Goal: Task Accomplishment & Management: Complete application form

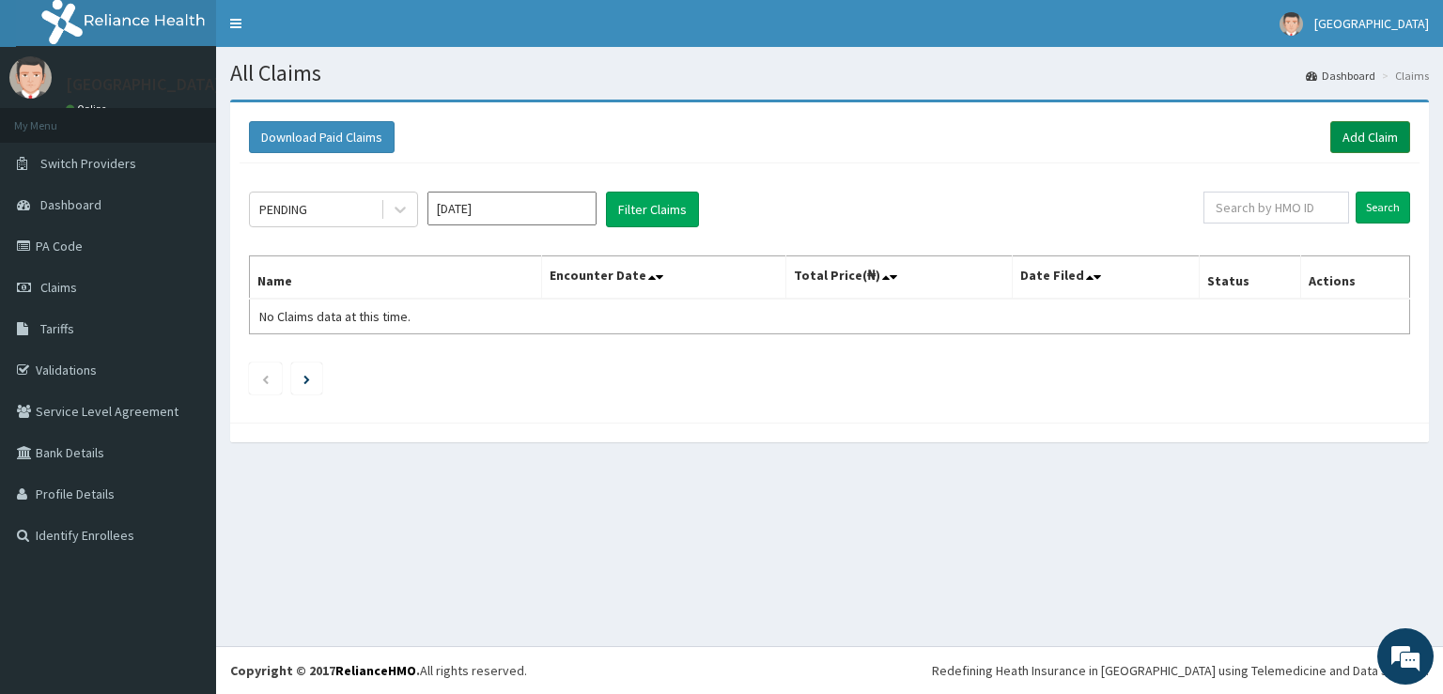
click at [1390, 139] on link "Add Claim" at bounding box center [1370, 137] width 80 height 32
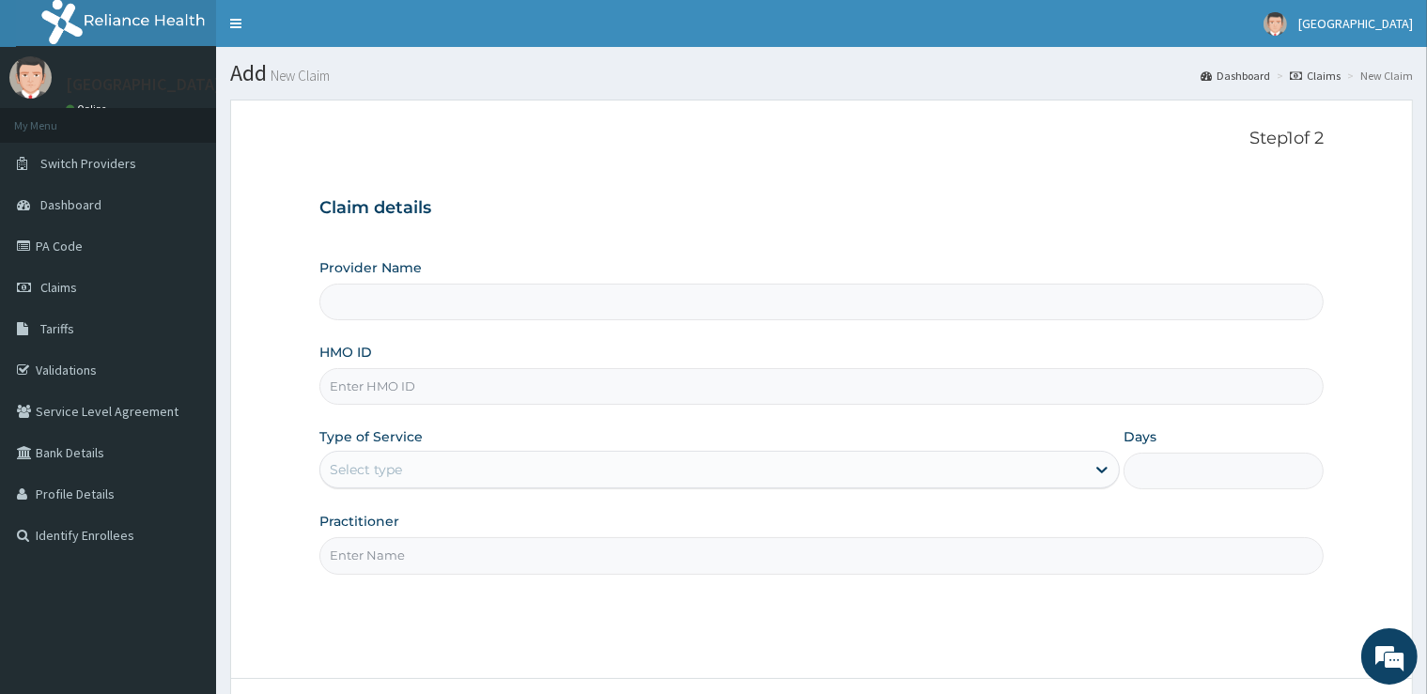
click at [483, 390] on input "HMO ID" at bounding box center [820, 386] width 1003 height 37
type input "[GEOGRAPHIC_DATA]"
type input "RPI/10032/C"
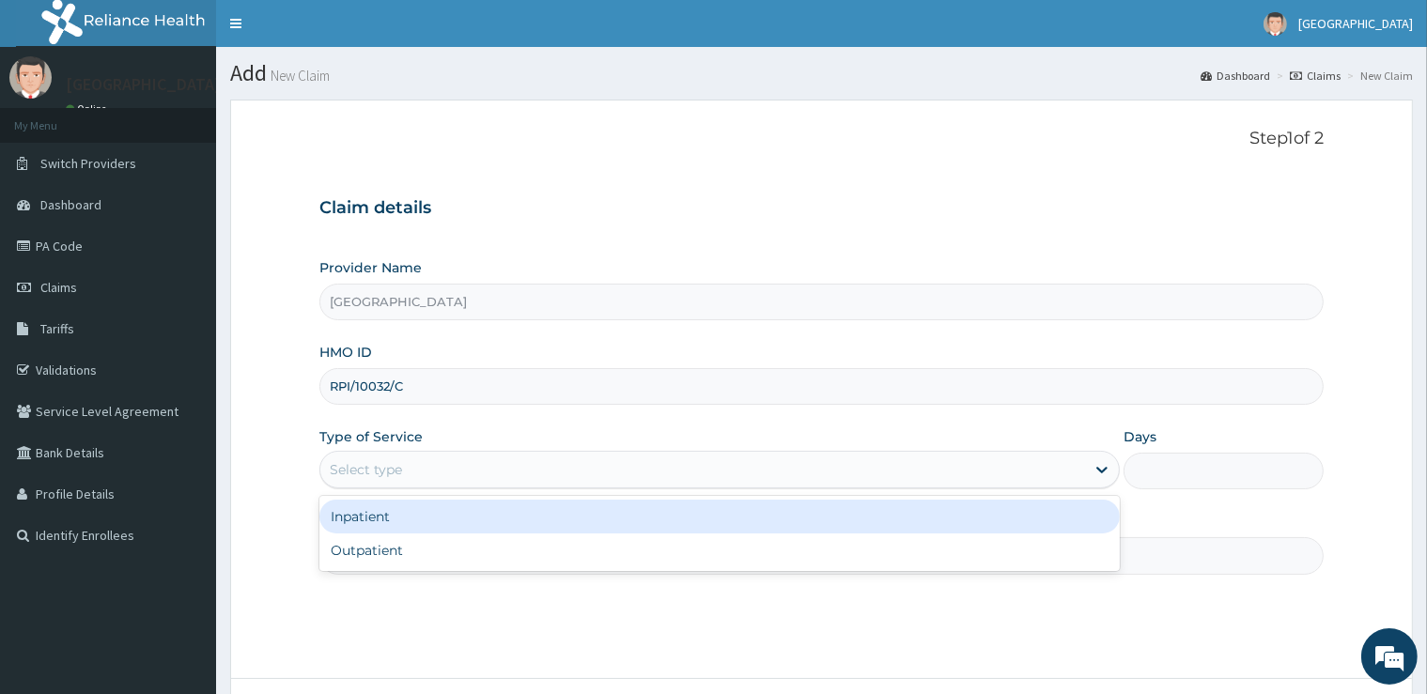
click at [420, 460] on div "Select type" at bounding box center [702, 470] width 765 height 30
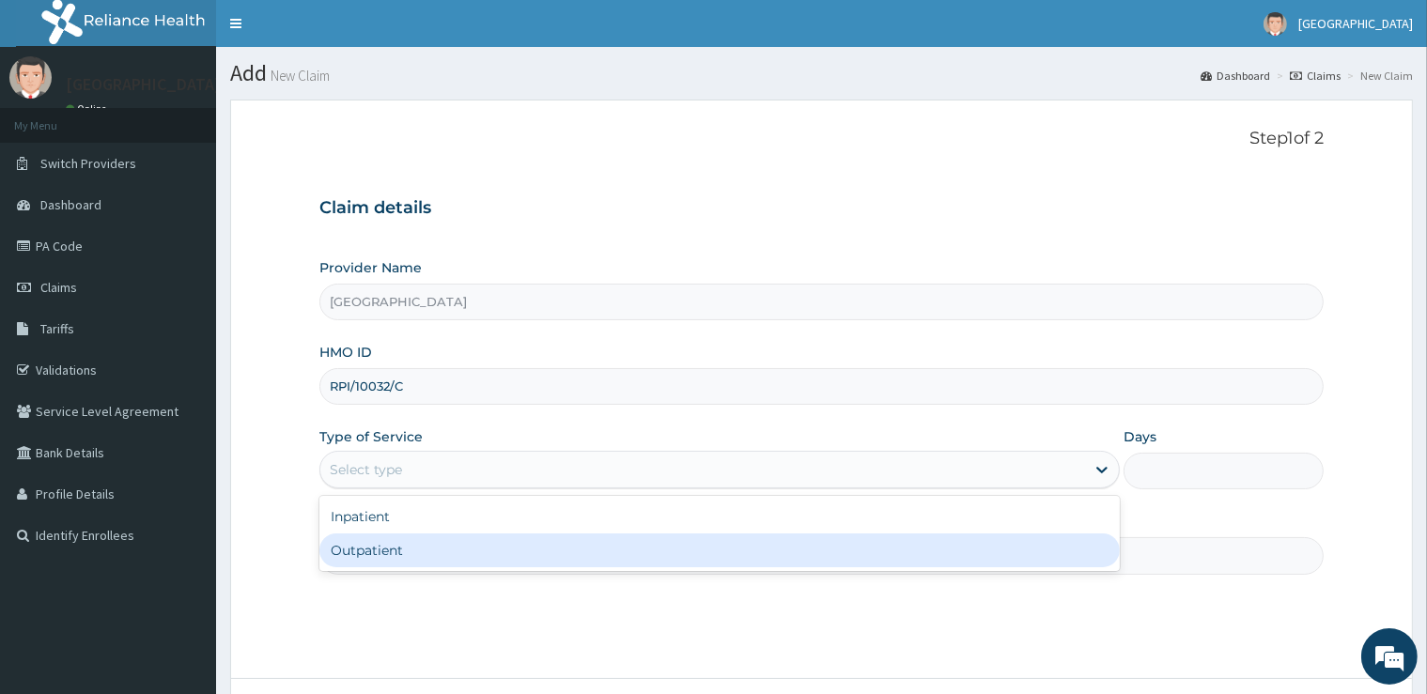
click at [409, 550] on div "Outpatient" at bounding box center [719, 551] width 800 height 34
type input "1"
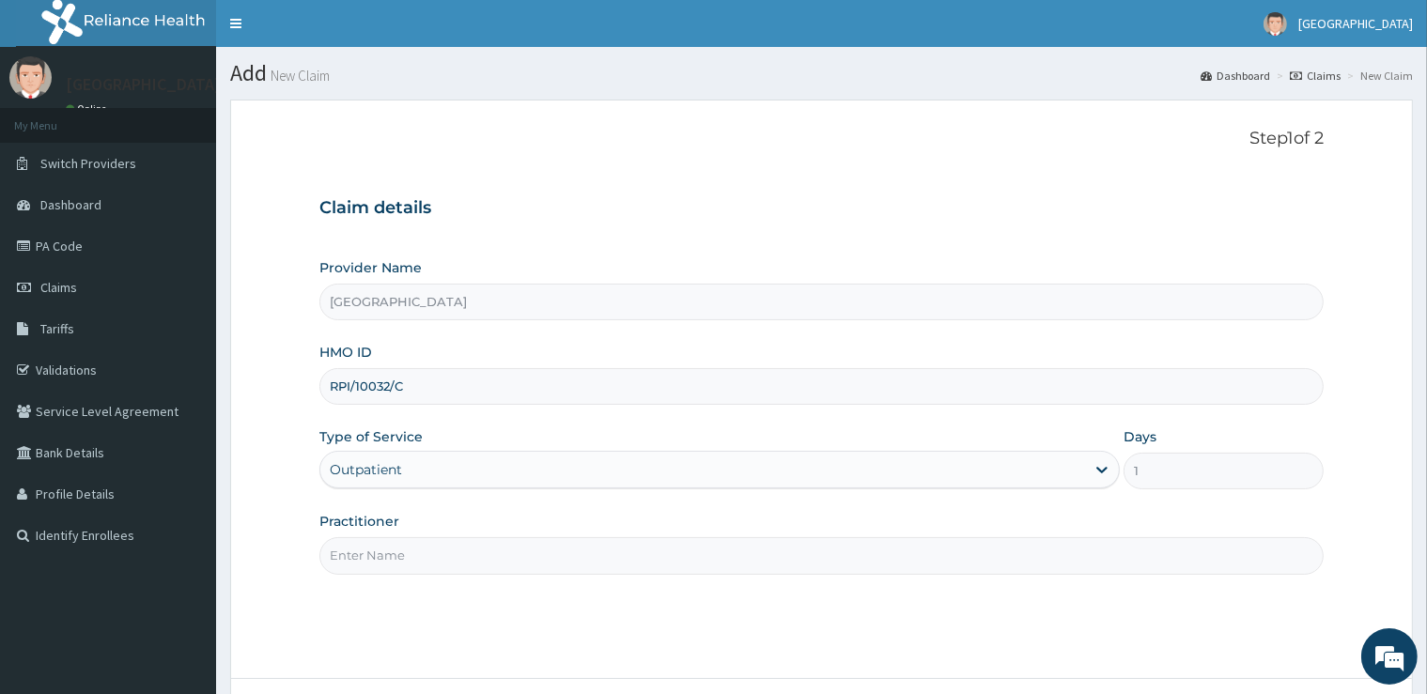
click at [409, 551] on input "Practitioner" at bounding box center [820, 555] width 1003 height 37
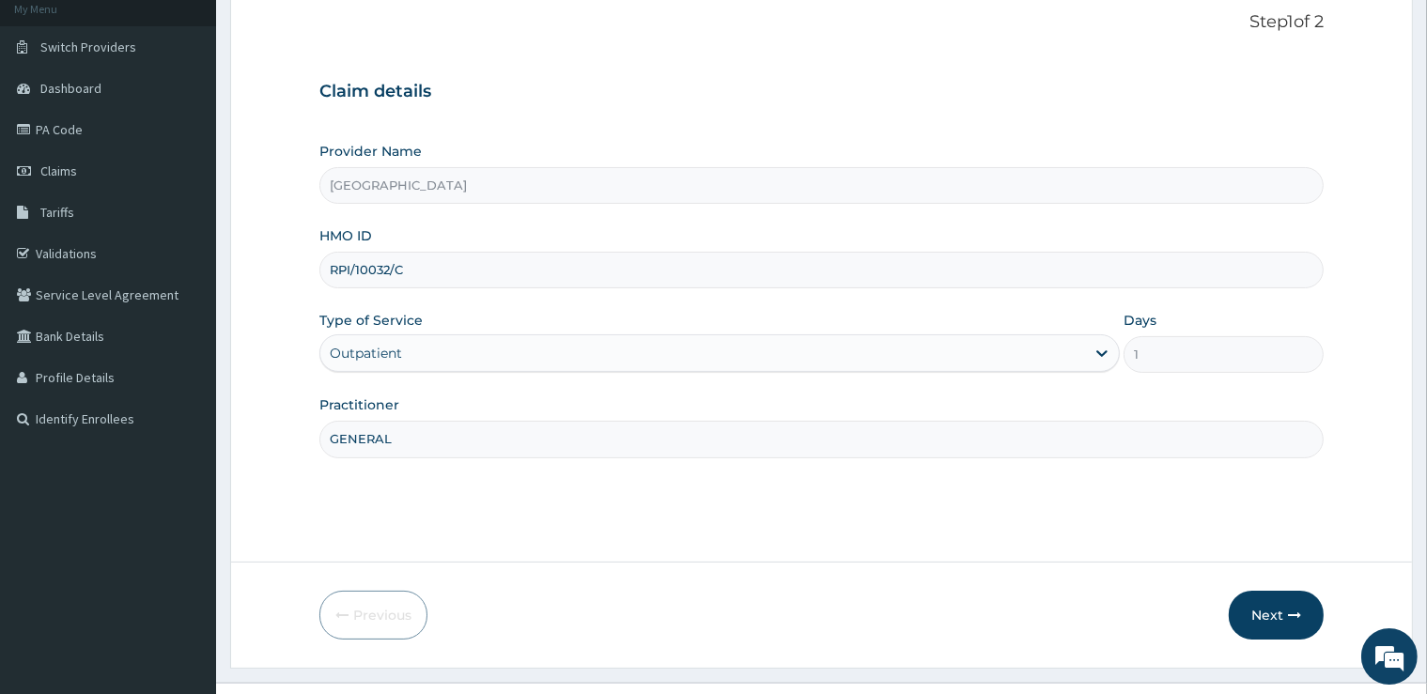
scroll to position [152, 0]
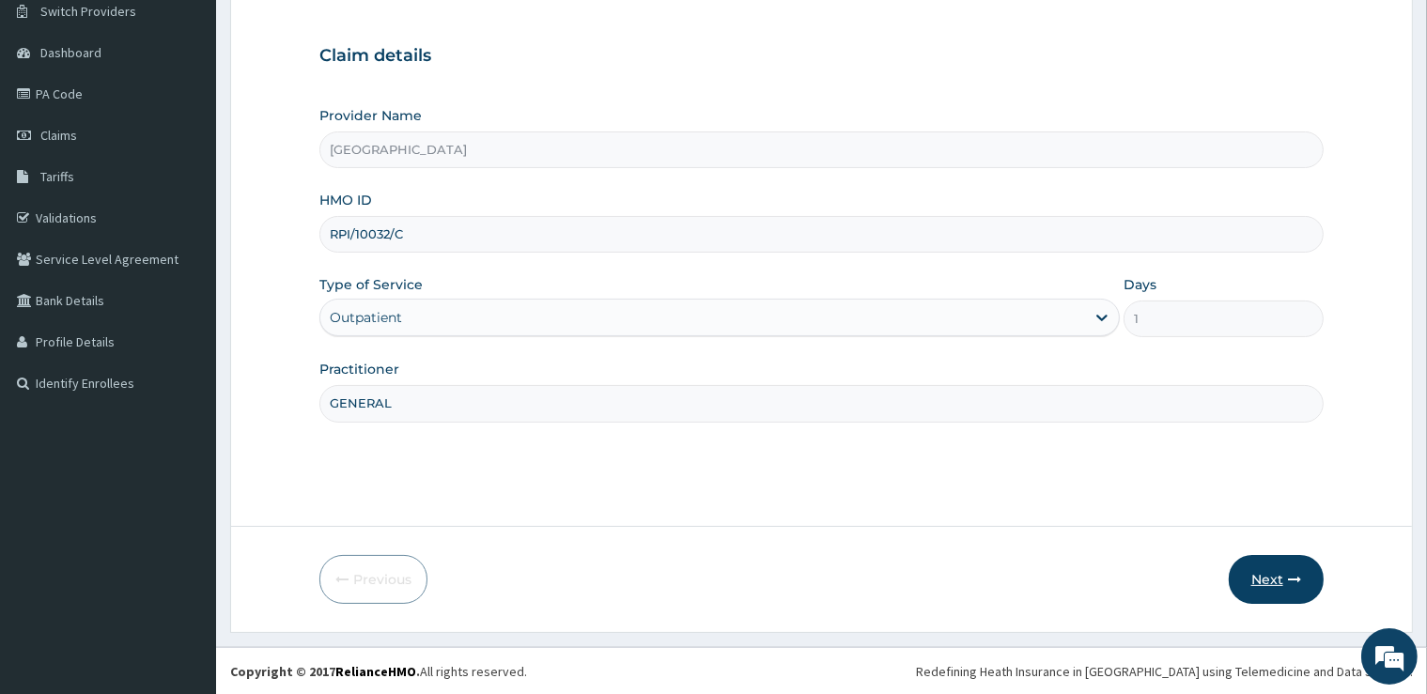
type input "GENERAL"
click at [1270, 596] on button "Next" at bounding box center [1276, 579] width 95 height 49
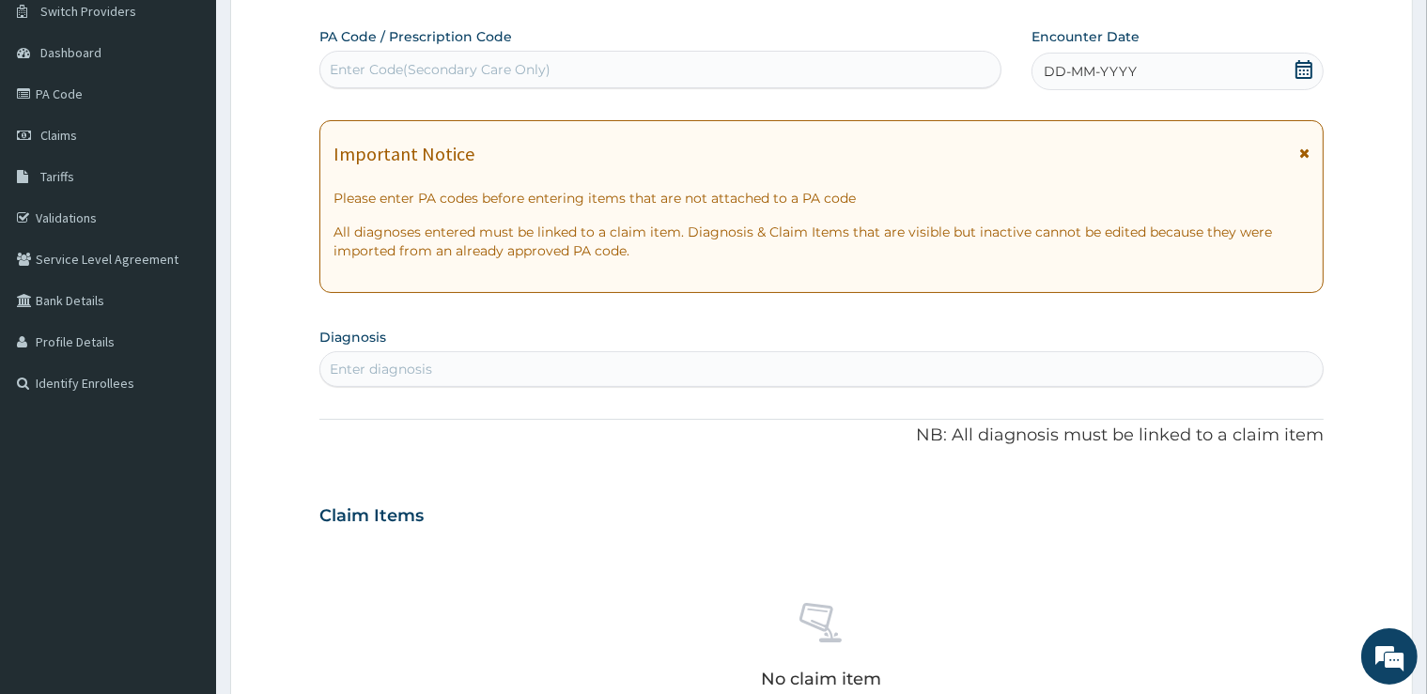
click at [739, 66] on div "Enter Code(Secondary Care Only)" at bounding box center [660, 69] width 680 height 30
type input "PA/5337FE"
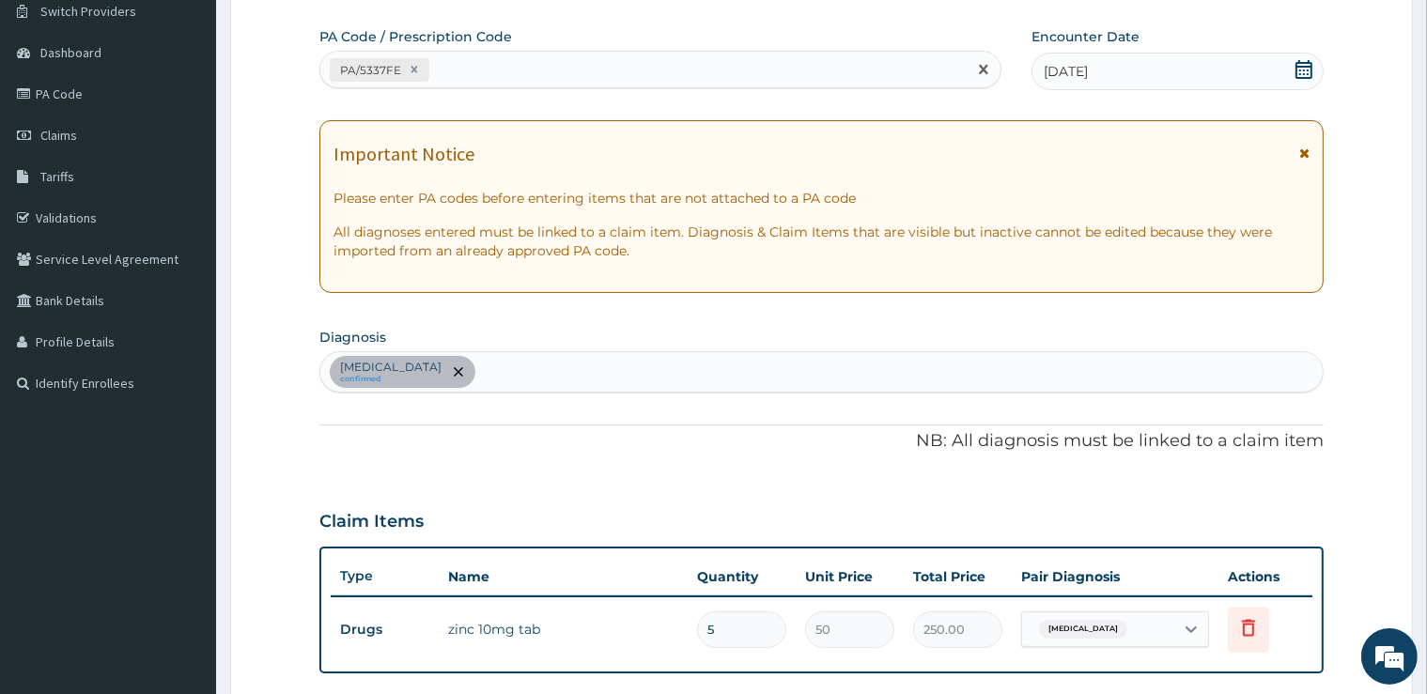
click at [663, 56] on div "PA/5337FE" at bounding box center [643, 69] width 646 height 31
type input "PA/A6820A"
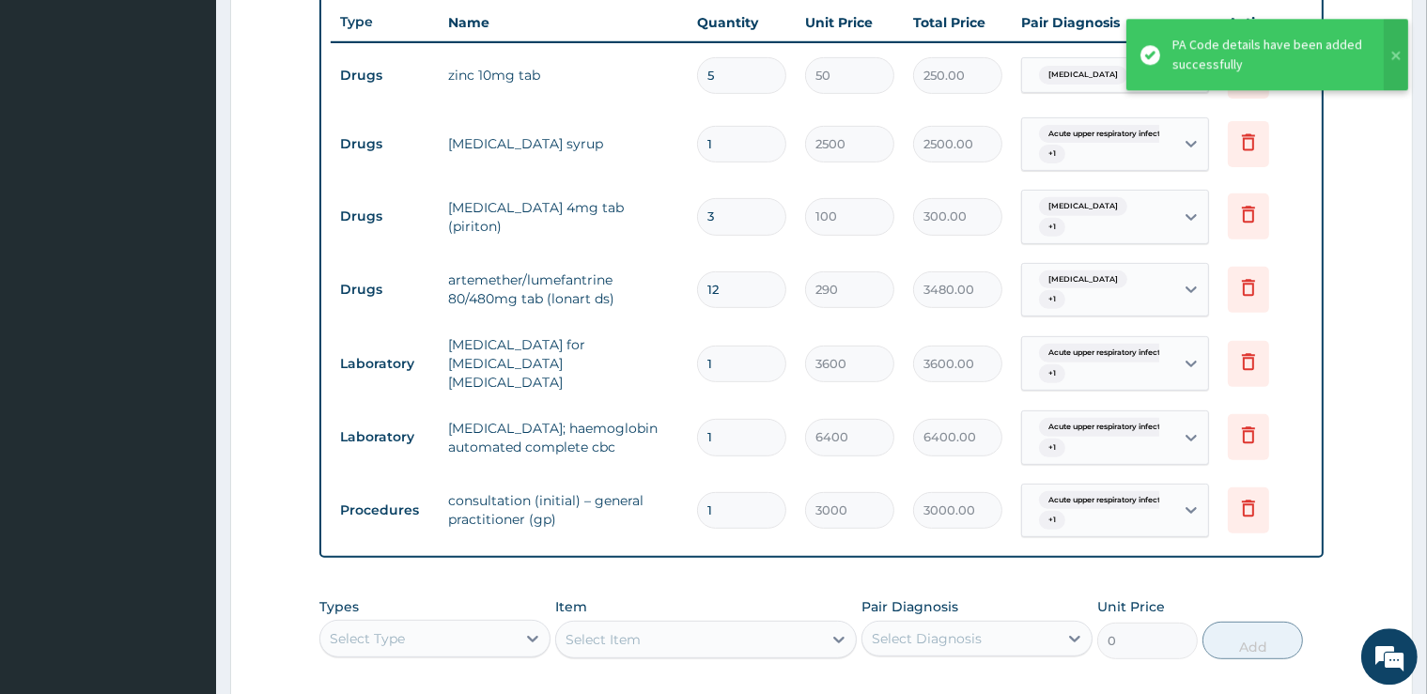
scroll to position [550, 0]
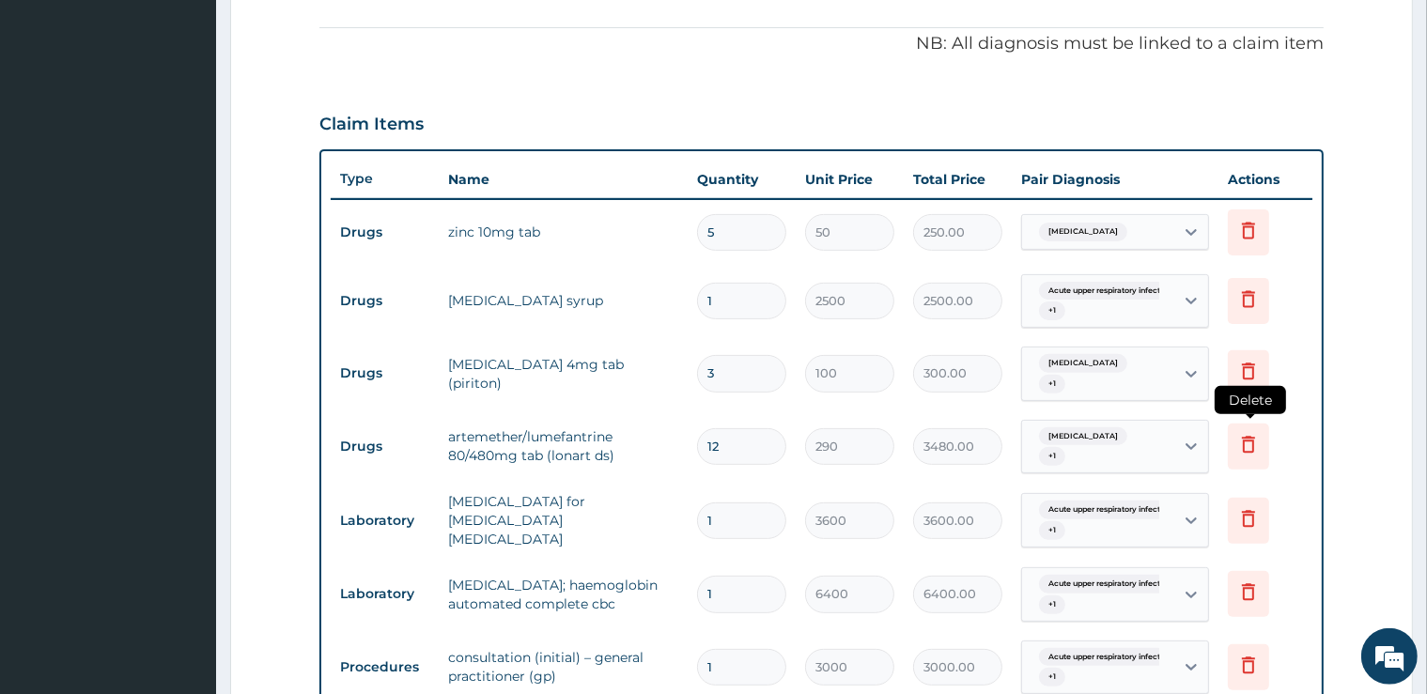
drag, startPoint x: 1246, startPoint y: 433, endPoint x: 1257, endPoint y: 437, distance: 11.9
click at [1257, 437] on icon at bounding box center [1248, 444] width 23 height 23
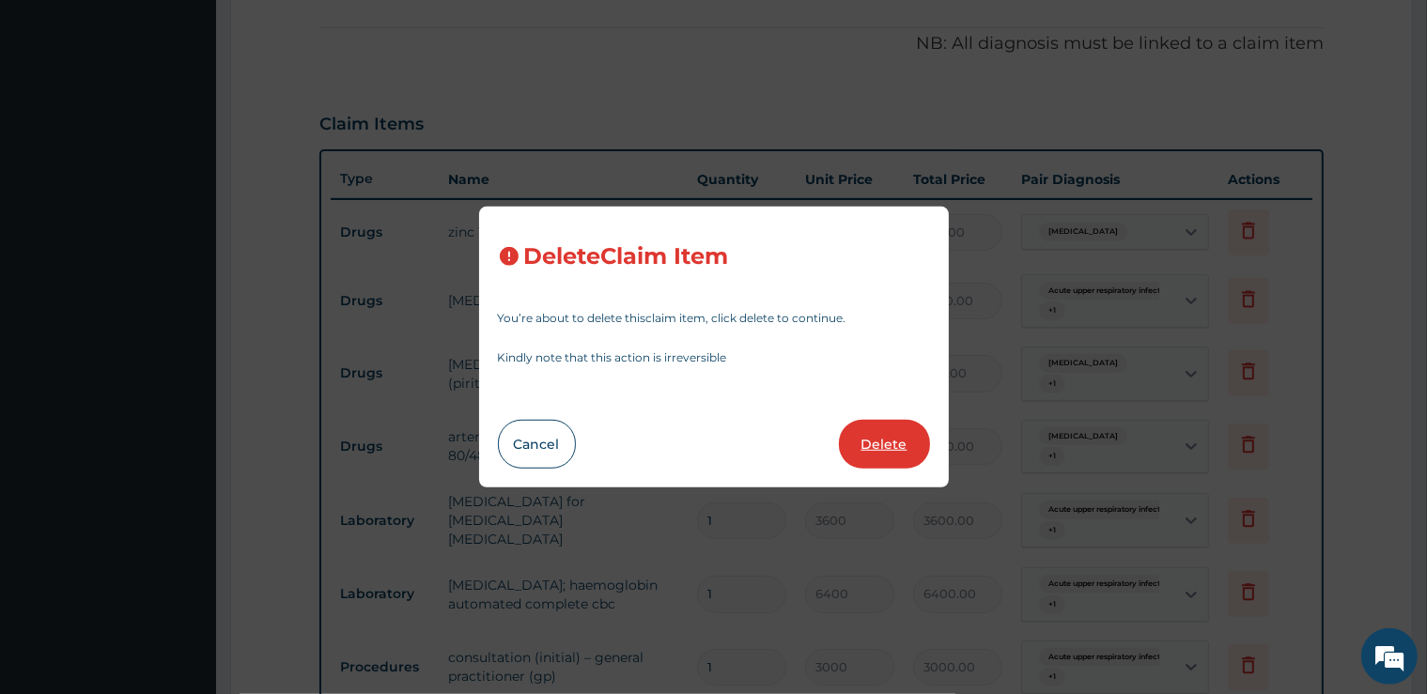
click at [889, 452] on button "Delete" at bounding box center [884, 444] width 91 height 49
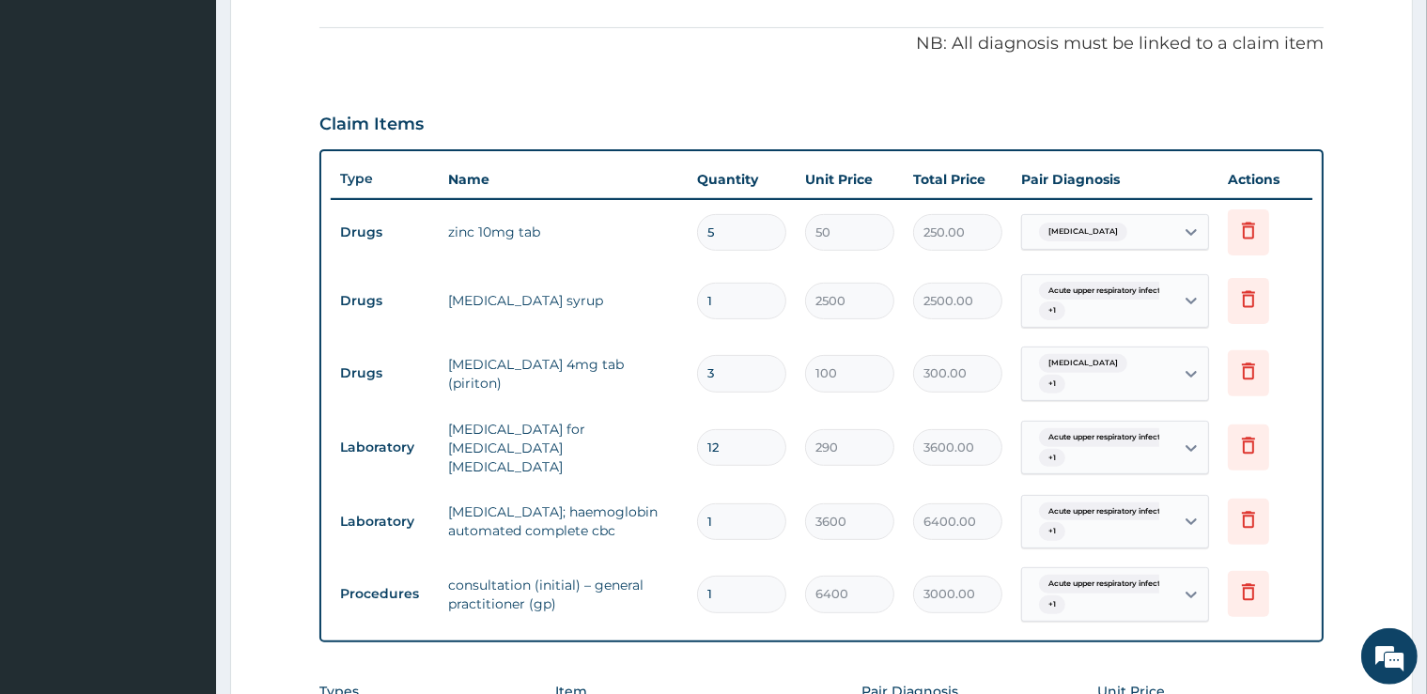
type input "1"
type input "3600"
type input "3600.00"
type input "6400"
type input "6400.00"
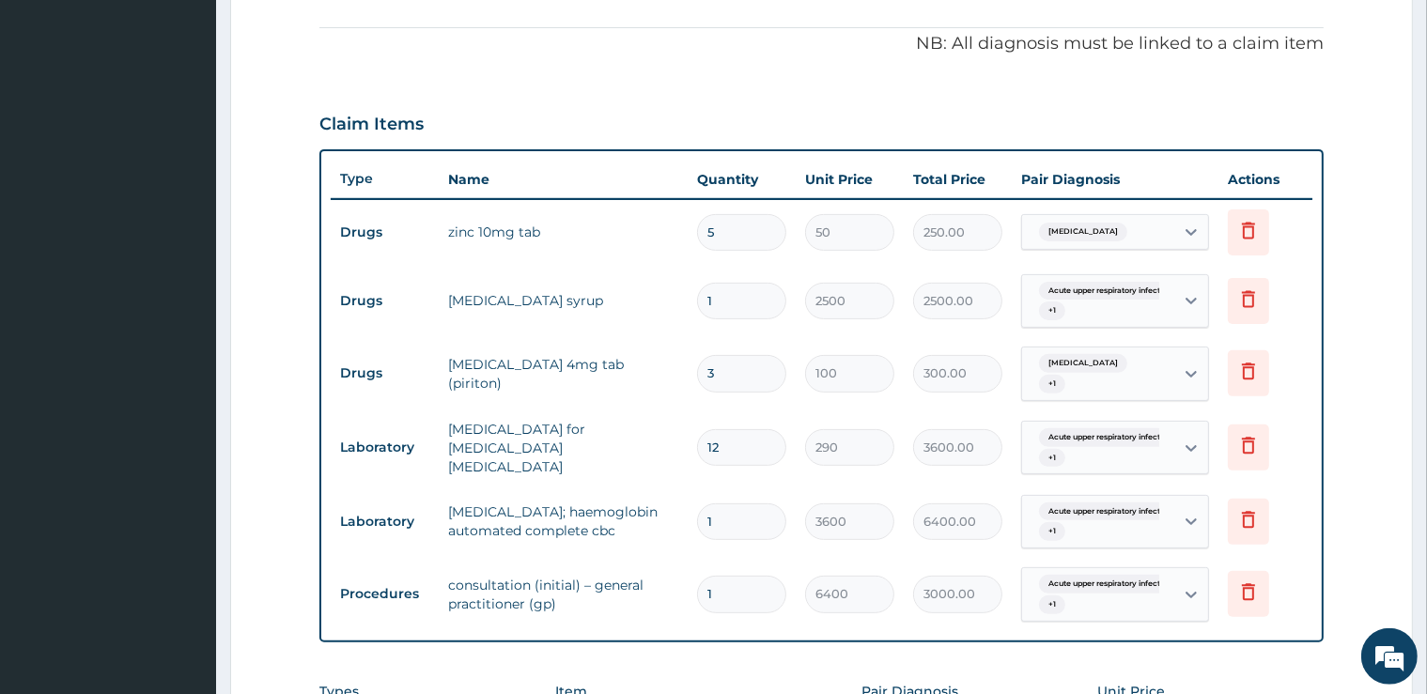
type input "3000"
type input "3000.00"
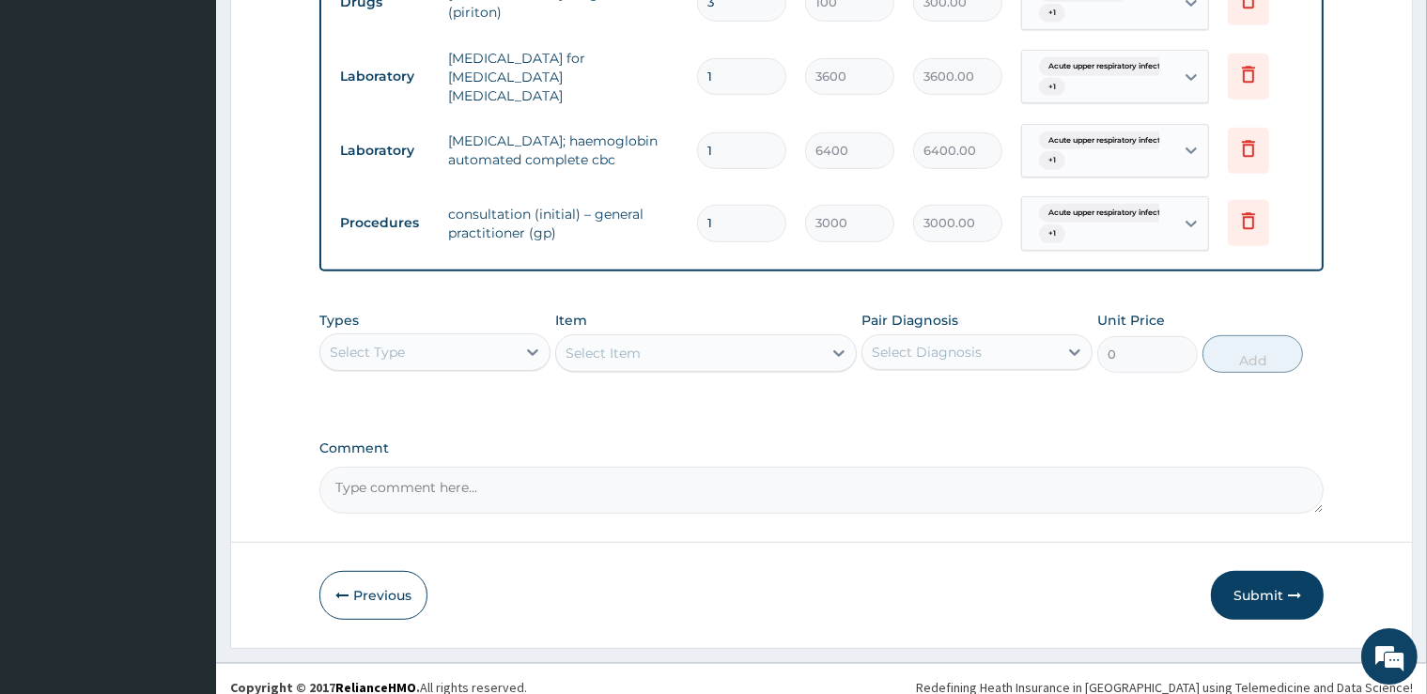
scroll to position [922, 0]
click at [451, 336] on div "Select Type" at bounding box center [417, 351] width 195 height 30
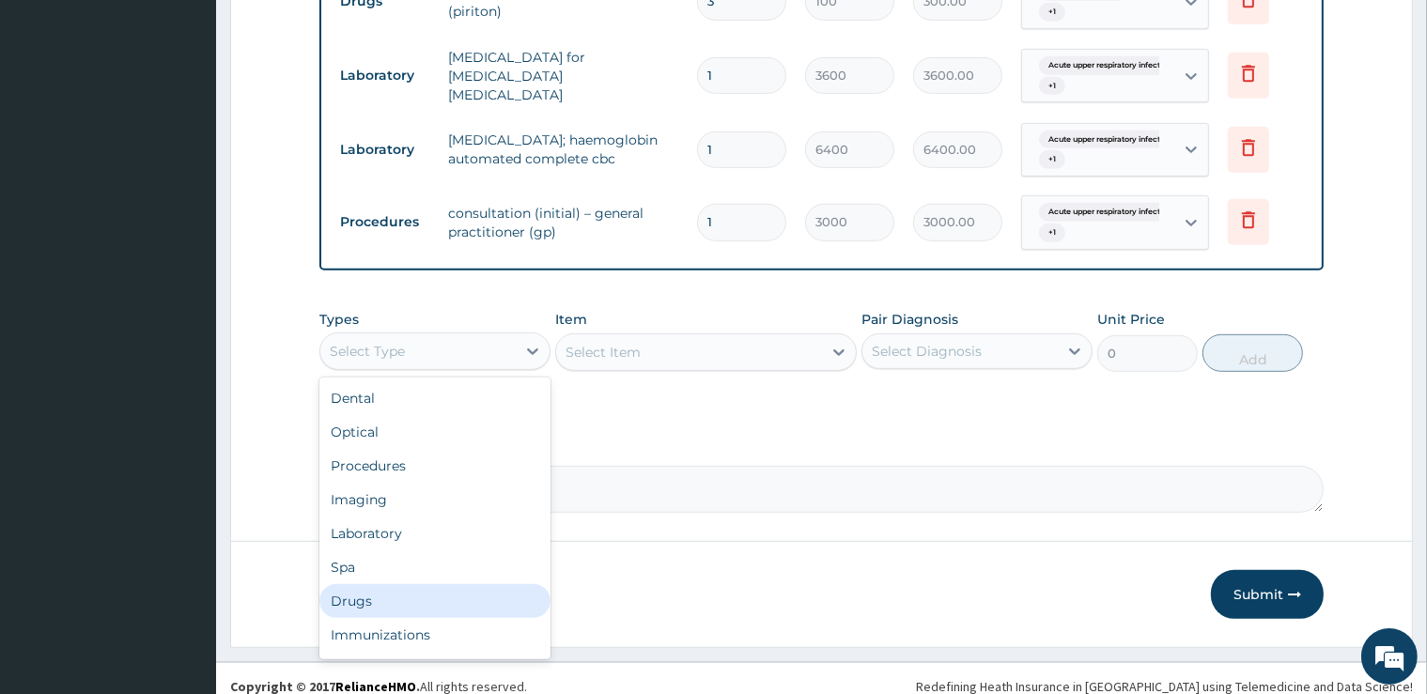
click at [422, 584] on div "Drugs" at bounding box center [434, 601] width 231 height 34
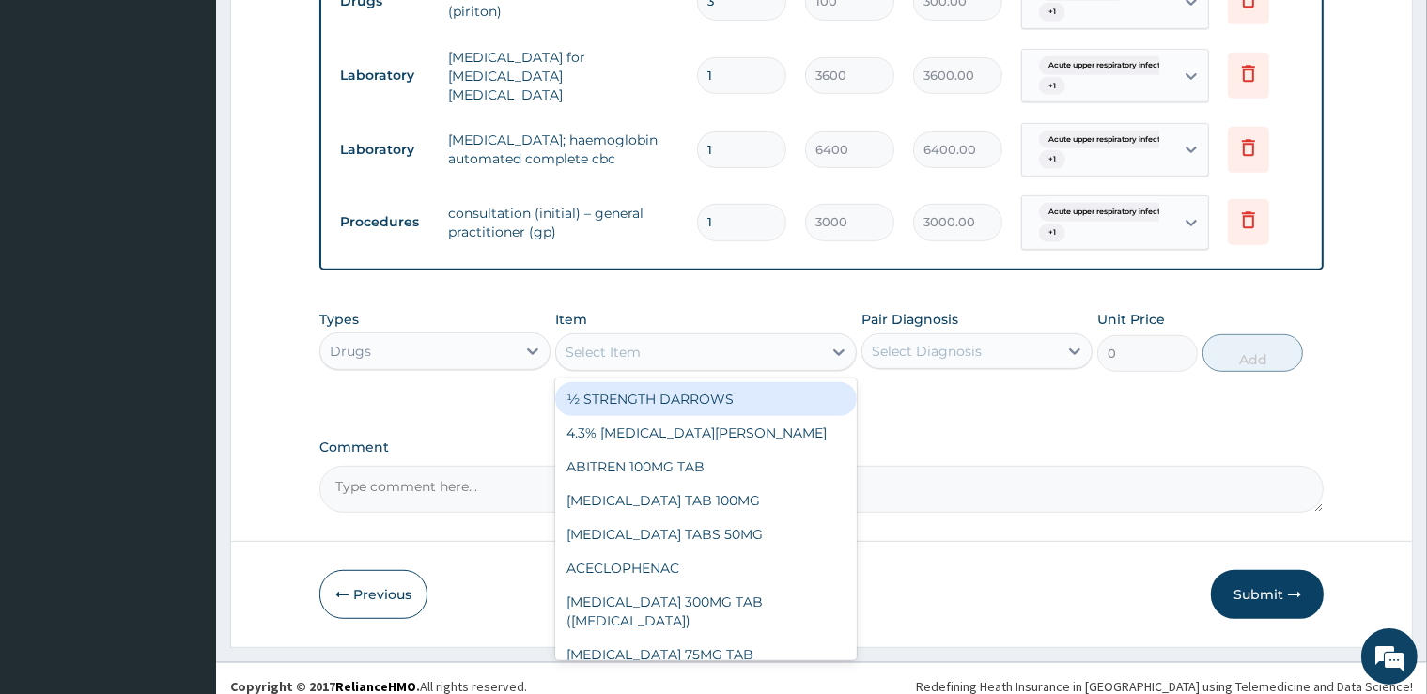
click at [697, 351] on div "Select Item" at bounding box center [689, 352] width 266 height 30
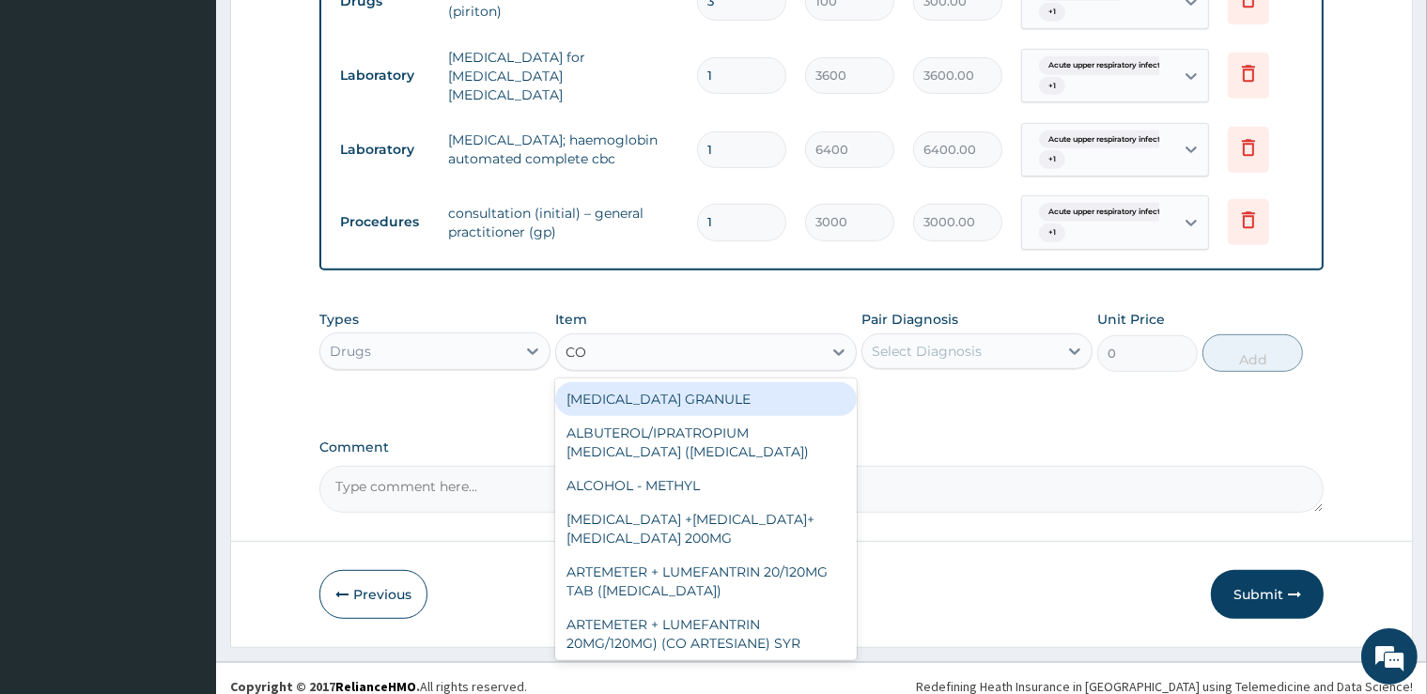
type input "COA"
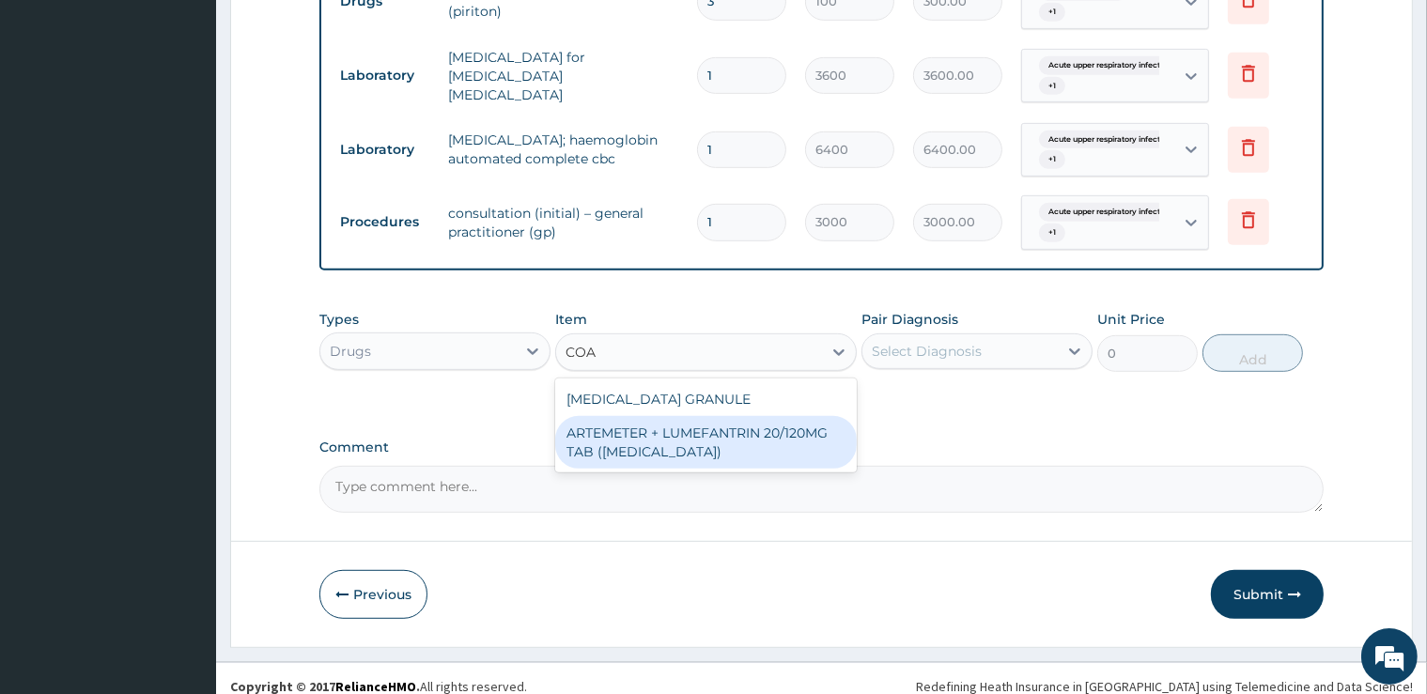
click at [708, 431] on div "ARTEMETER + LUMEFANTRIN 20/120MG TAB (COARTEM)" at bounding box center [706, 442] width 302 height 53
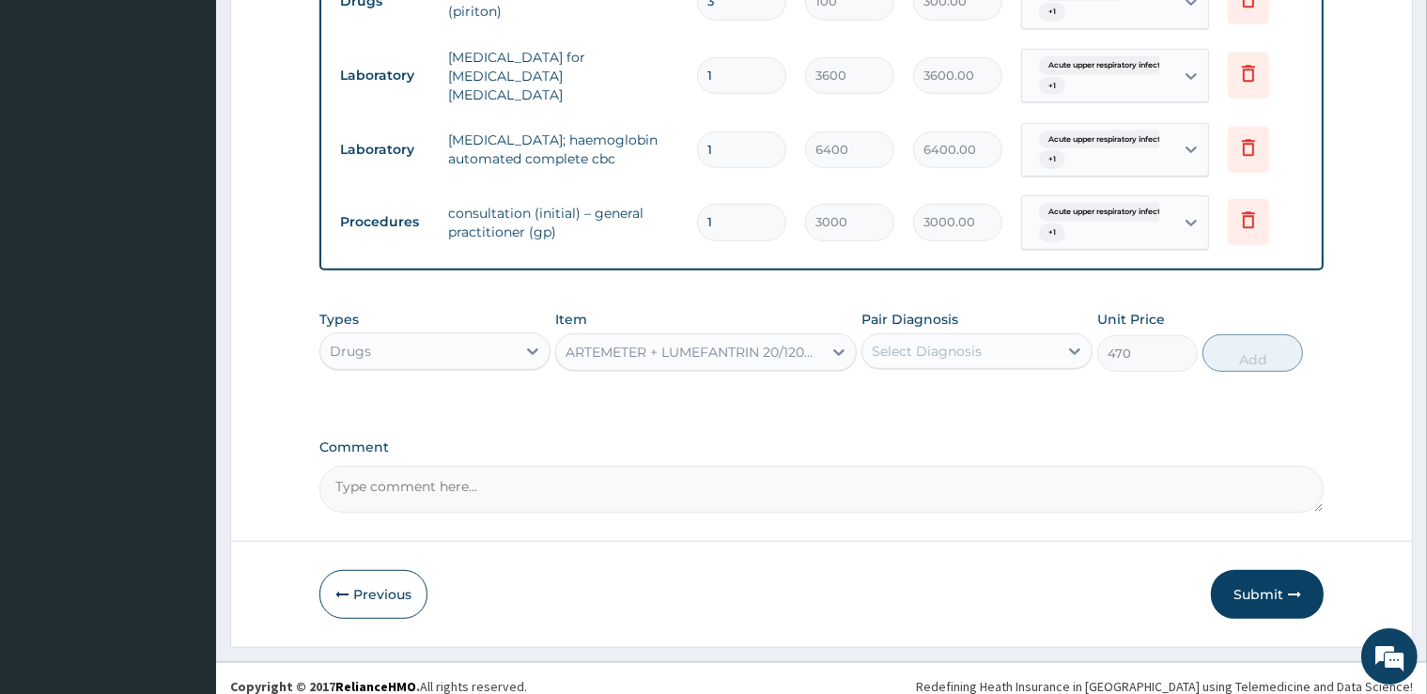
type input "470"
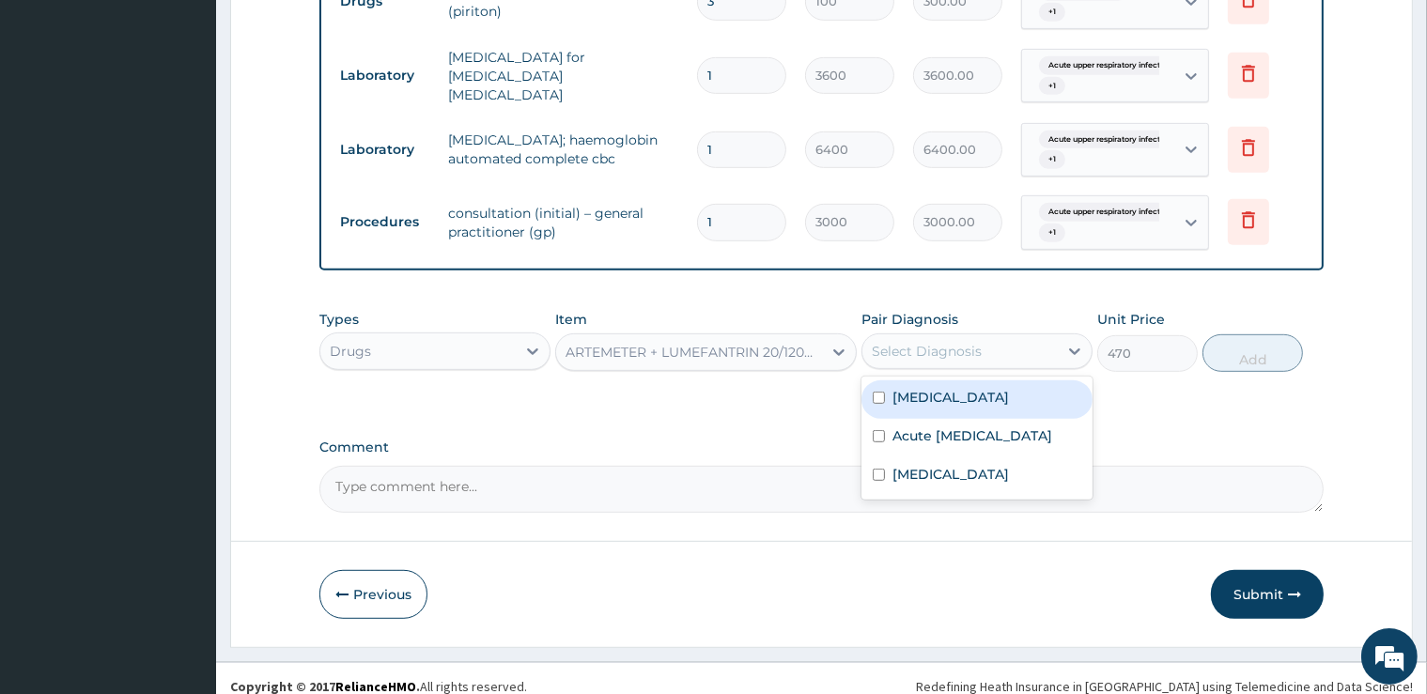
click at [929, 342] on div "Select Diagnosis" at bounding box center [927, 351] width 110 height 19
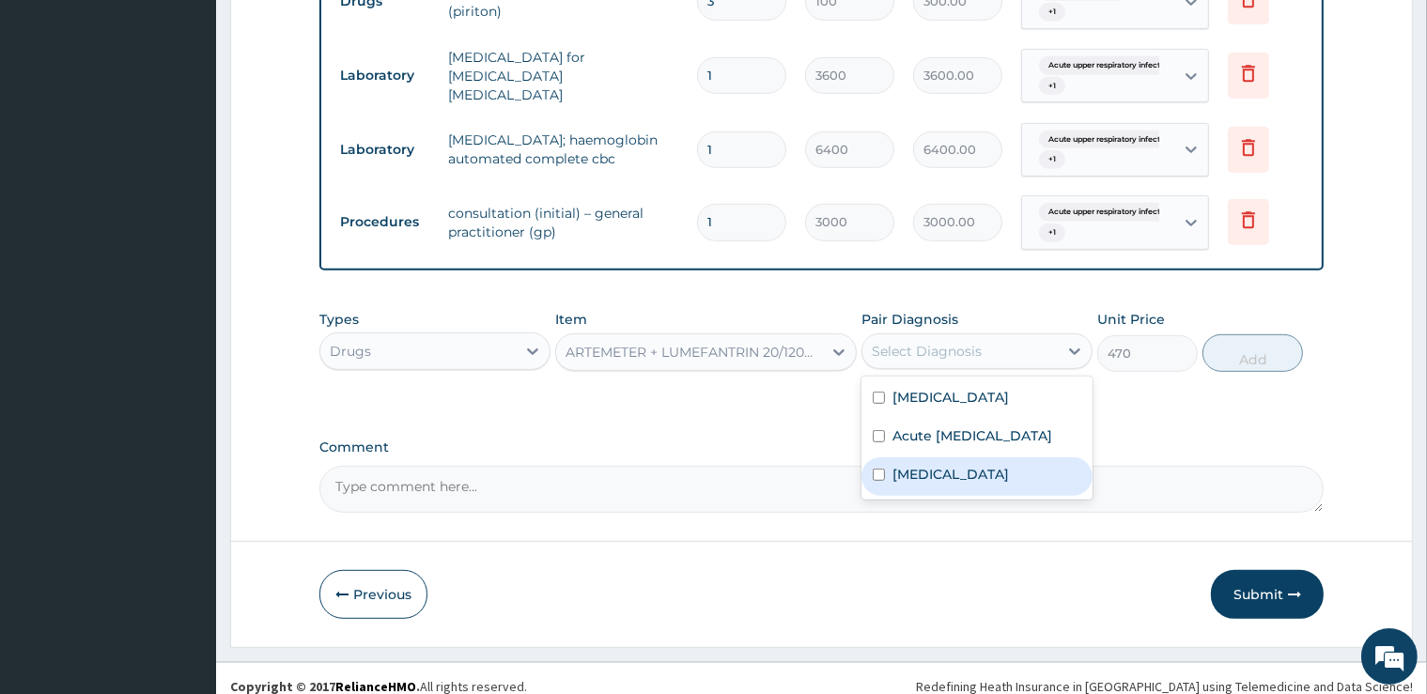
click at [956, 480] on div "Malaria" at bounding box center [977, 477] width 231 height 39
checkbox input "true"
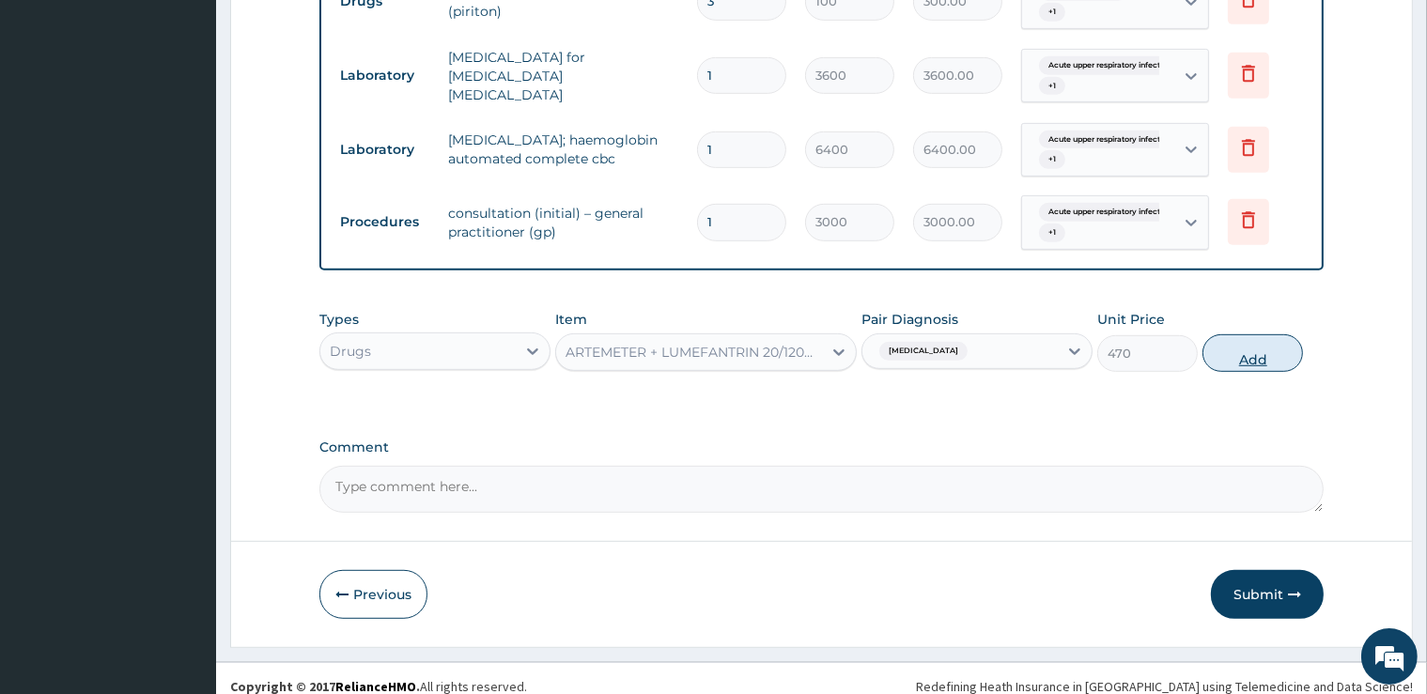
click at [1259, 337] on button "Add" at bounding box center [1253, 353] width 101 height 38
type input "0"
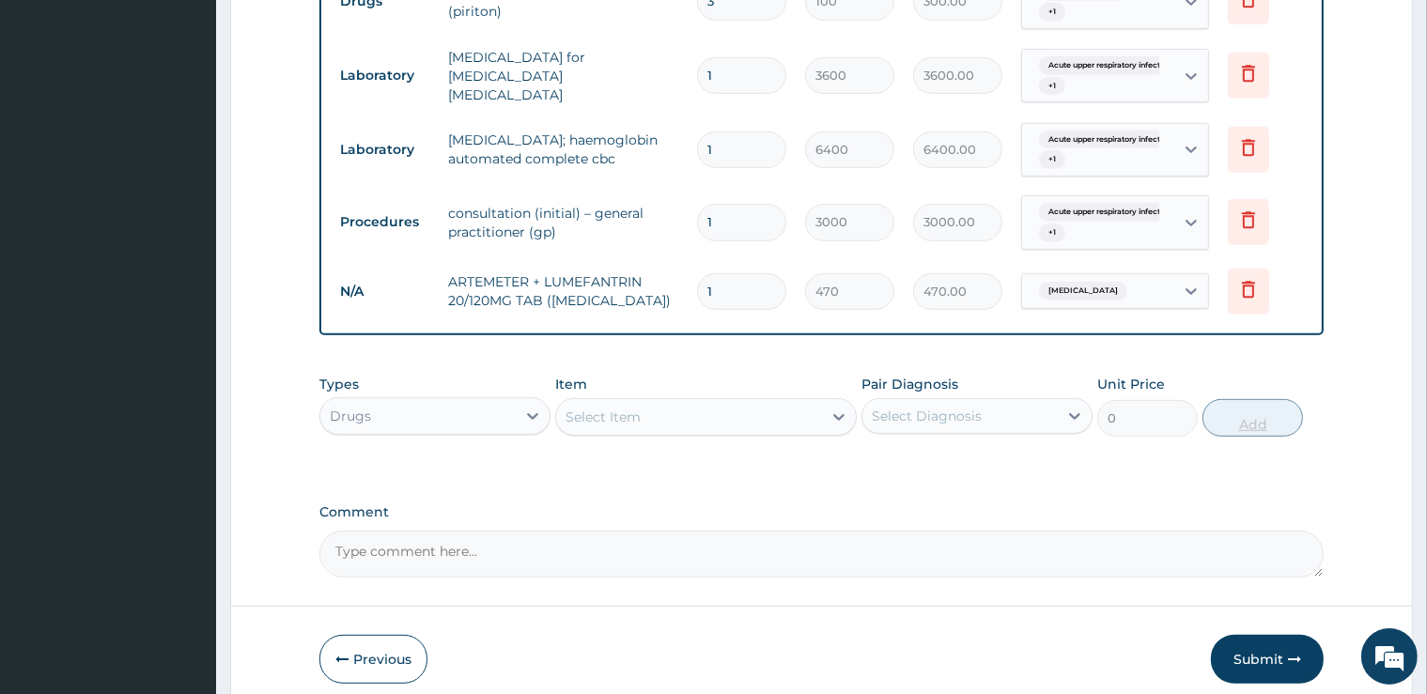
type input "12"
type input "5640.00"
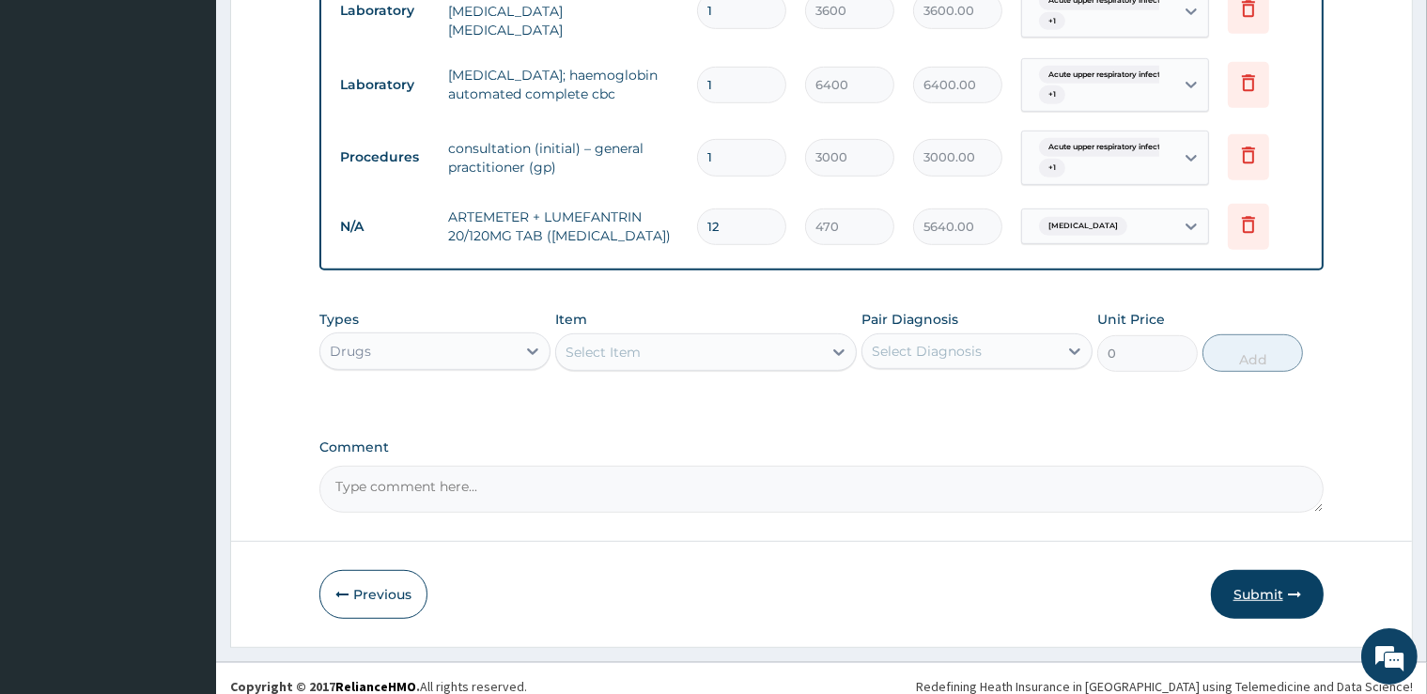
type input "12"
click at [1269, 588] on button "Submit" at bounding box center [1267, 594] width 113 height 49
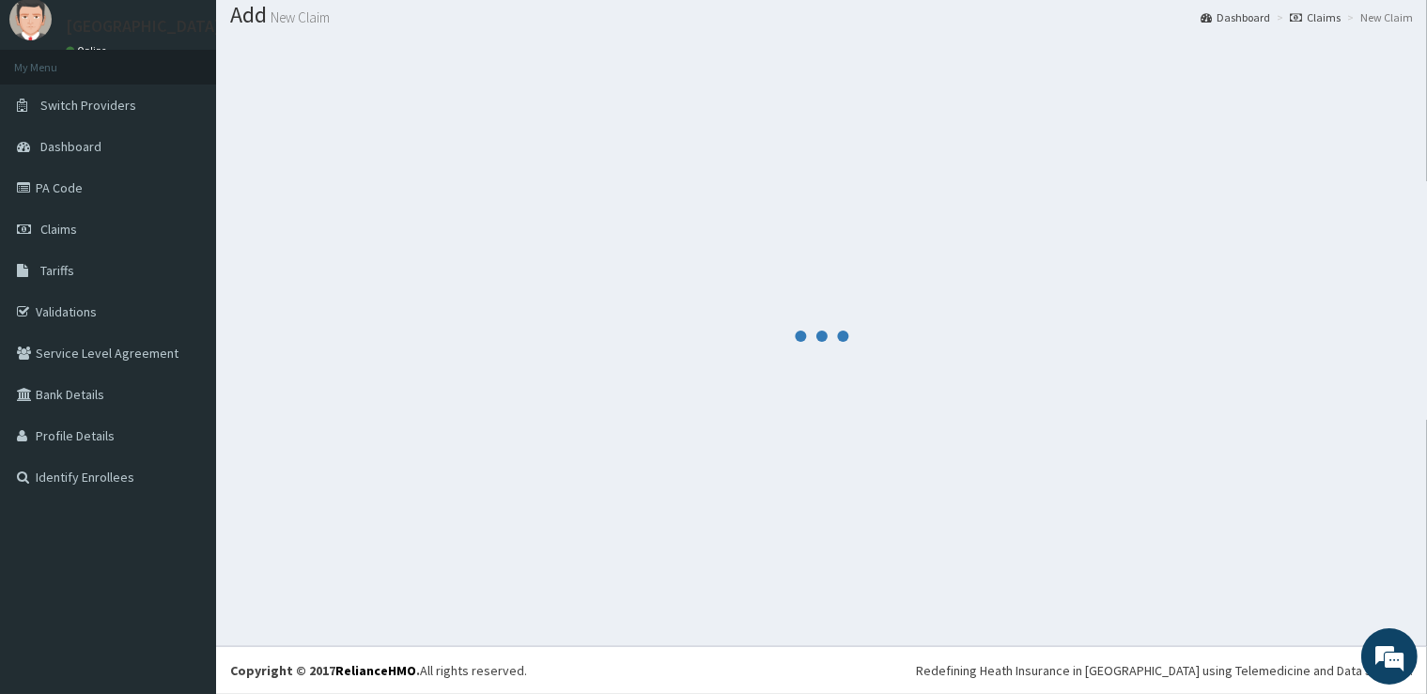
scroll to position [57, 0]
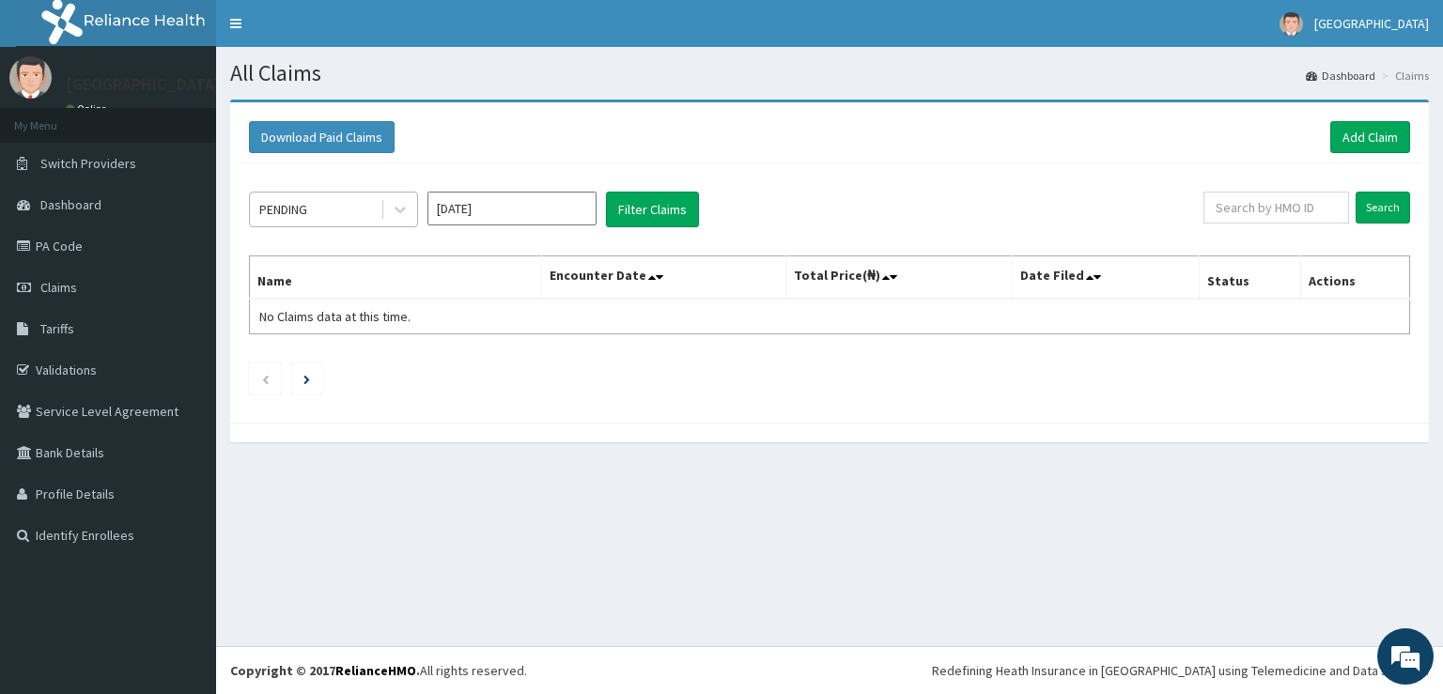
click at [302, 225] on div "PENDING" at bounding box center [333, 210] width 169 height 36
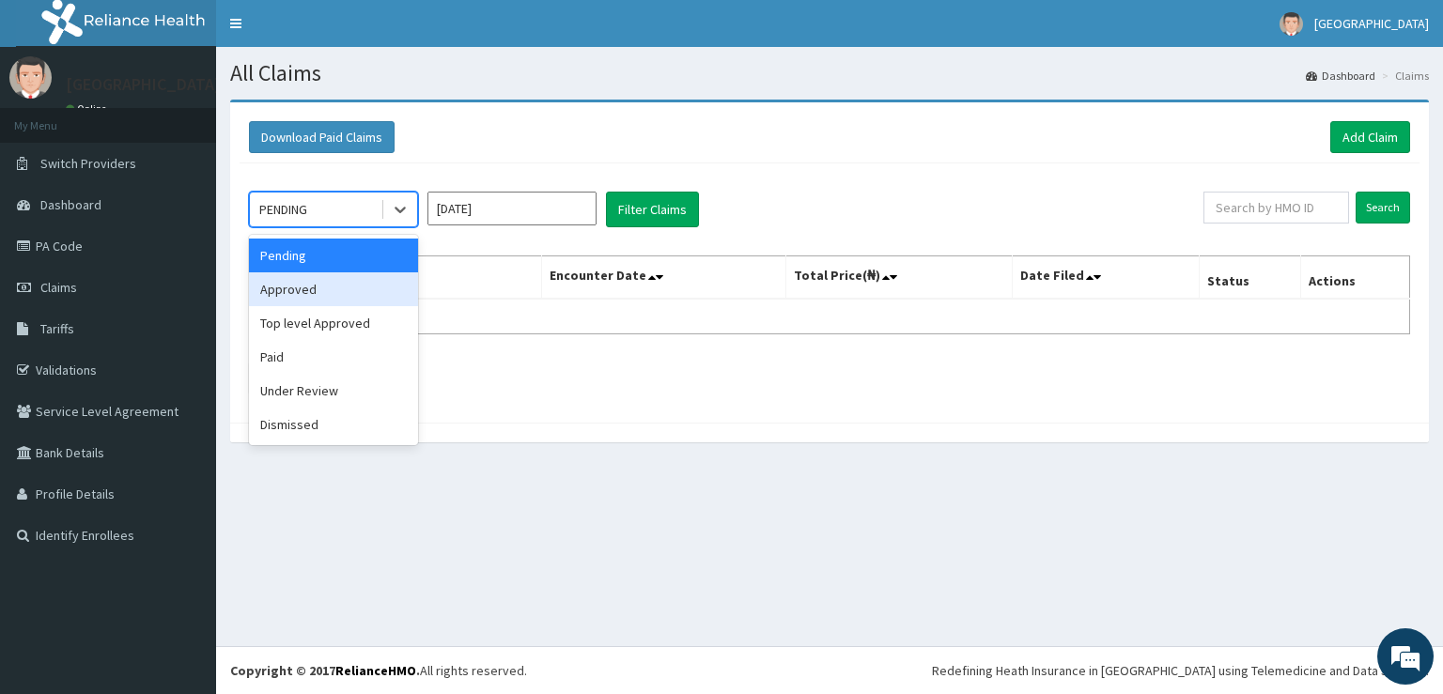
click at [318, 281] on div "Approved" at bounding box center [333, 289] width 169 height 34
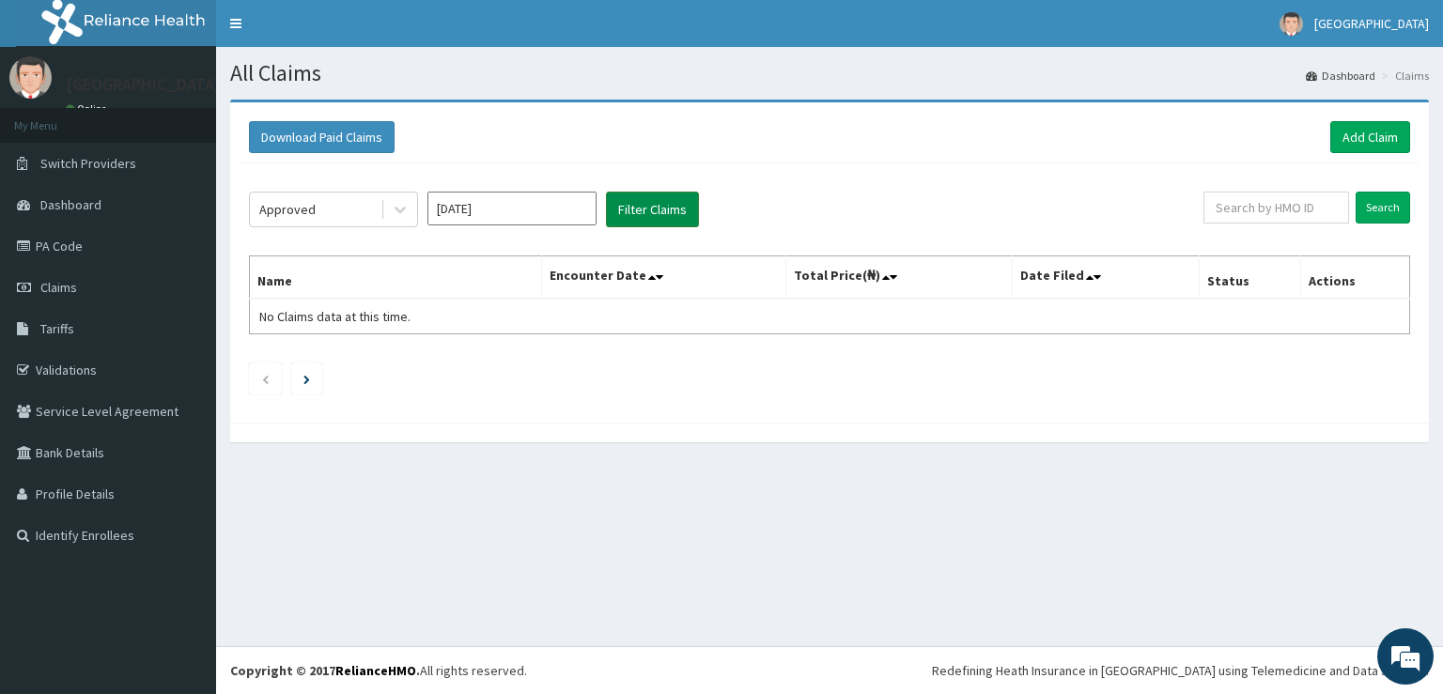
click at [671, 212] on button "Filter Claims" at bounding box center [652, 210] width 93 height 36
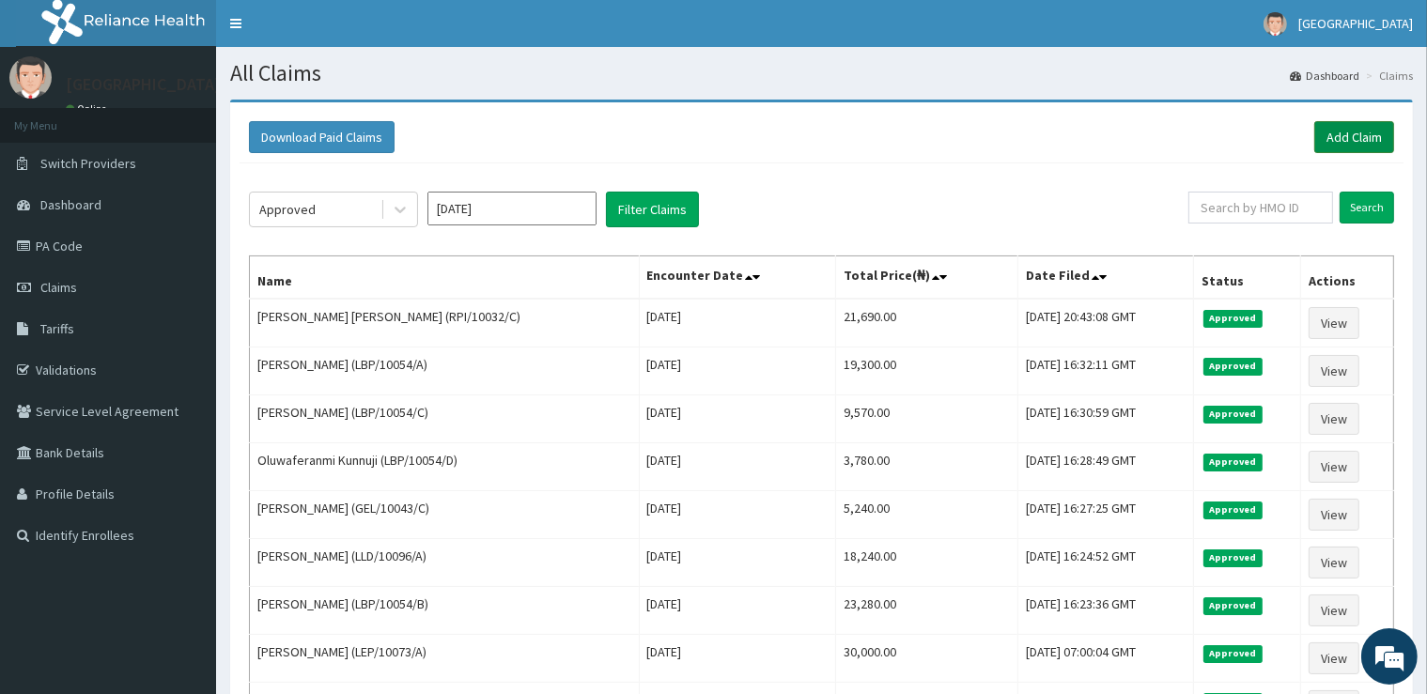
click at [1377, 132] on link "Add Claim" at bounding box center [1354, 137] width 80 height 32
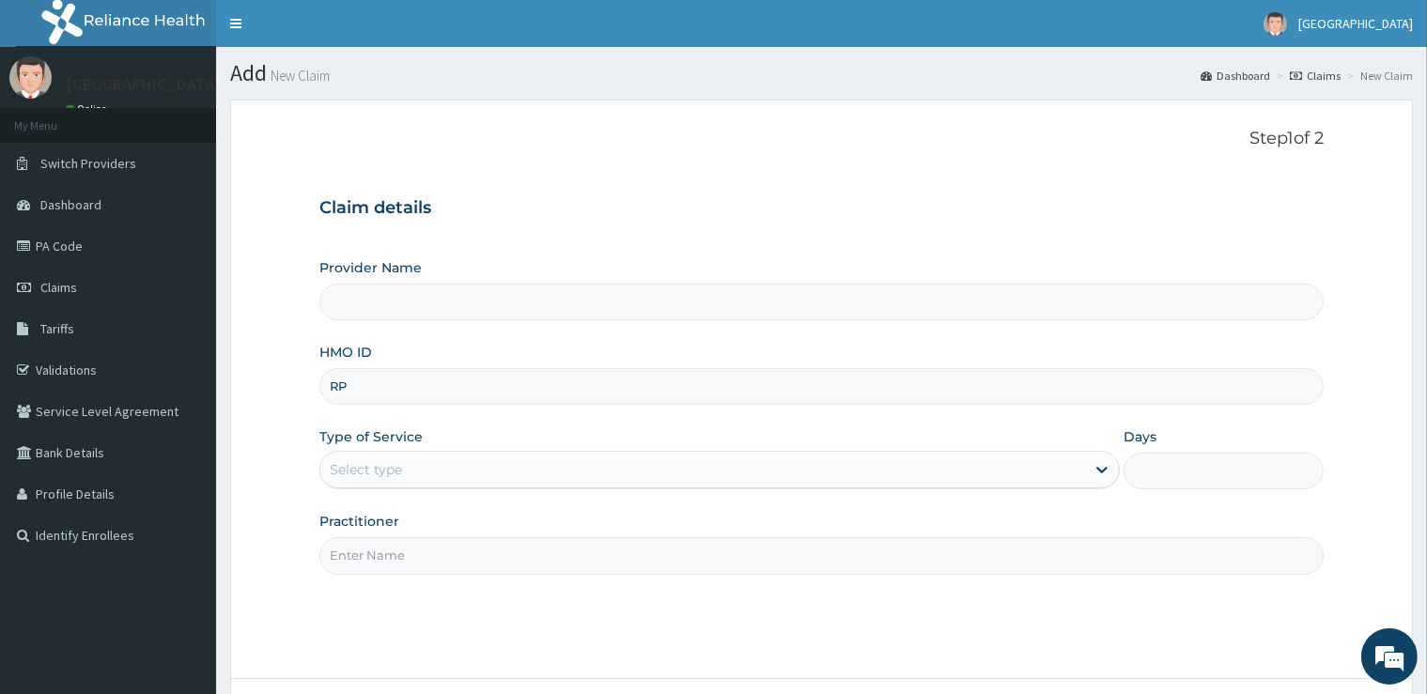
type input "RPI"
type input "[GEOGRAPHIC_DATA]"
type input "RPI/10032/A"
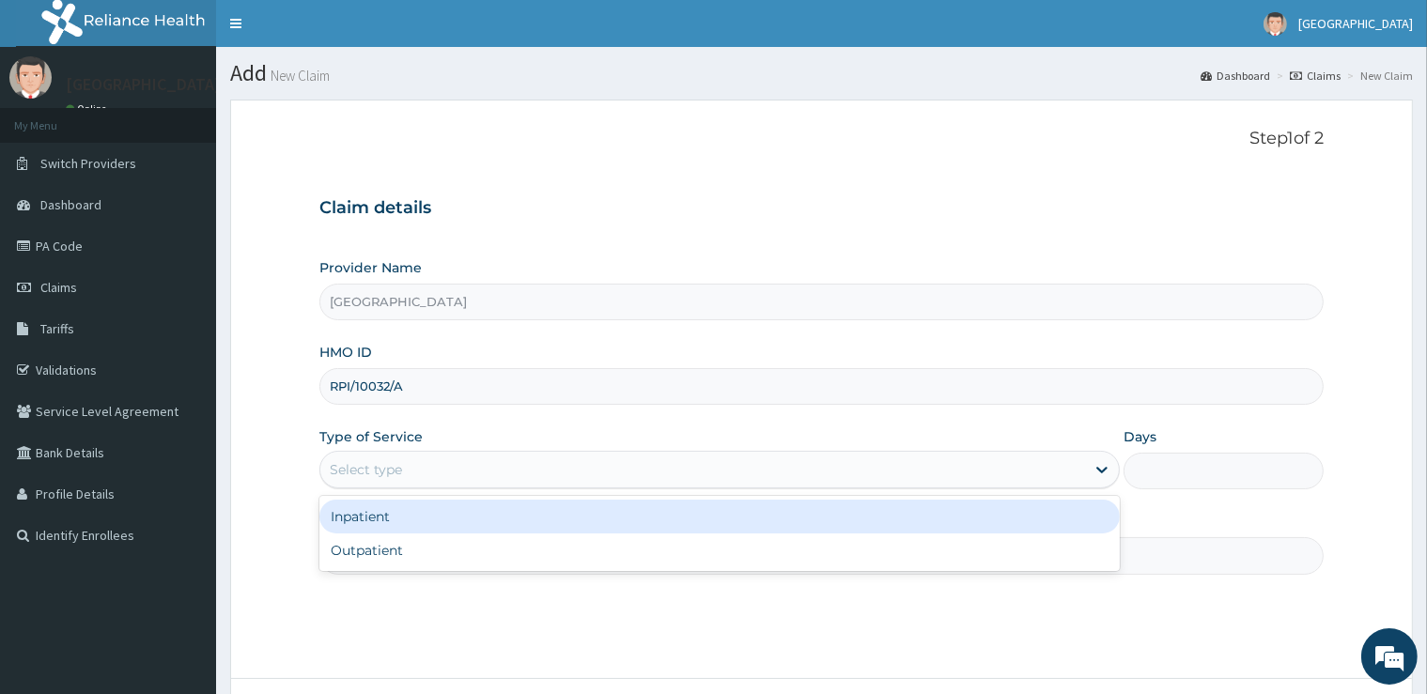
drag, startPoint x: 612, startPoint y: 465, endPoint x: 436, endPoint y: 554, distance: 197.1
click at [596, 470] on div "Select type" at bounding box center [702, 470] width 765 height 30
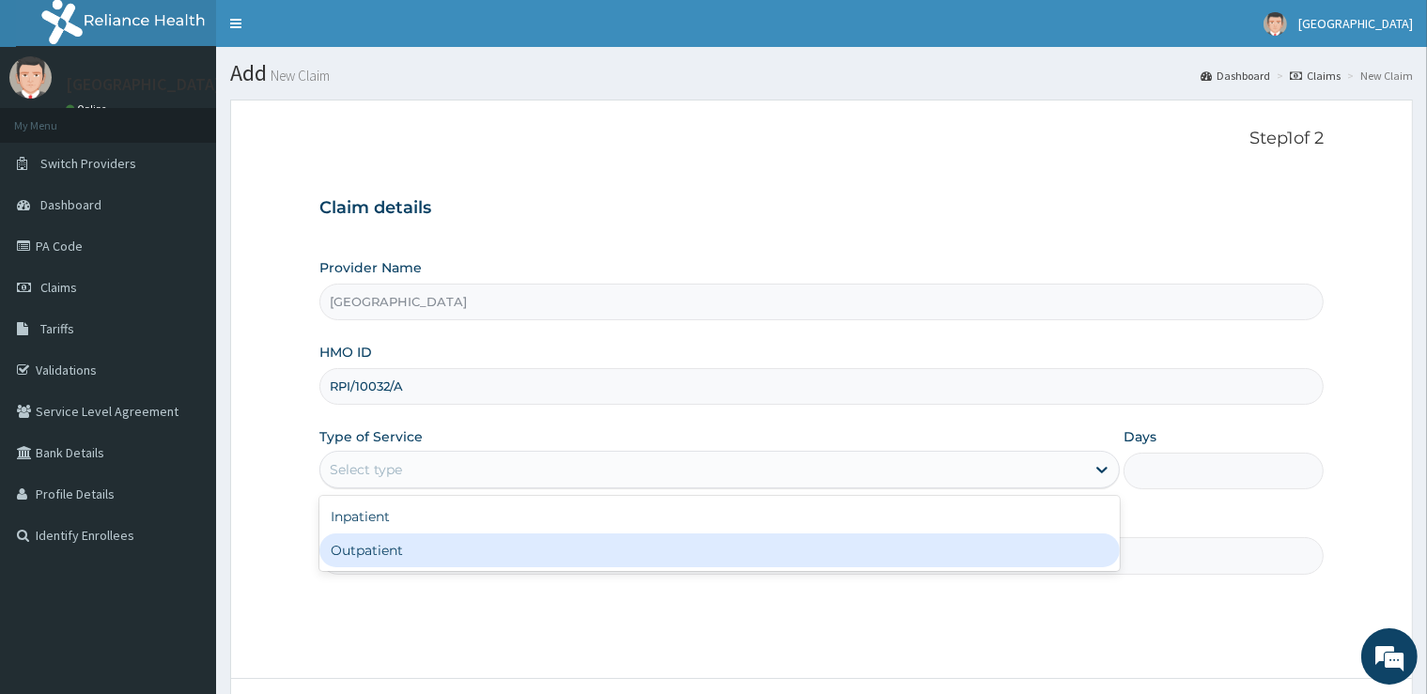
click at [436, 554] on div "Outpatient" at bounding box center [719, 551] width 800 height 34
type input "1"
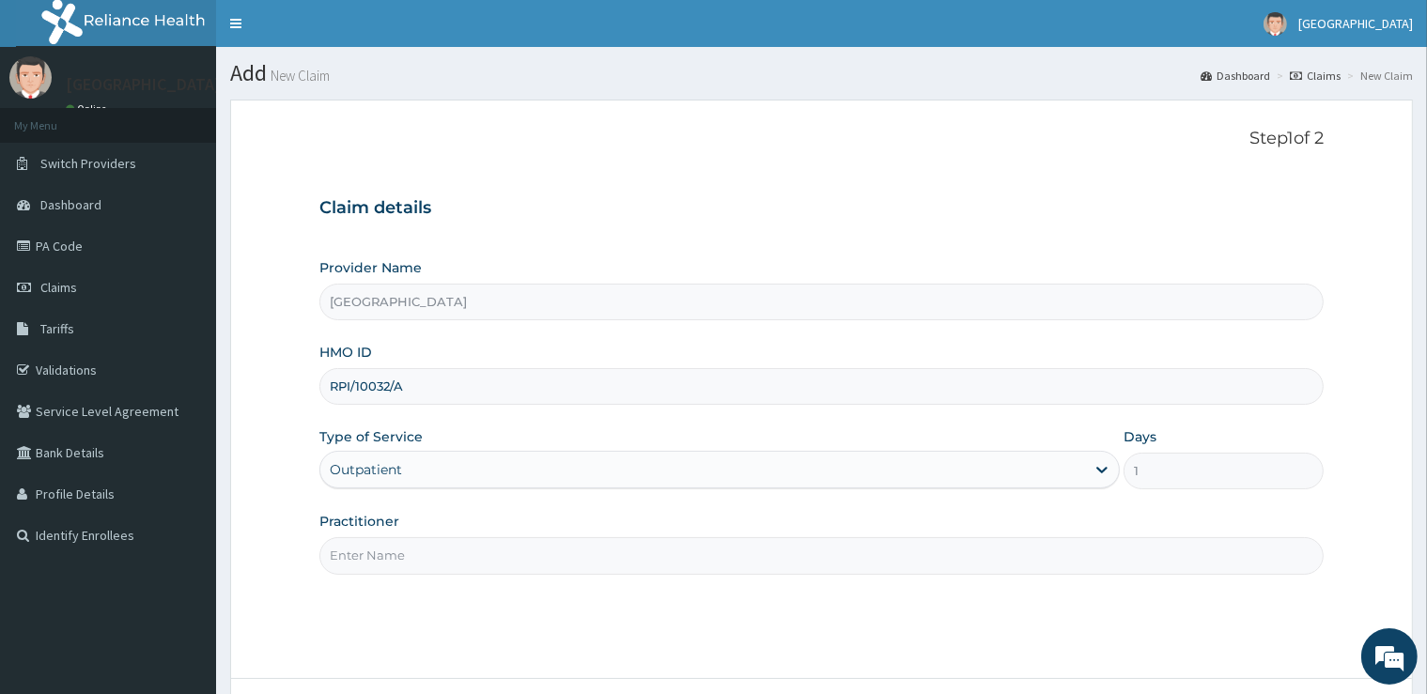
click at [436, 557] on input "Practitioner" at bounding box center [820, 555] width 1003 height 37
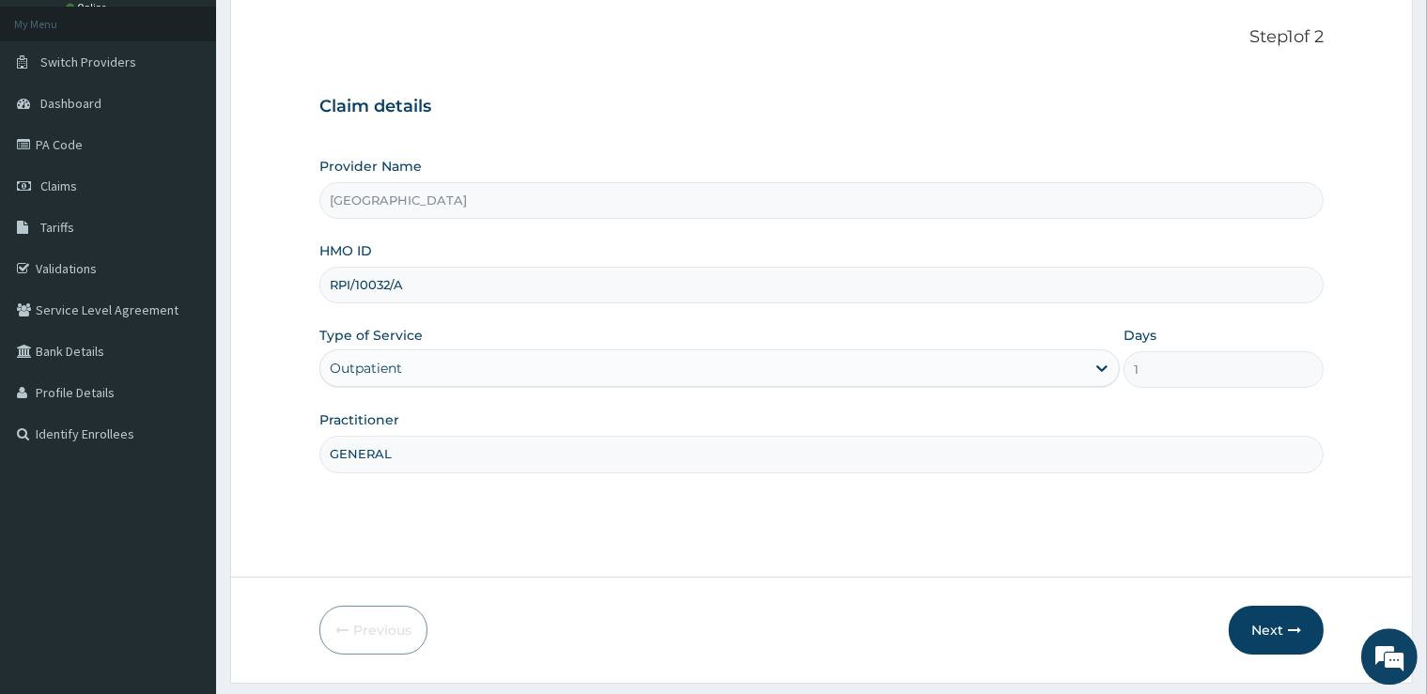
scroll to position [152, 0]
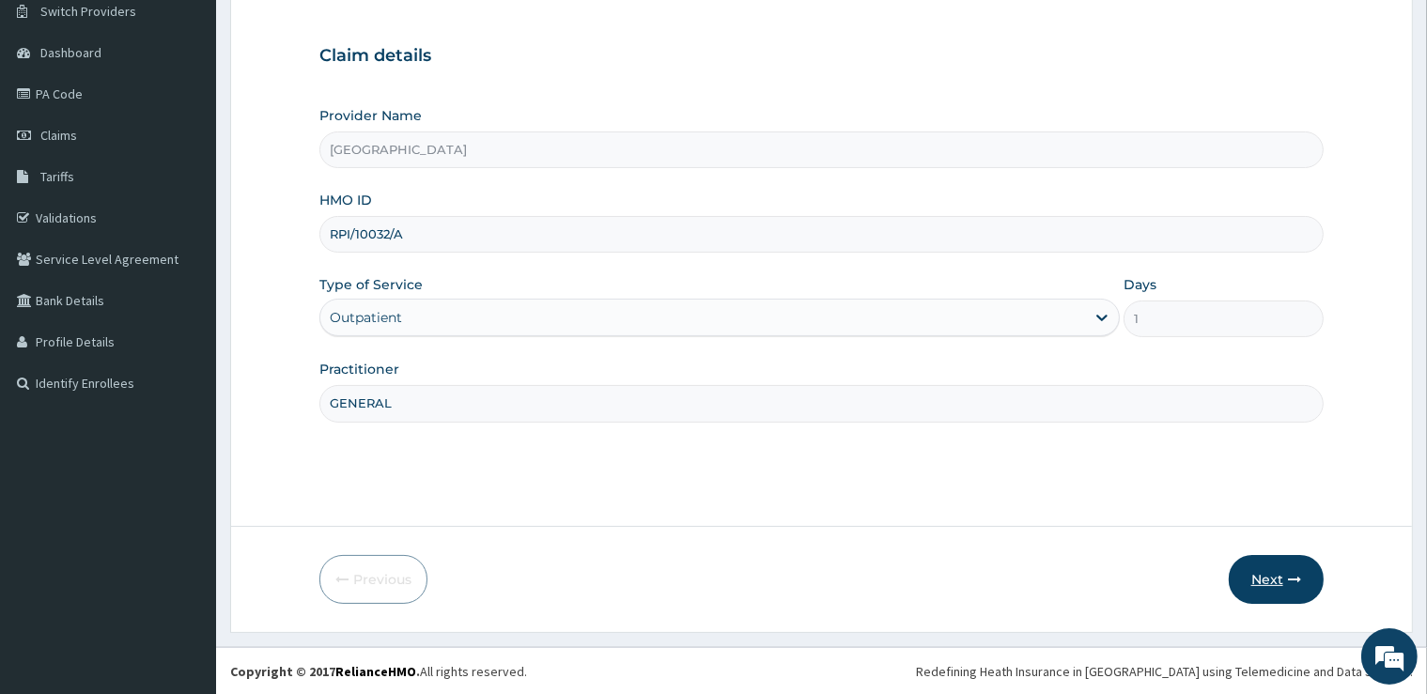
type input "GENERAL"
click at [1287, 581] on button "Next" at bounding box center [1276, 579] width 95 height 49
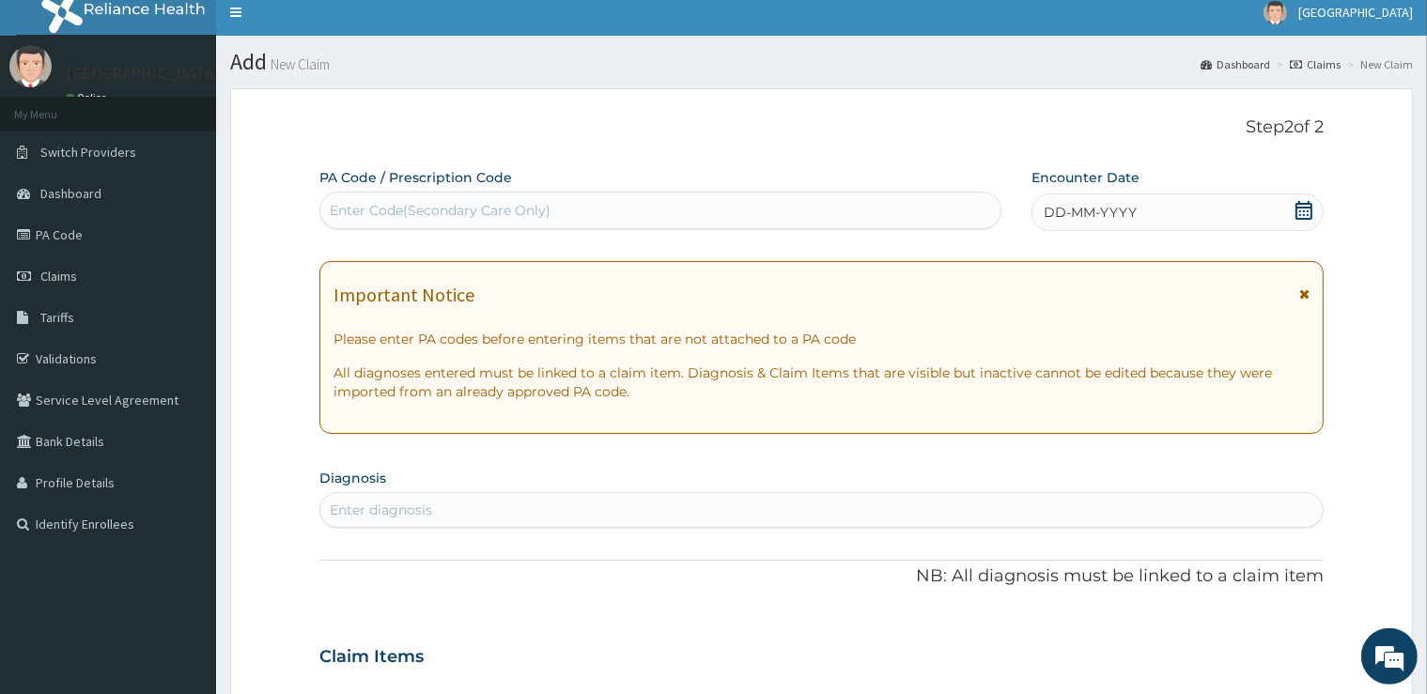
scroll to position [0, 0]
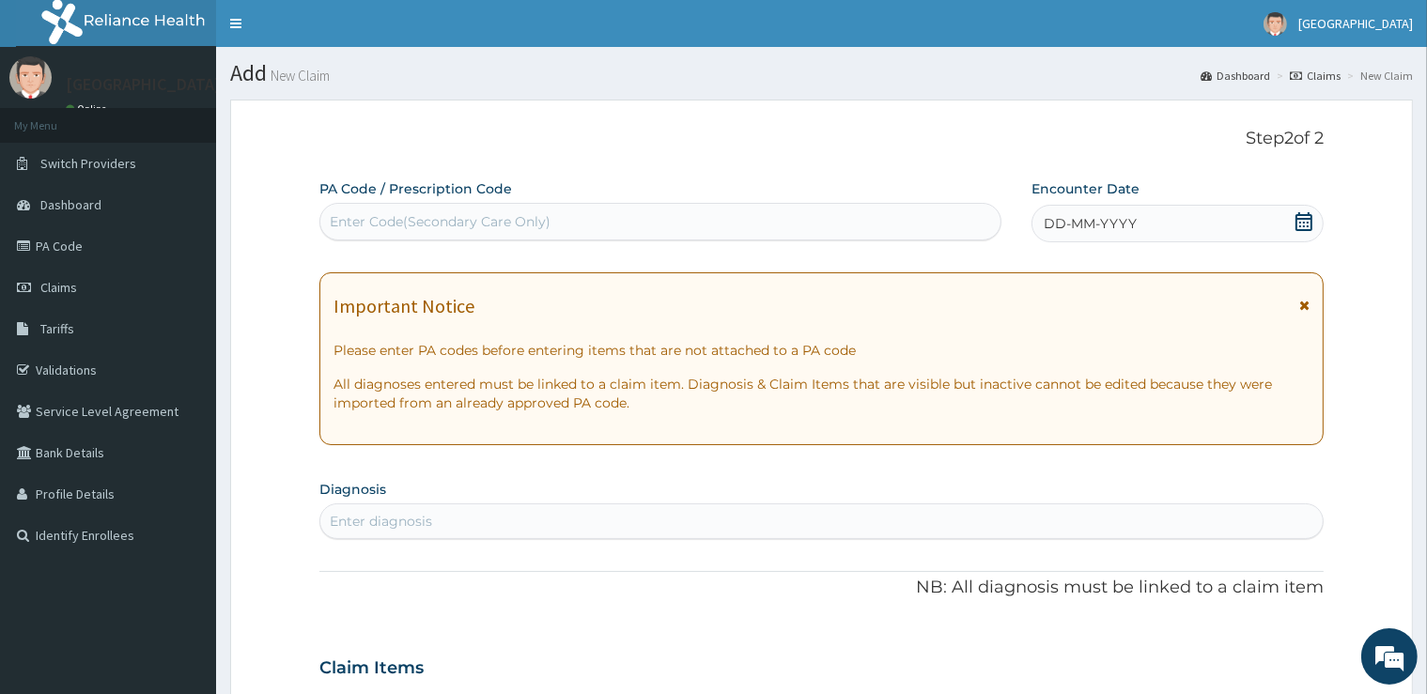
click at [368, 225] on div "Enter Code(Secondary Care Only)" at bounding box center [440, 221] width 221 height 19
type input "PA/E27235"
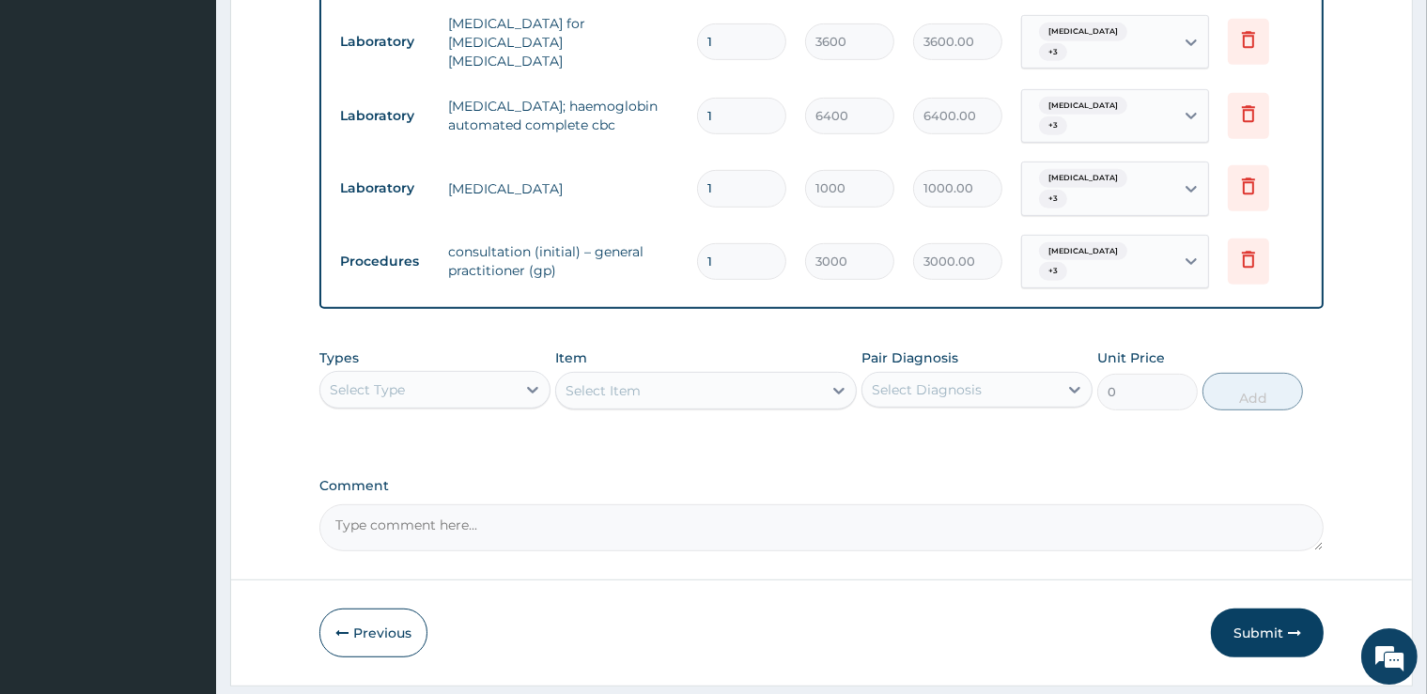
scroll to position [898, 0]
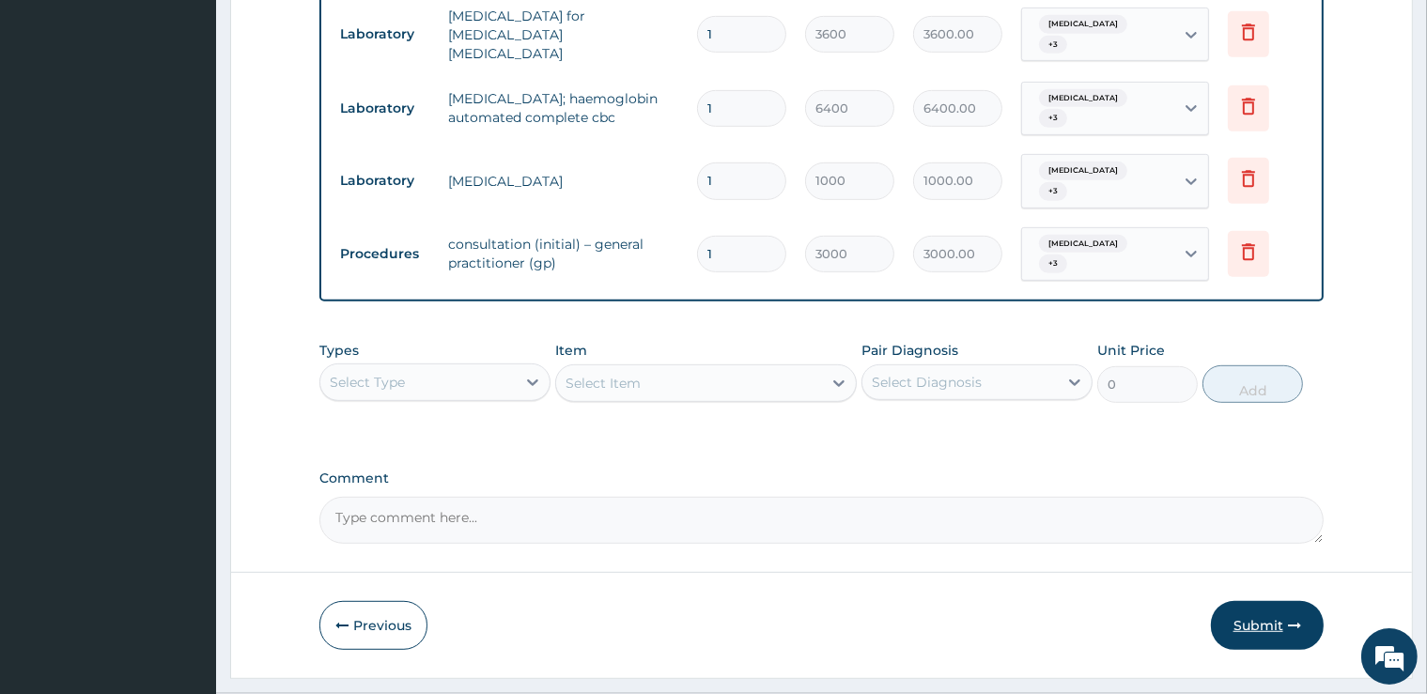
click at [1251, 601] on button "Submit" at bounding box center [1267, 625] width 113 height 49
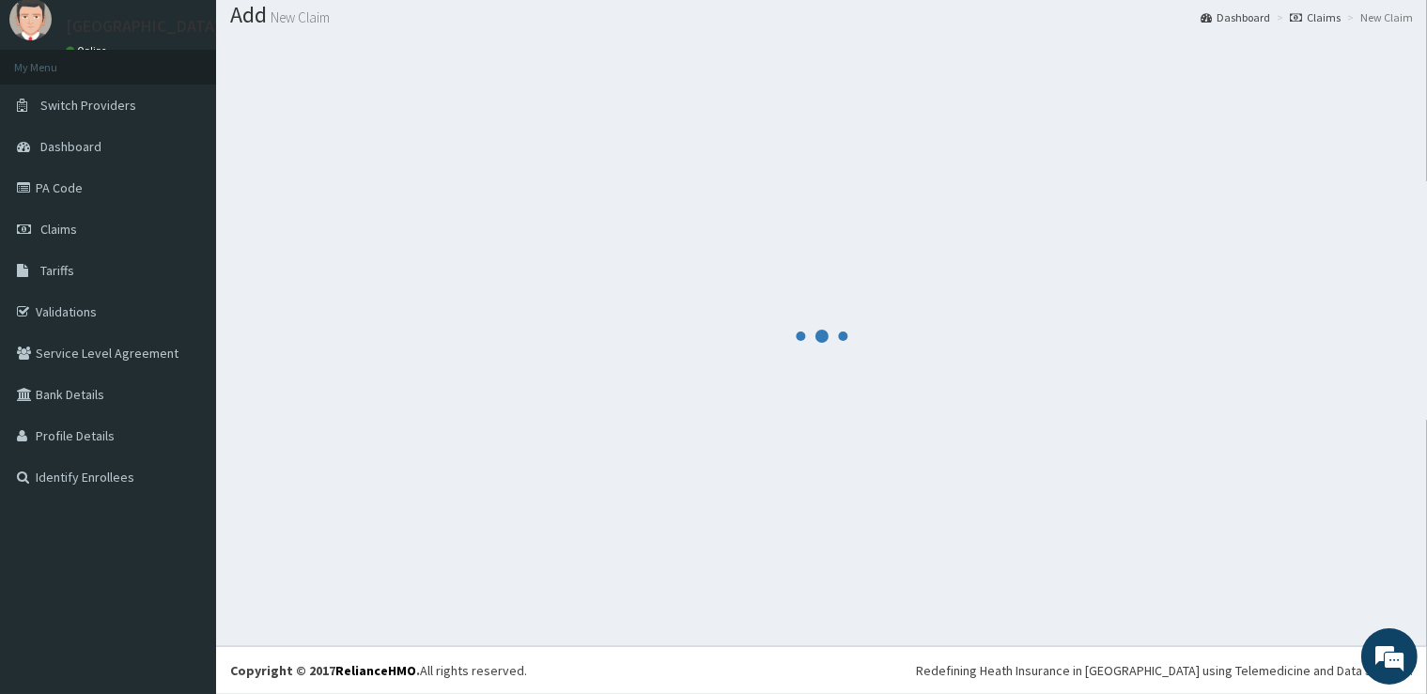
scroll to position [57, 0]
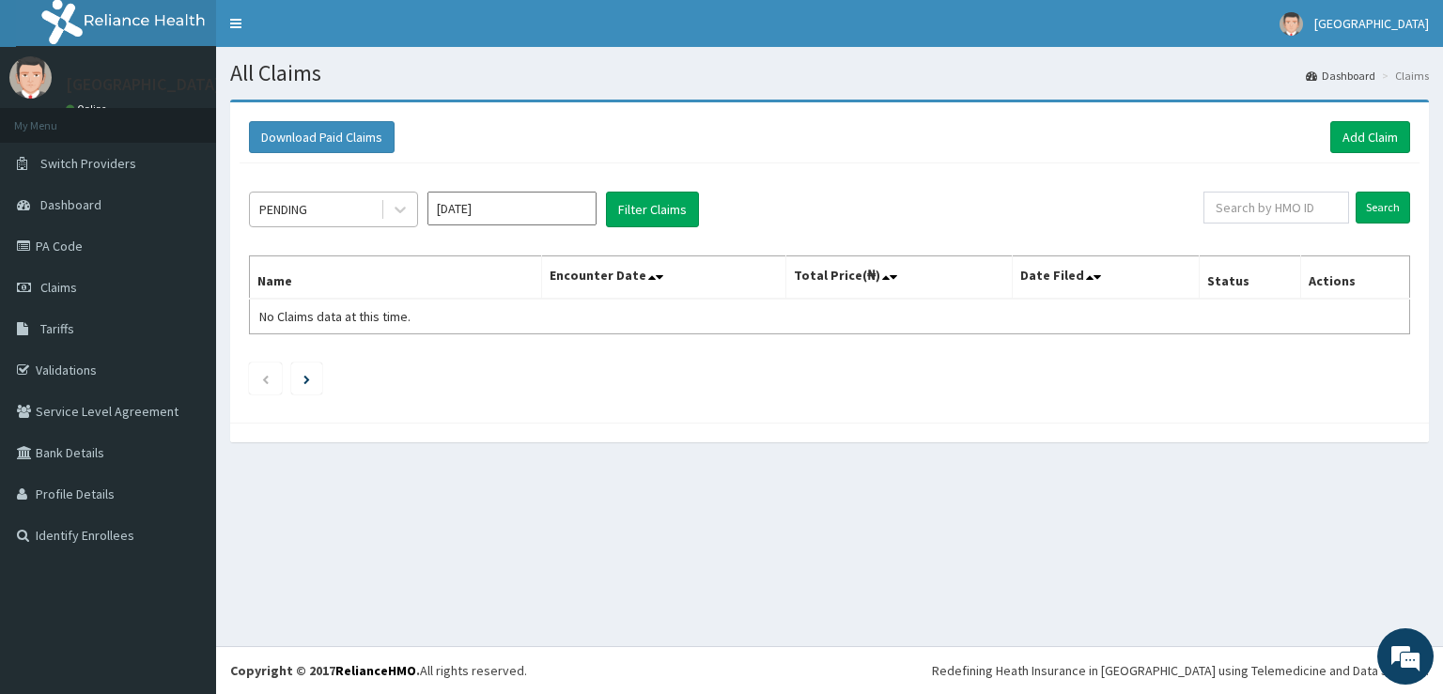
click at [269, 201] on div "PENDING" at bounding box center [283, 209] width 48 height 19
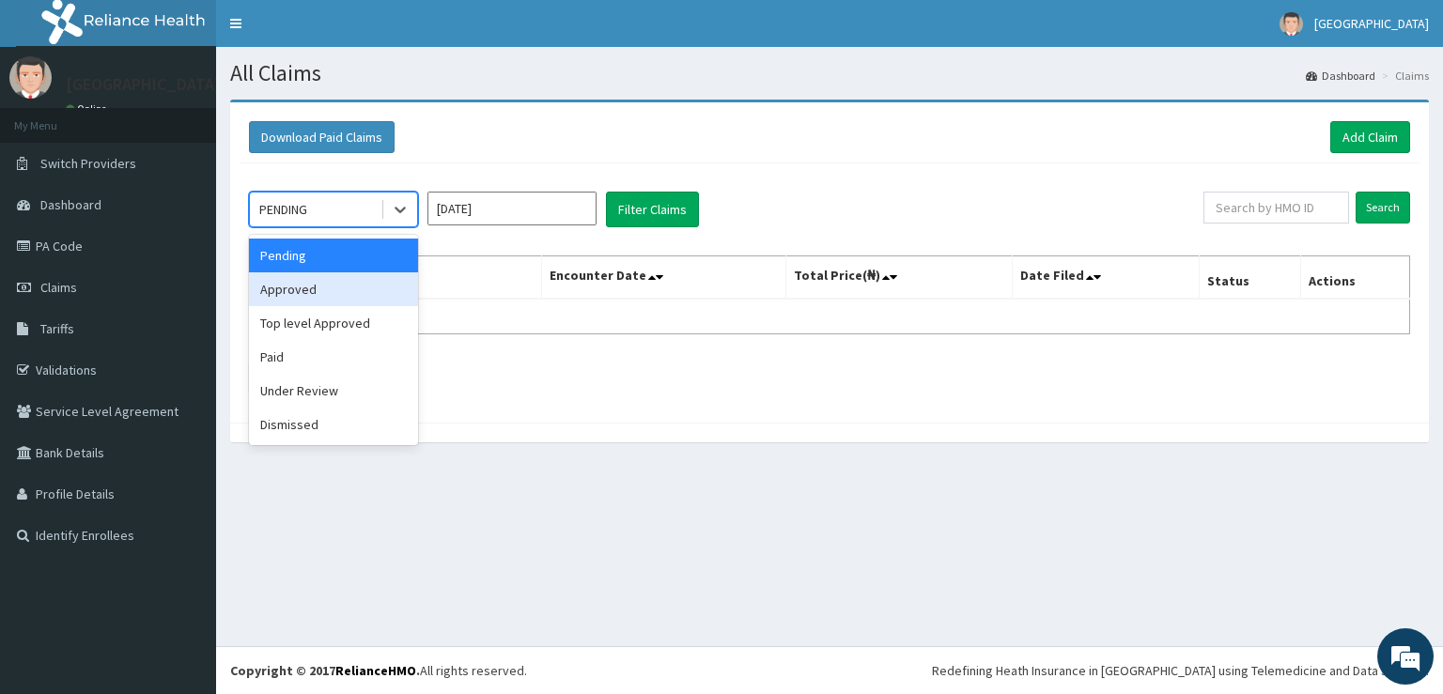
click at [301, 301] on div "Approved" at bounding box center [333, 289] width 169 height 34
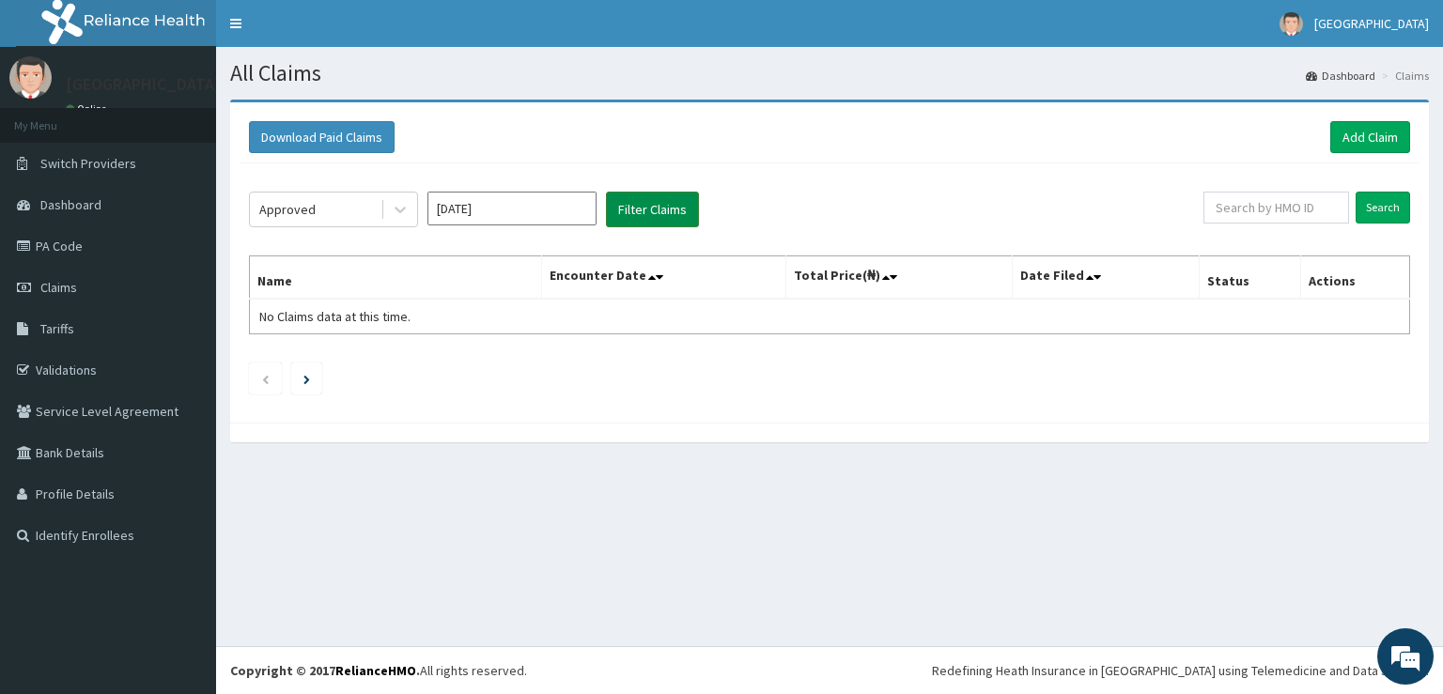
click at [651, 210] on button "Filter Claims" at bounding box center [652, 210] width 93 height 36
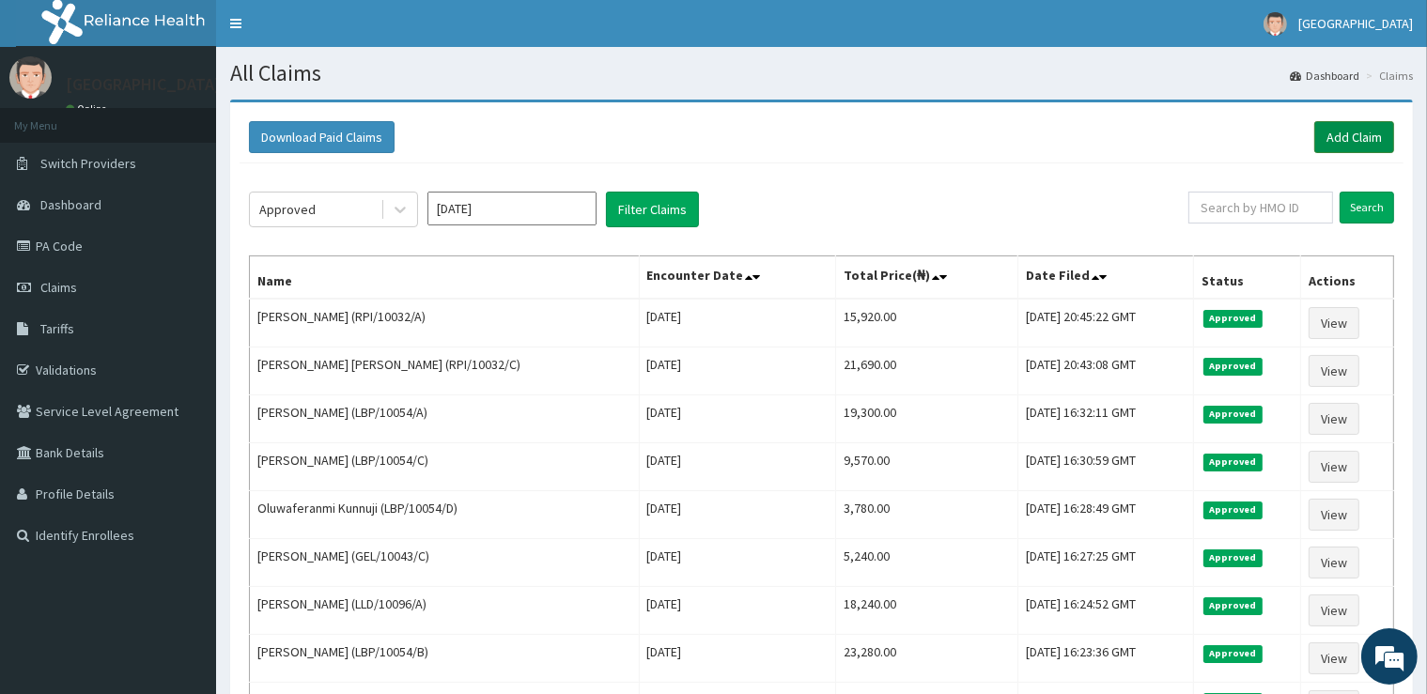
click at [1351, 130] on link "Add Claim" at bounding box center [1354, 137] width 80 height 32
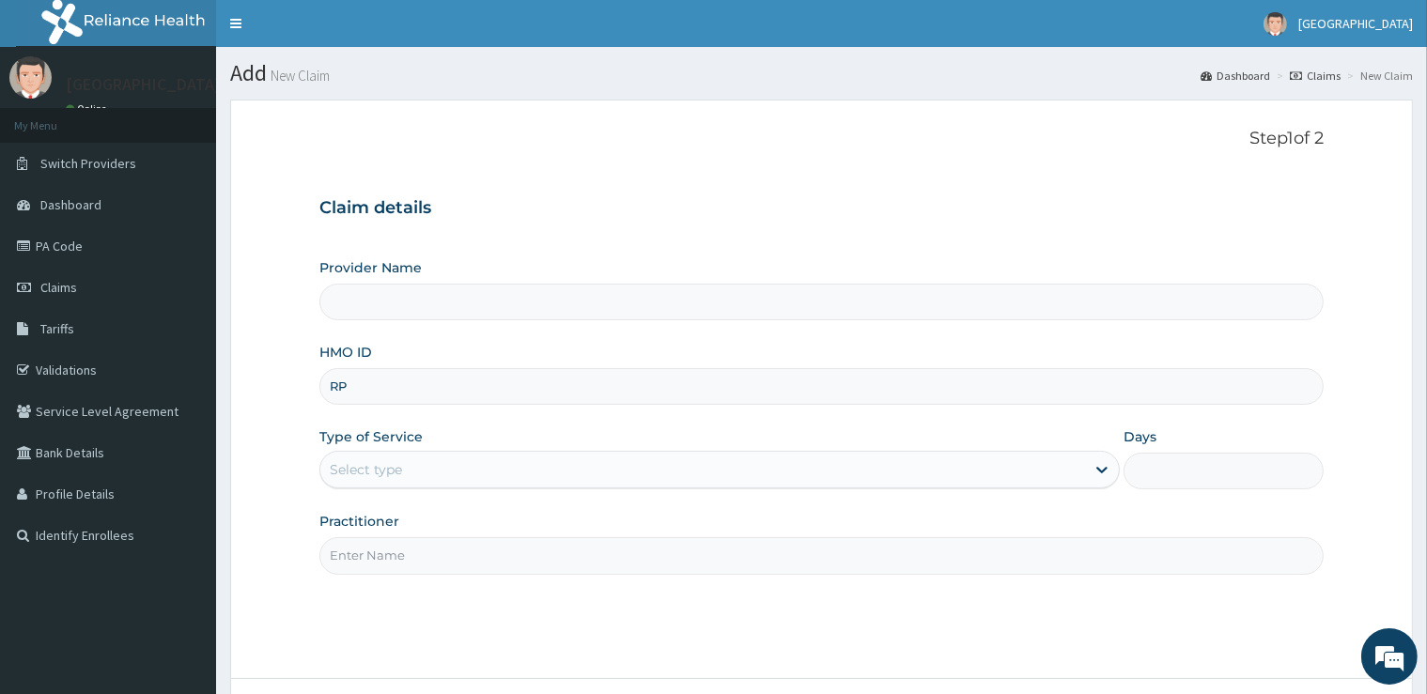
type input "RPI"
type input "[GEOGRAPHIC_DATA]"
type input "RPI/10032/"
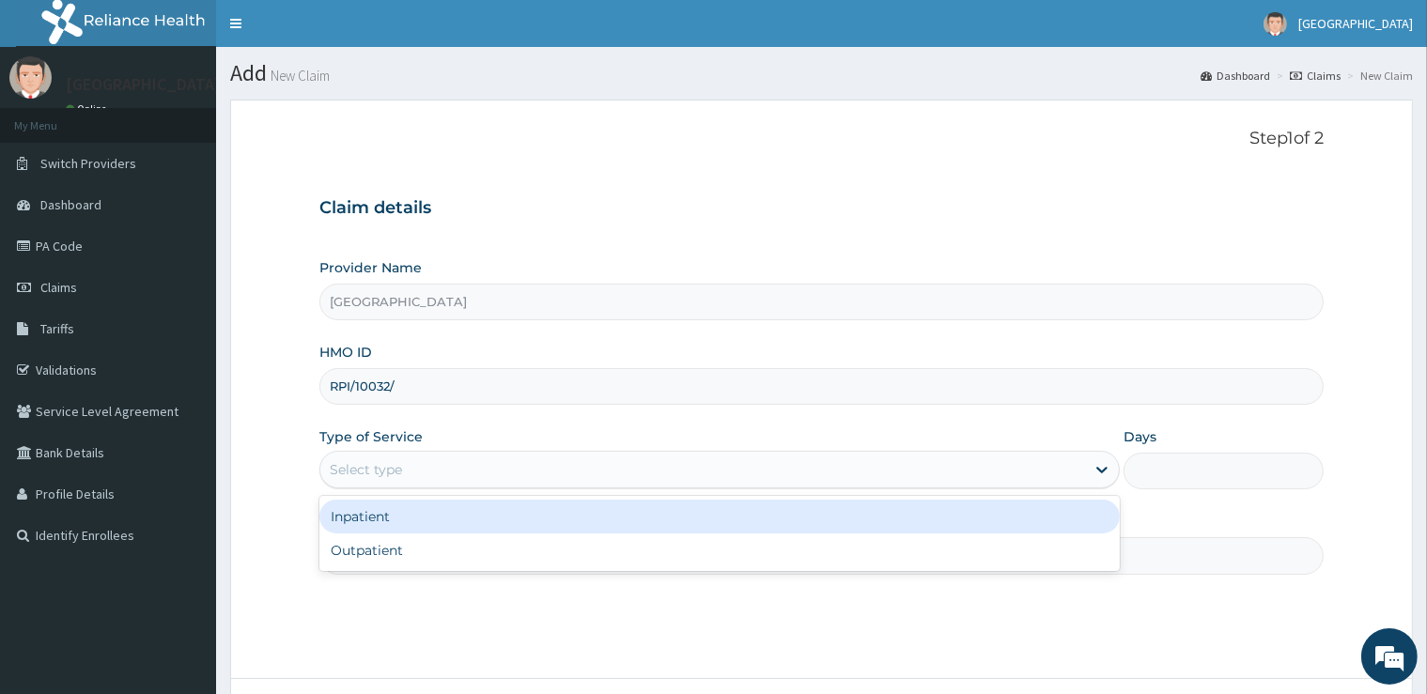
click at [464, 464] on div "Select type" at bounding box center [702, 470] width 765 height 30
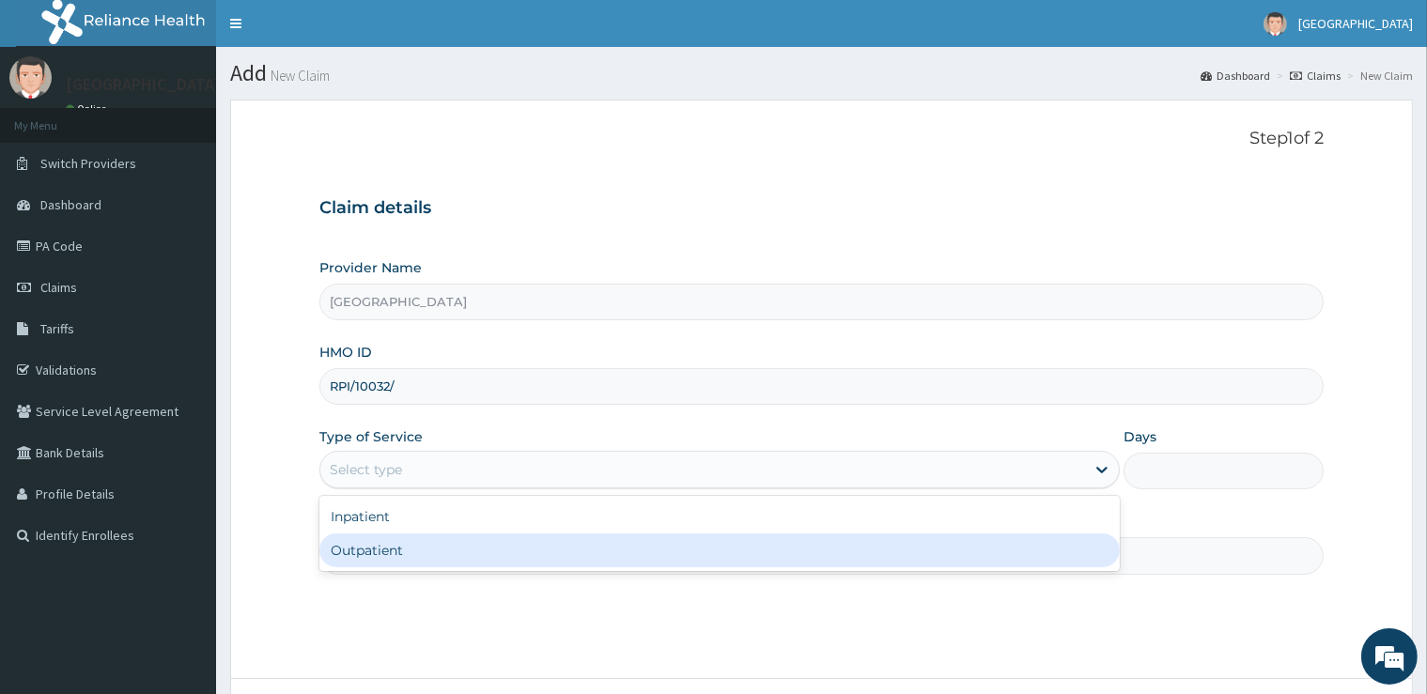
click at [461, 543] on div "Outpatient" at bounding box center [719, 551] width 800 height 34
type input "1"
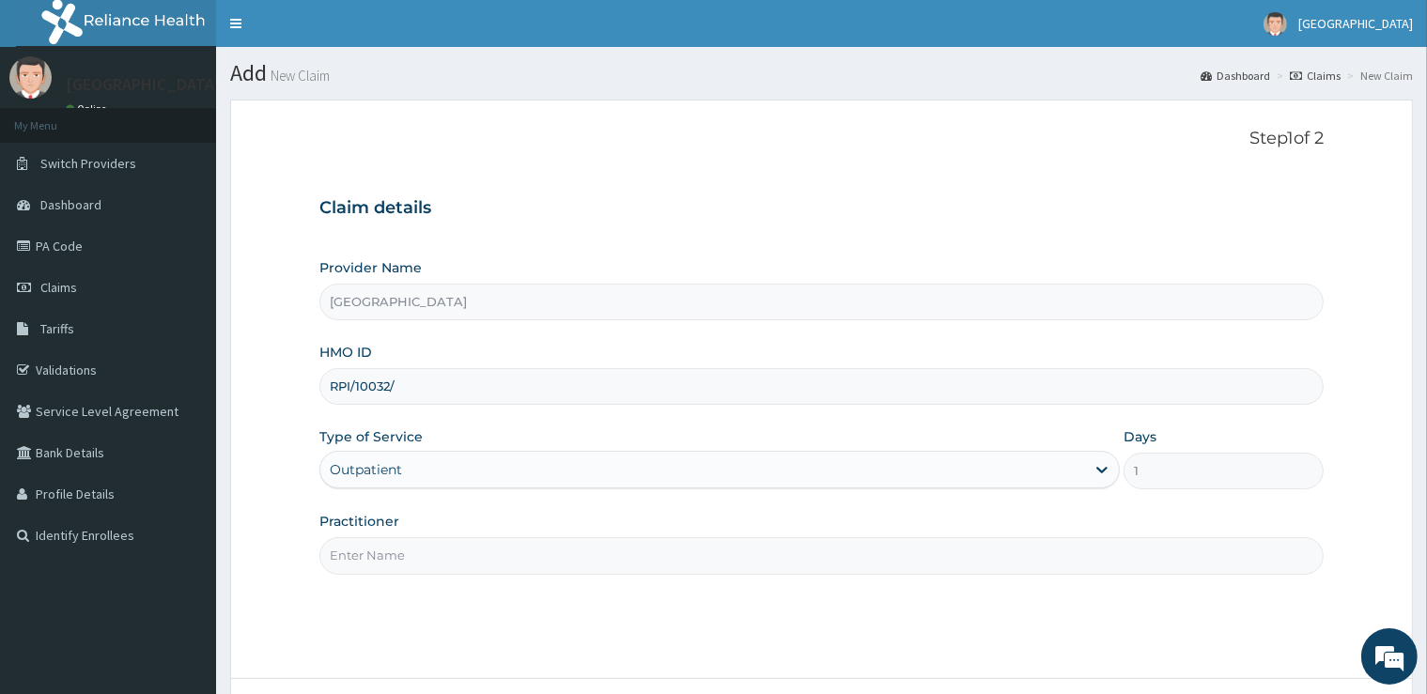
click at [464, 554] on input "Practitioner" at bounding box center [820, 555] width 1003 height 37
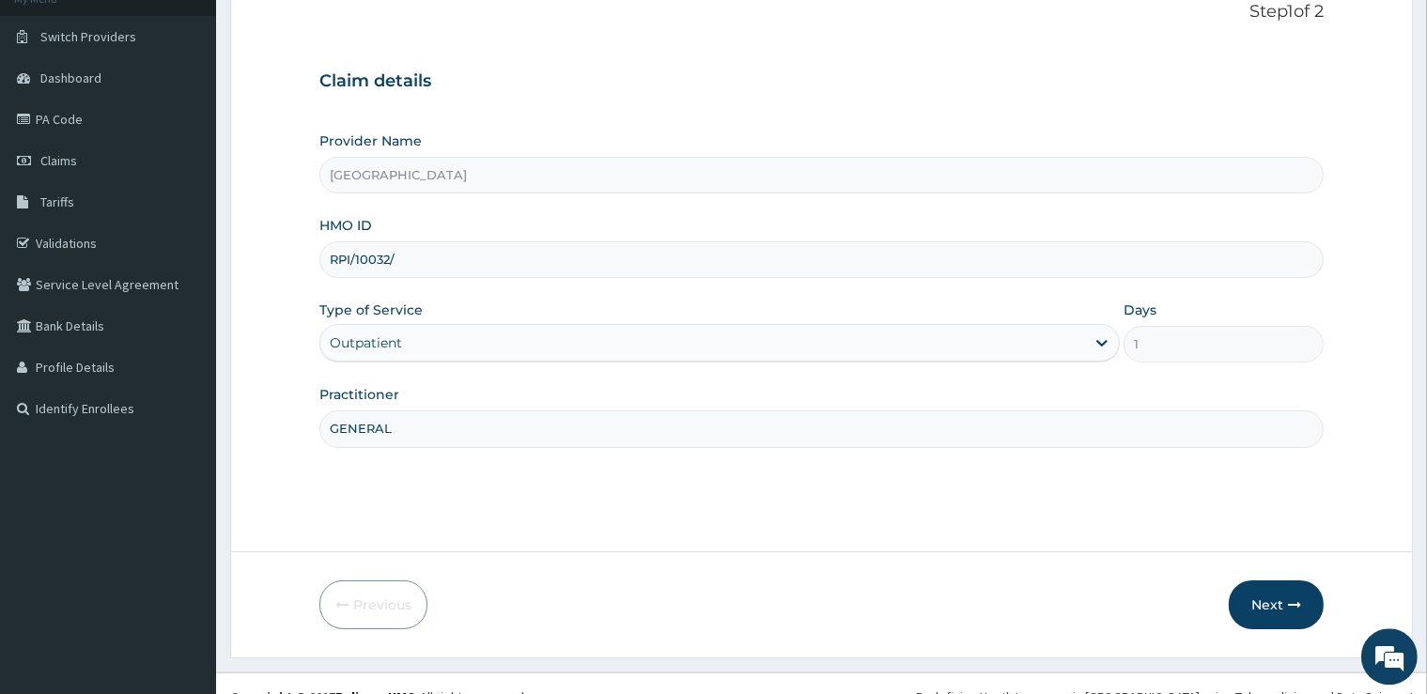
scroll to position [152, 0]
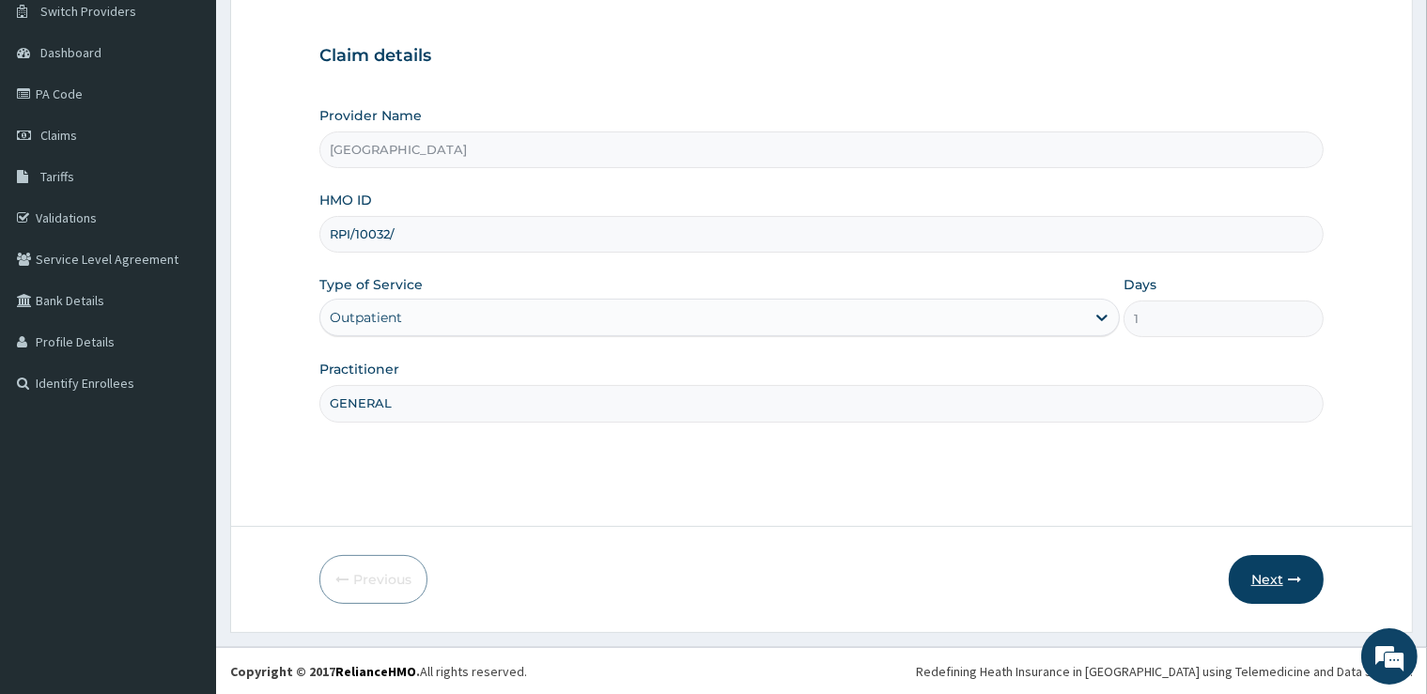
type input "GENERAL"
click at [1284, 585] on button "Next" at bounding box center [1276, 579] width 95 height 49
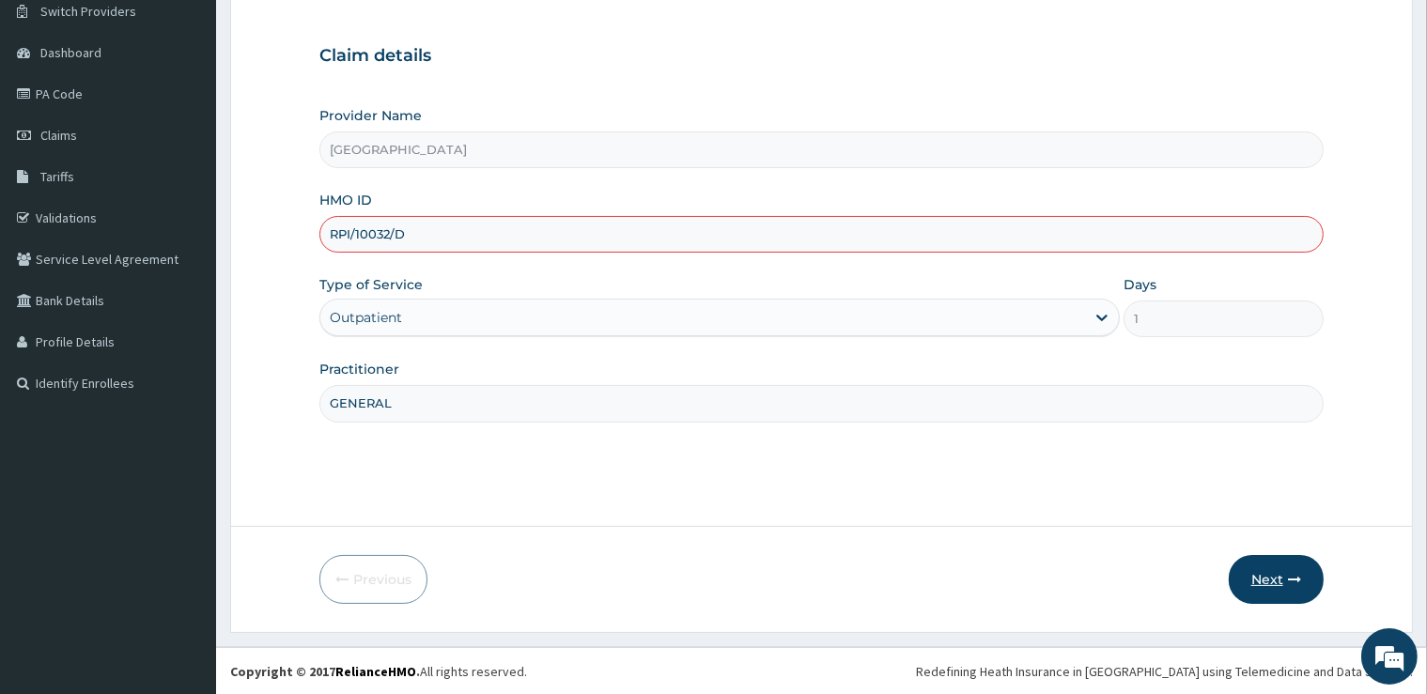
type input "RPI/10032/D"
click at [1255, 587] on button "Next" at bounding box center [1276, 579] width 95 height 49
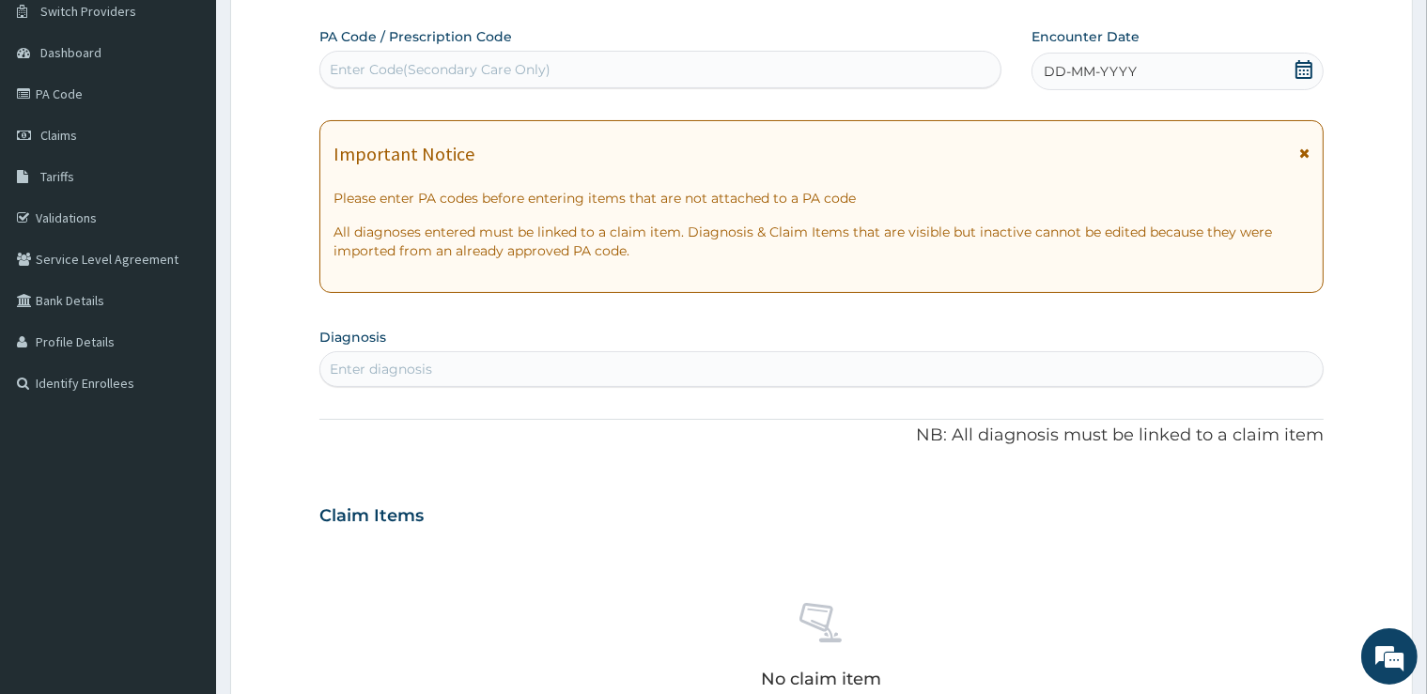
click at [505, 74] on div "Enter Code(Secondary Care Only)" at bounding box center [440, 69] width 221 height 19
type input "PA/F70898"
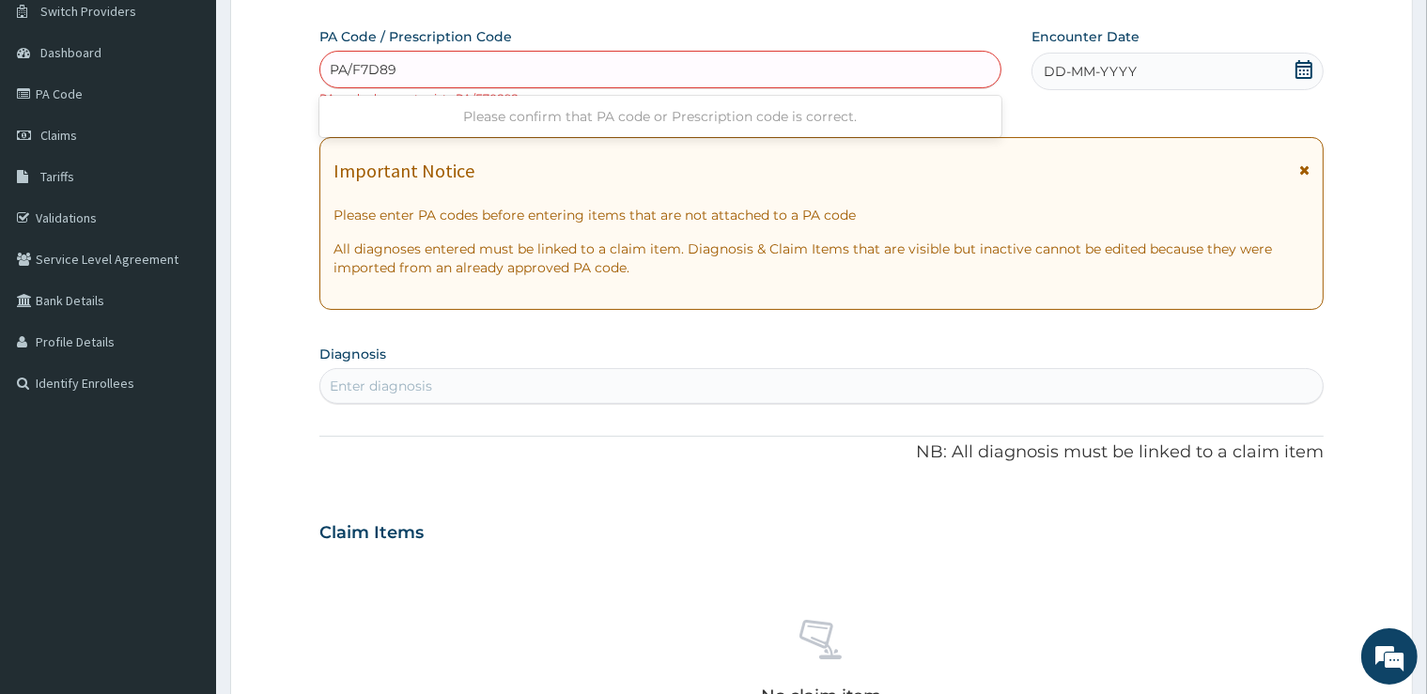
type input "PA/F7D898"
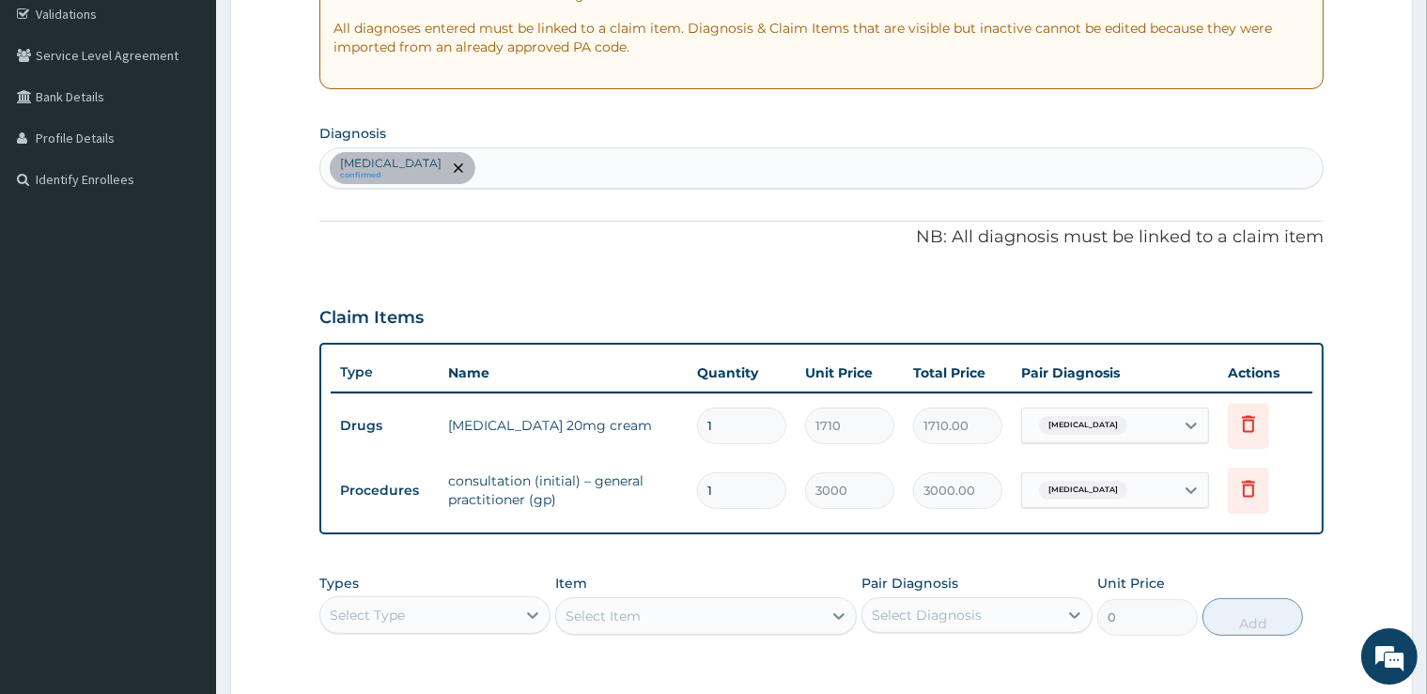
scroll to position [632, 0]
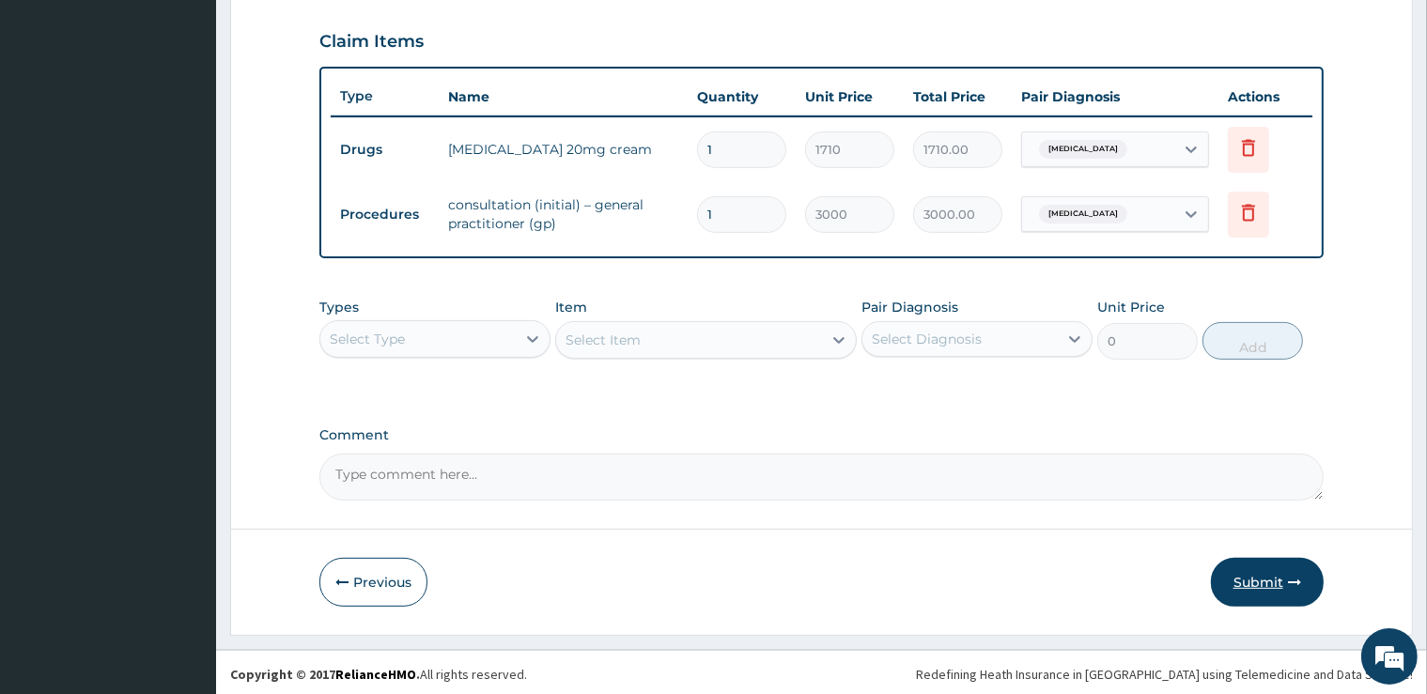
click at [1272, 596] on button "Submit" at bounding box center [1267, 582] width 113 height 49
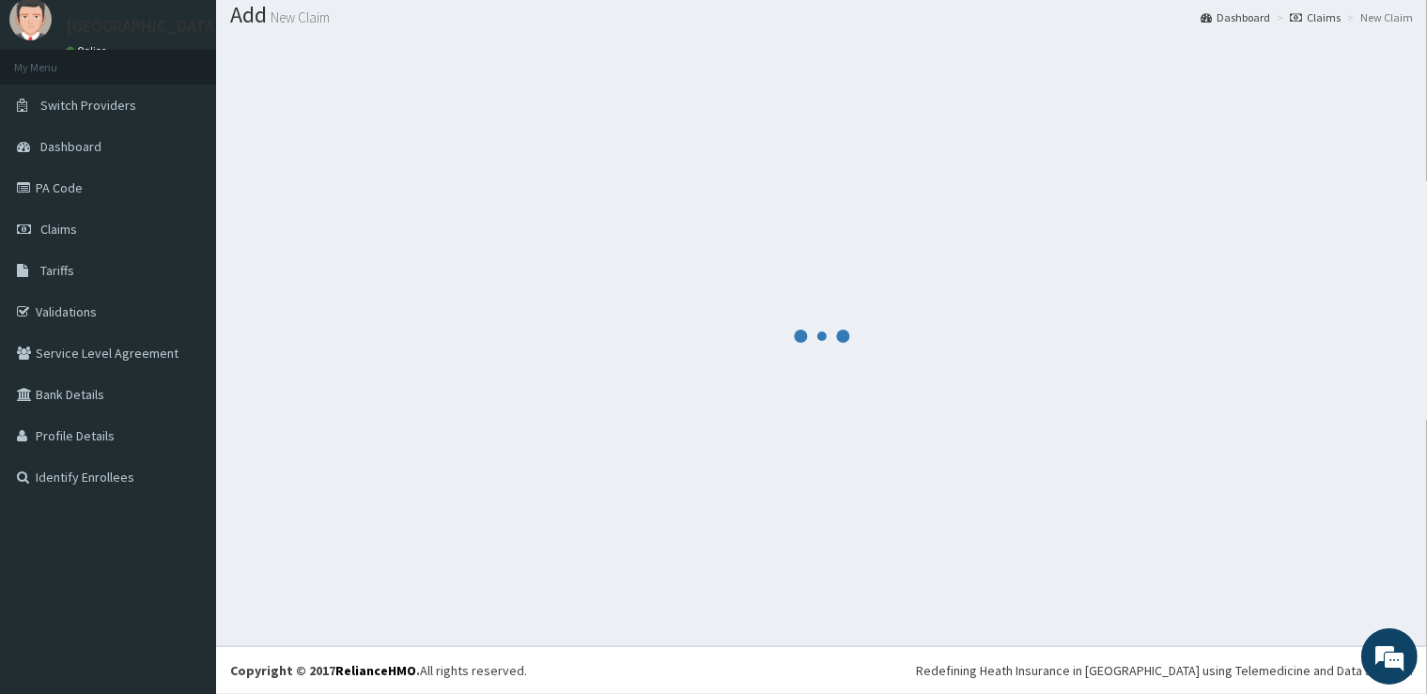
scroll to position [57, 0]
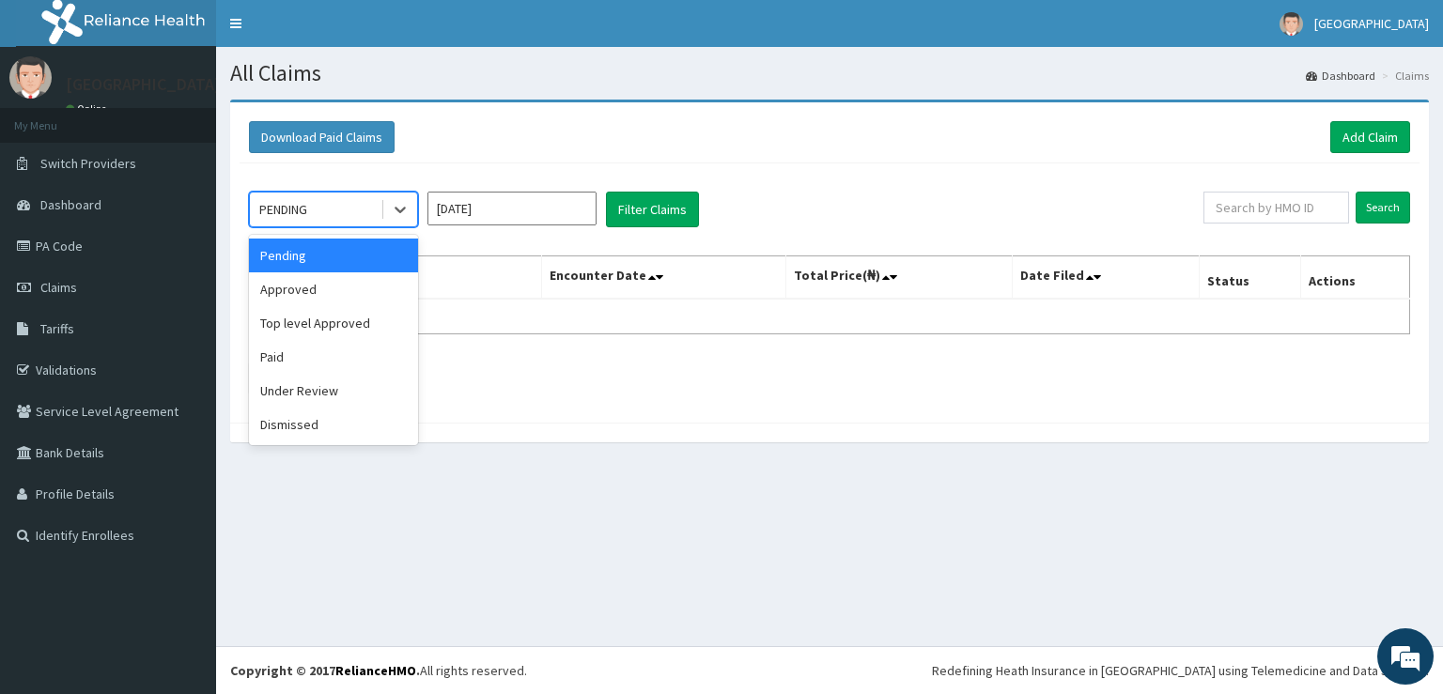
click at [367, 218] on div "PENDING" at bounding box center [315, 209] width 131 height 30
click at [369, 284] on div "Approved" at bounding box center [333, 289] width 169 height 34
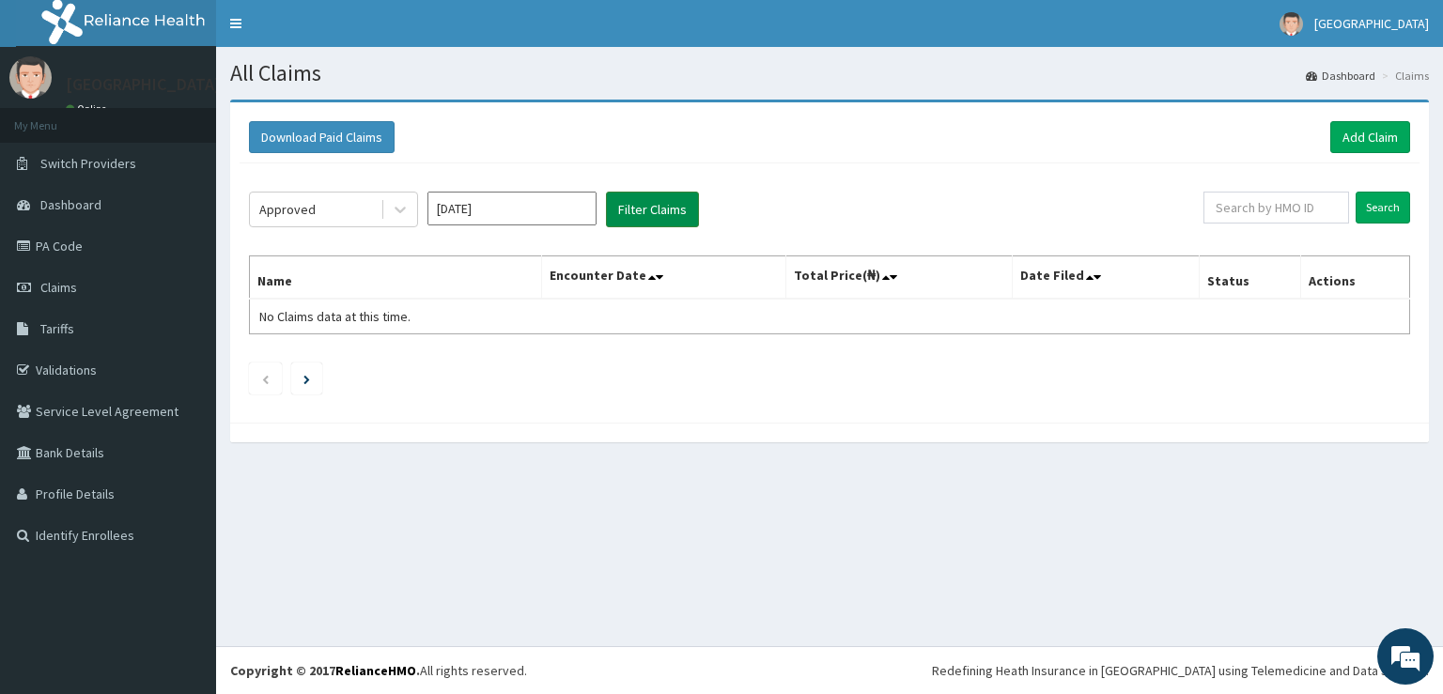
click at [644, 215] on button "Filter Claims" at bounding box center [652, 210] width 93 height 36
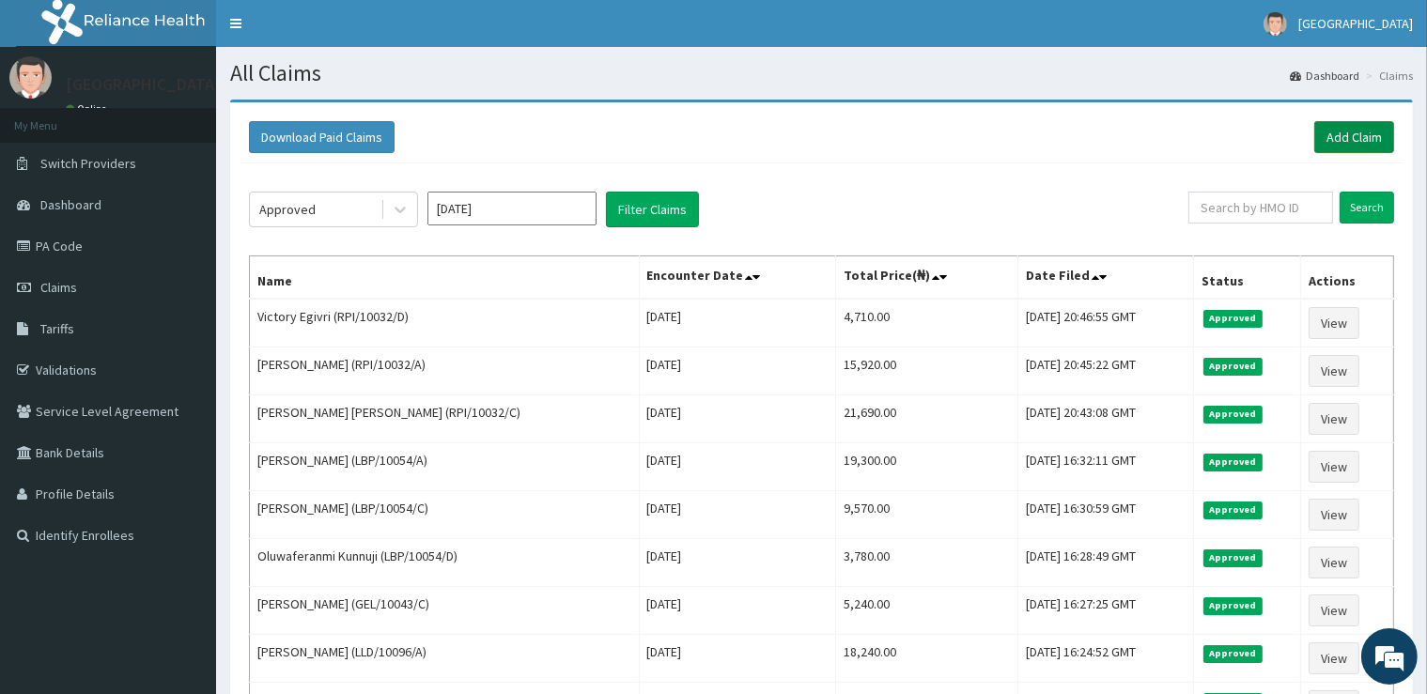
click at [1365, 134] on link "Add Claim" at bounding box center [1354, 137] width 80 height 32
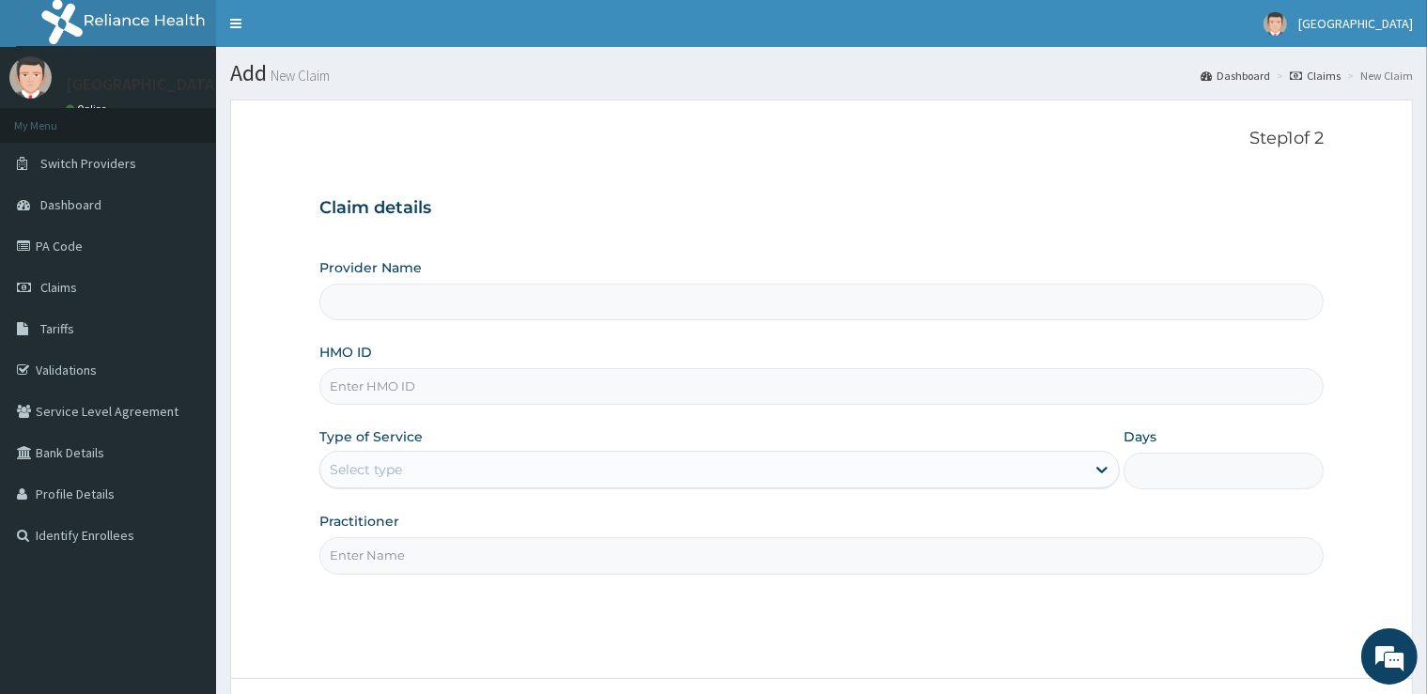
click at [593, 393] on input "HMO ID" at bounding box center [820, 386] width 1003 height 37
type input "[GEOGRAPHIC_DATA]"
type input "GEL/10066/D"
click at [420, 461] on div "Select type" at bounding box center [702, 470] width 765 height 30
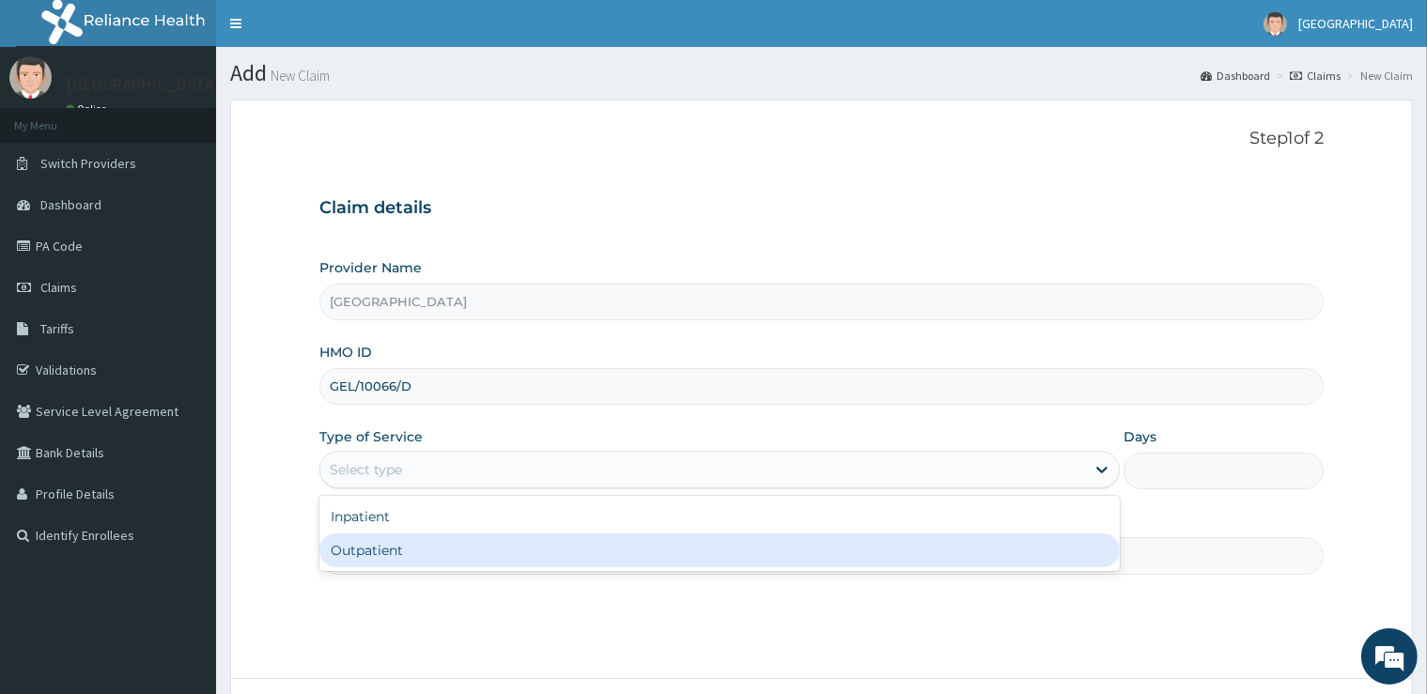
click at [396, 569] on div "Inpatient Outpatient" at bounding box center [719, 533] width 800 height 75
click at [385, 544] on div "Outpatient" at bounding box center [719, 551] width 800 height 34
type input "1"
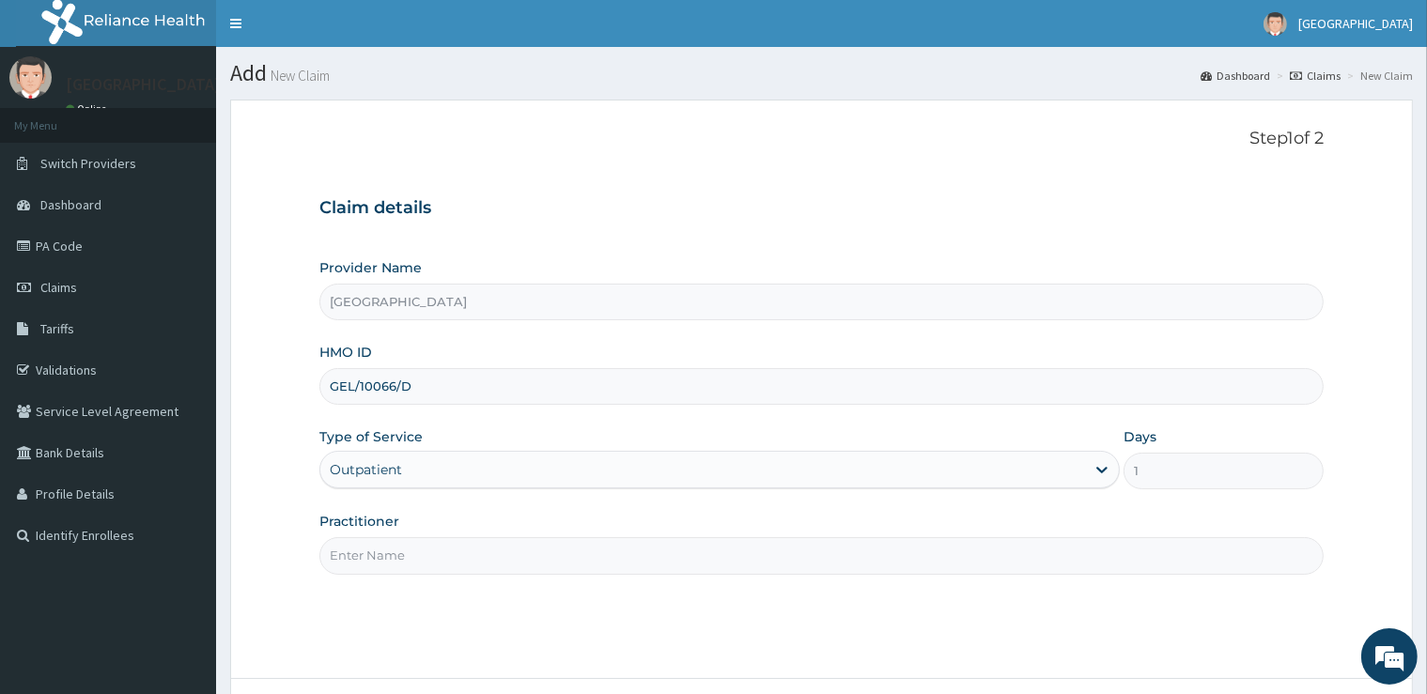
click at [393, 544] on input "Practitioner" at bounding box center [820, 555] width 1003 height 37
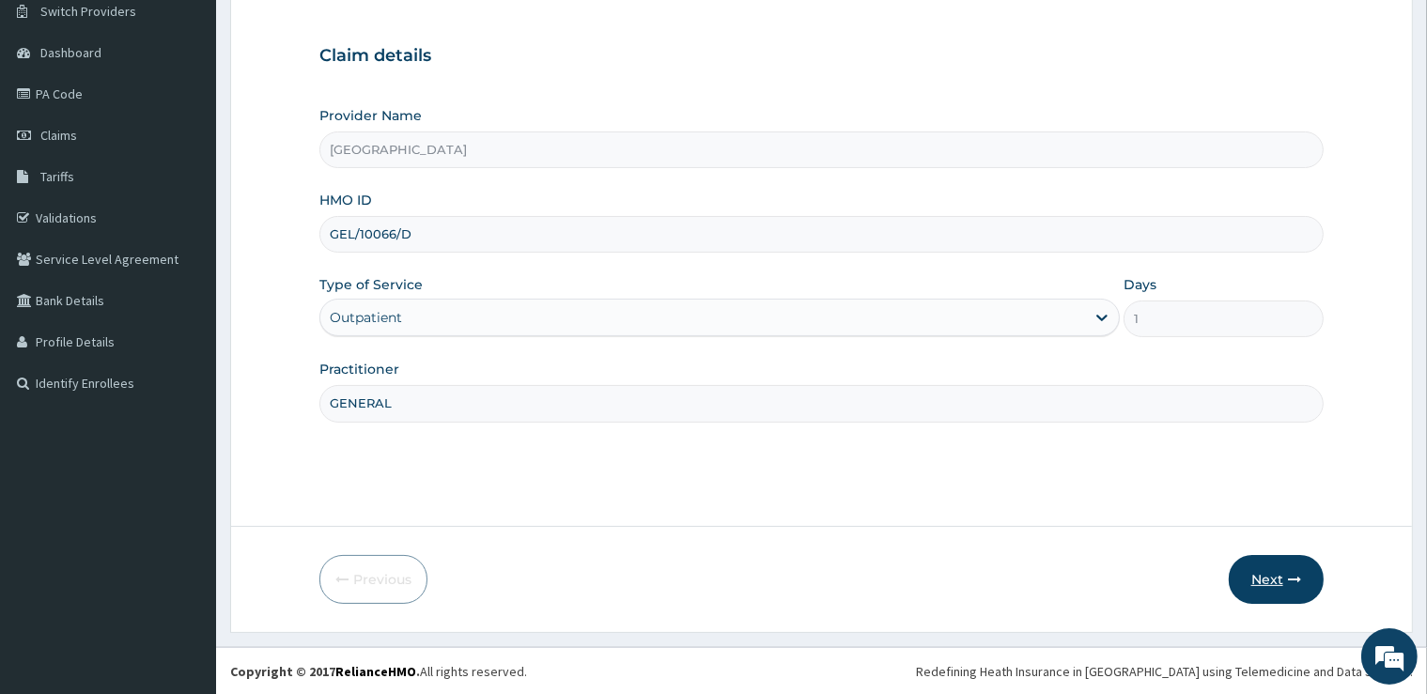
type input "GENERAL"
click at [1271, 582] on button "Next" at bounding box center [1276, 579] width 95 height 49
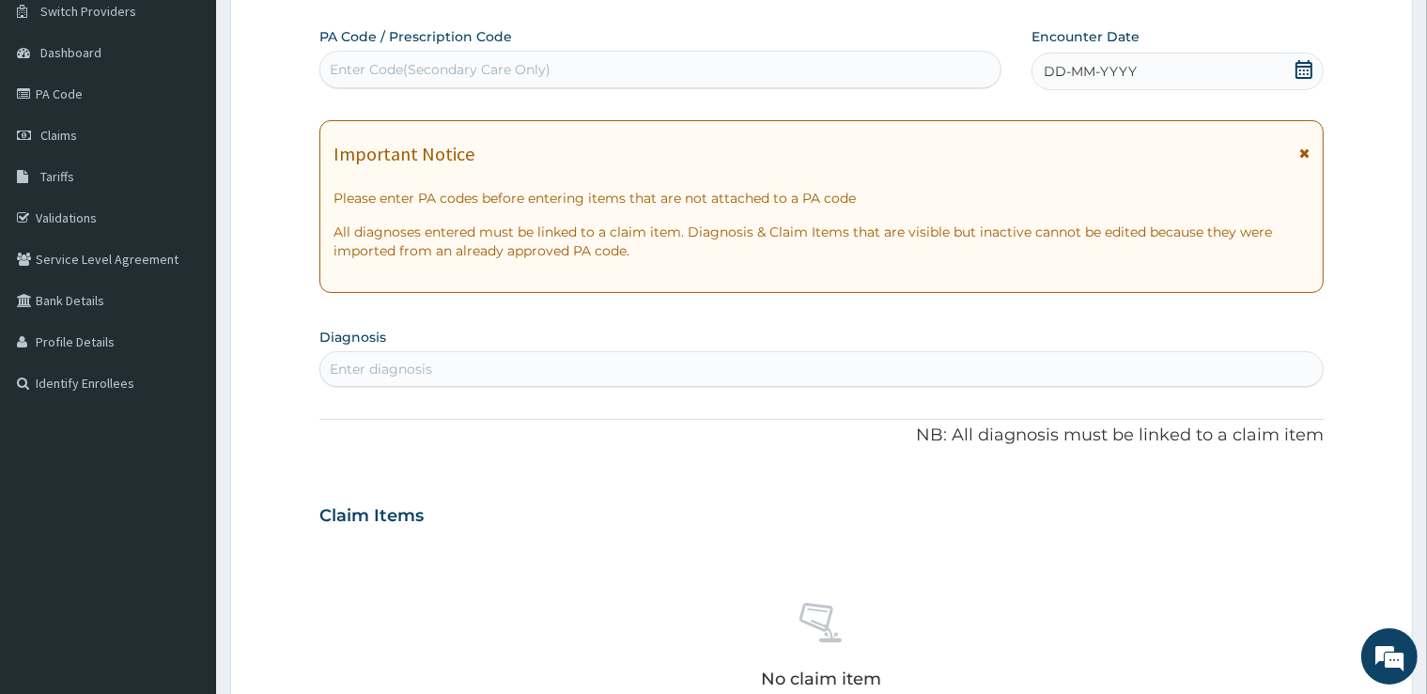
click at [503, 81] on div "Enter Code(Secondary Care Only)" at bounding box center [660, 69] width 680 height 30
type input "PA/111BC5"
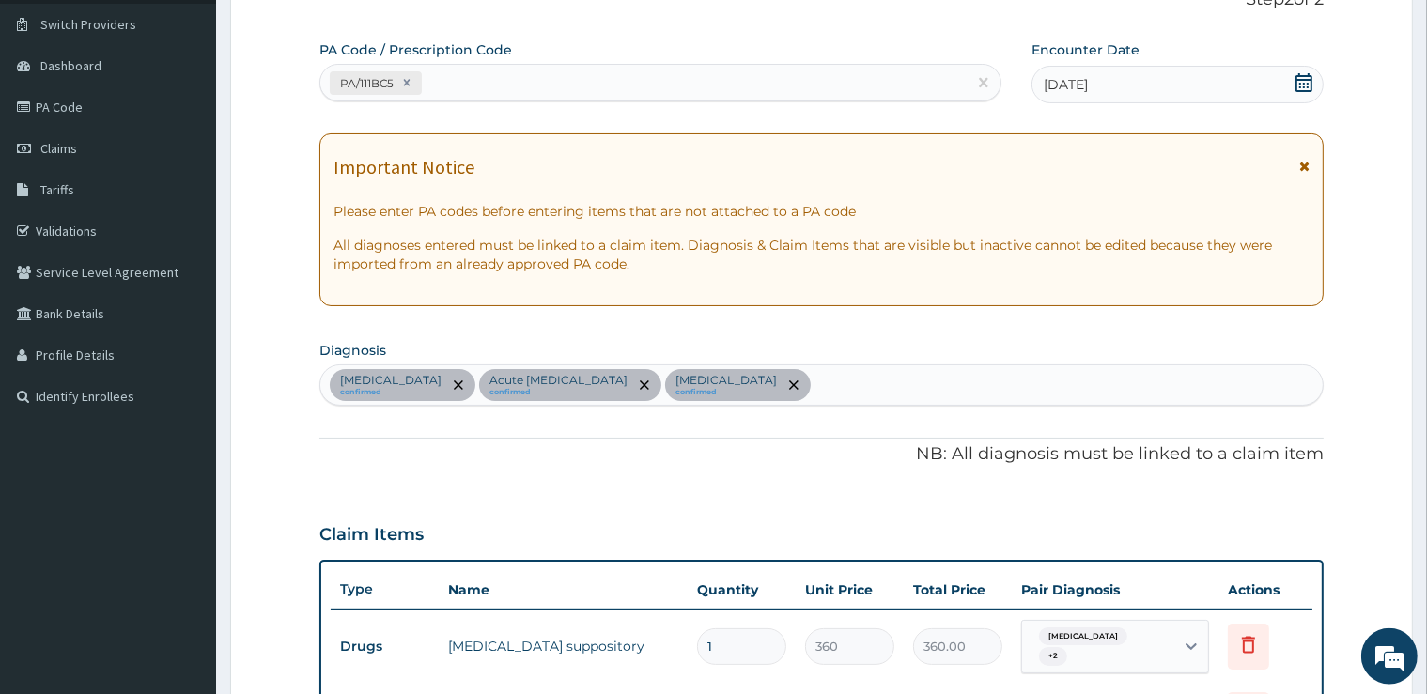
scroll to position [126, 0]
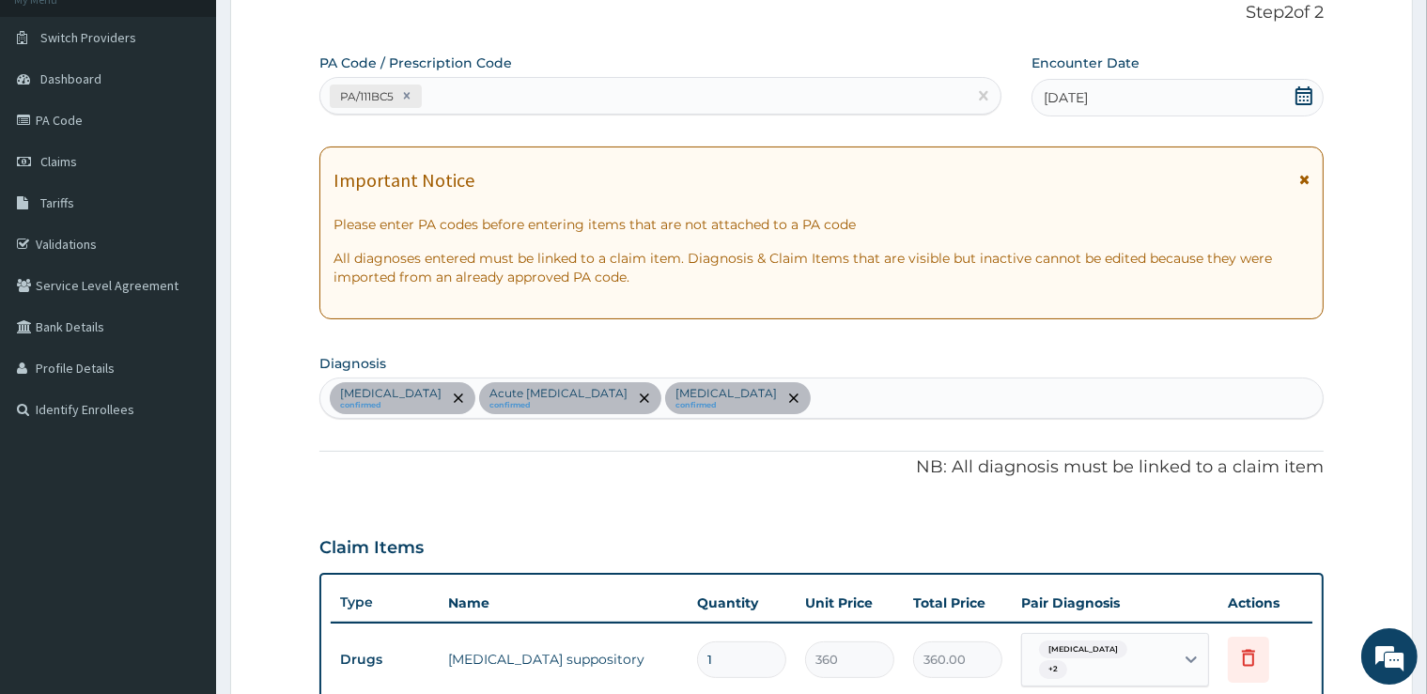
click at [548, 88] on div "PA/111BC5" at bounding box center [643, 96] width 646 height 31
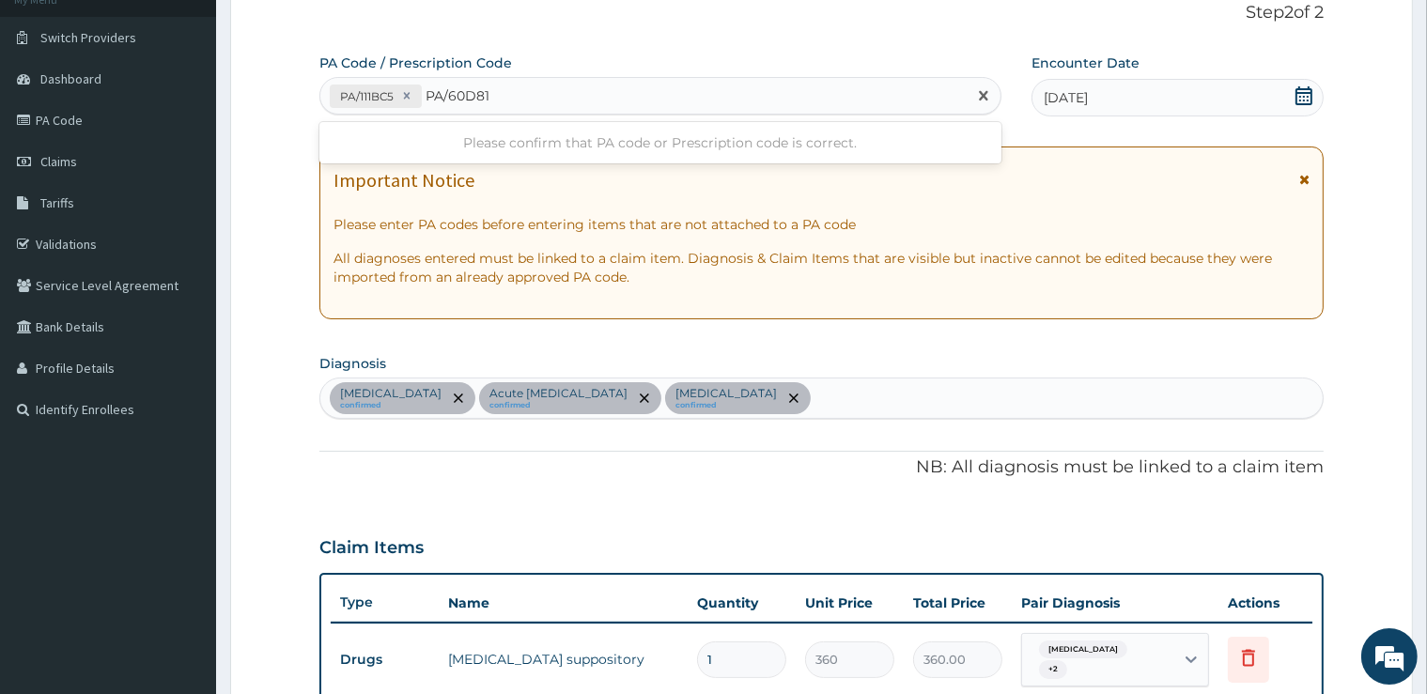
type input "PA/60D81A"
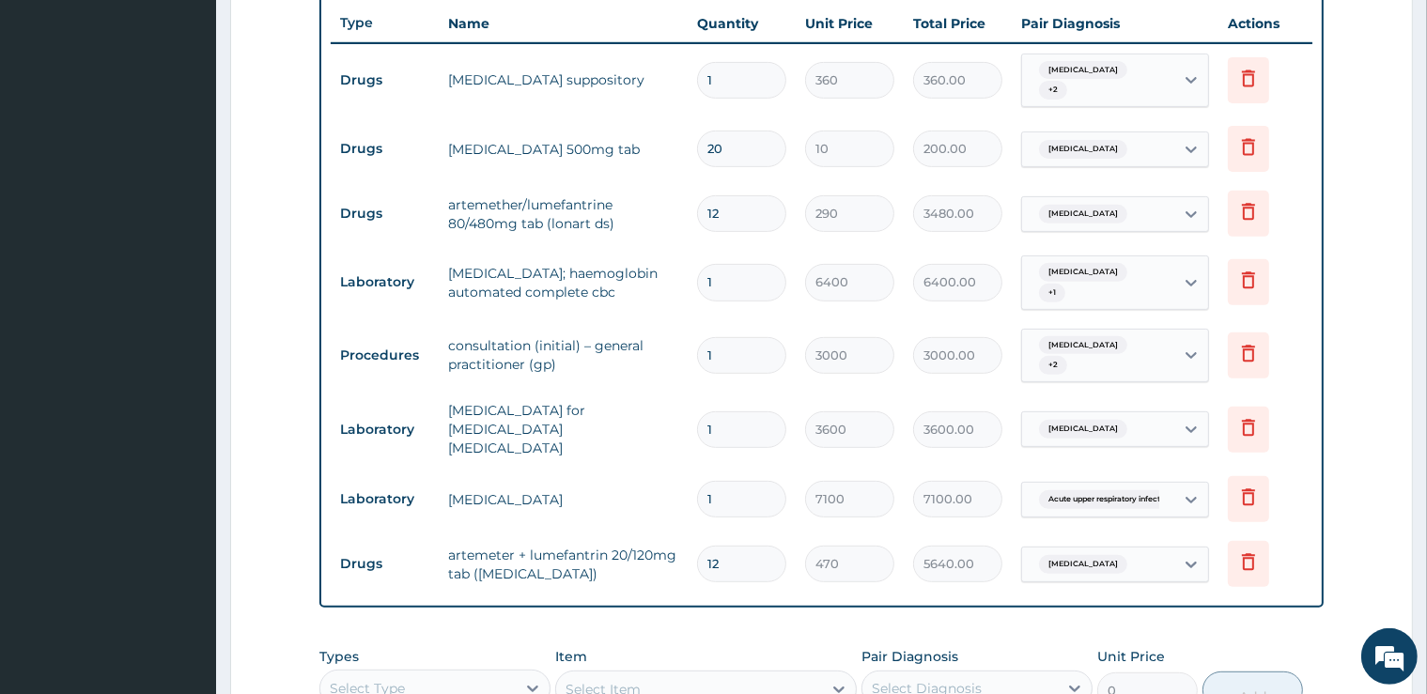
scroll to position [885, 0]
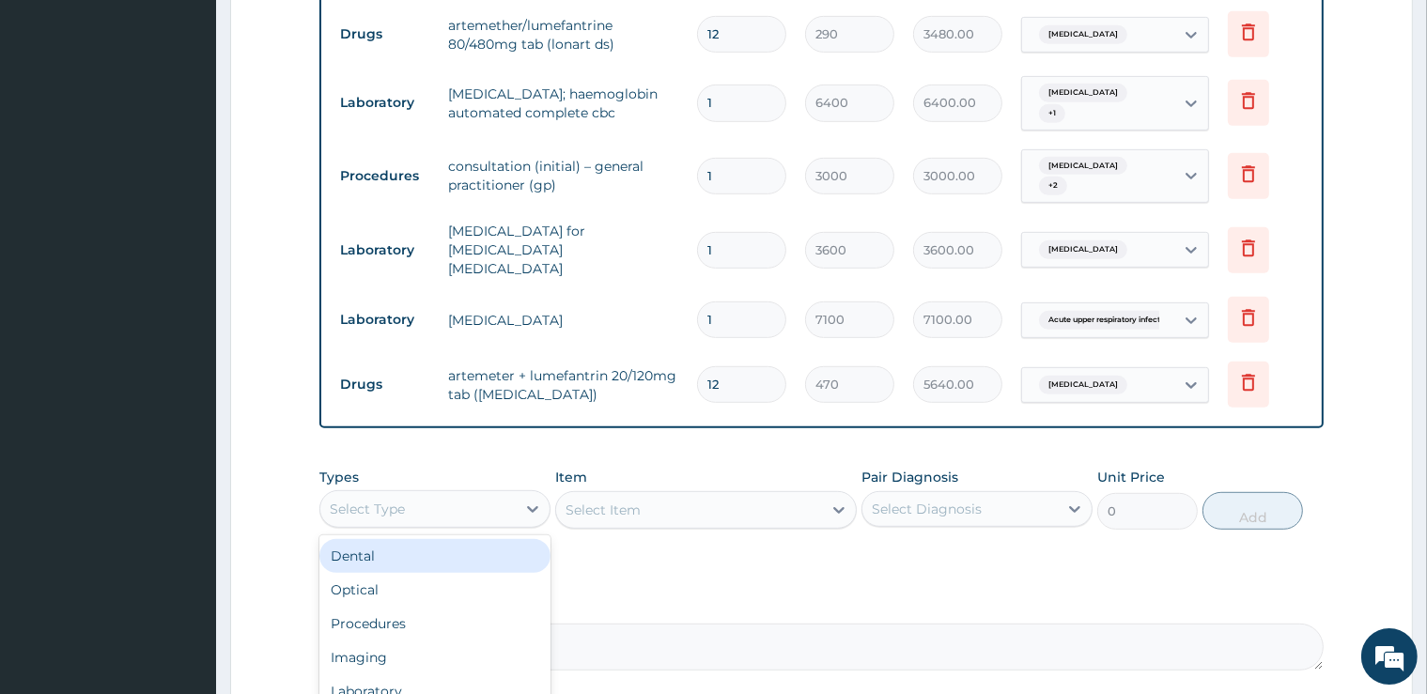
drag, startPoint x: 428, startPoint y: 474, endPoint x: 378, endPoint y: 567, distance: 105.9
click at [428, 494] on div "Select Type" at bounding box center [417, 509] width 195 height 30
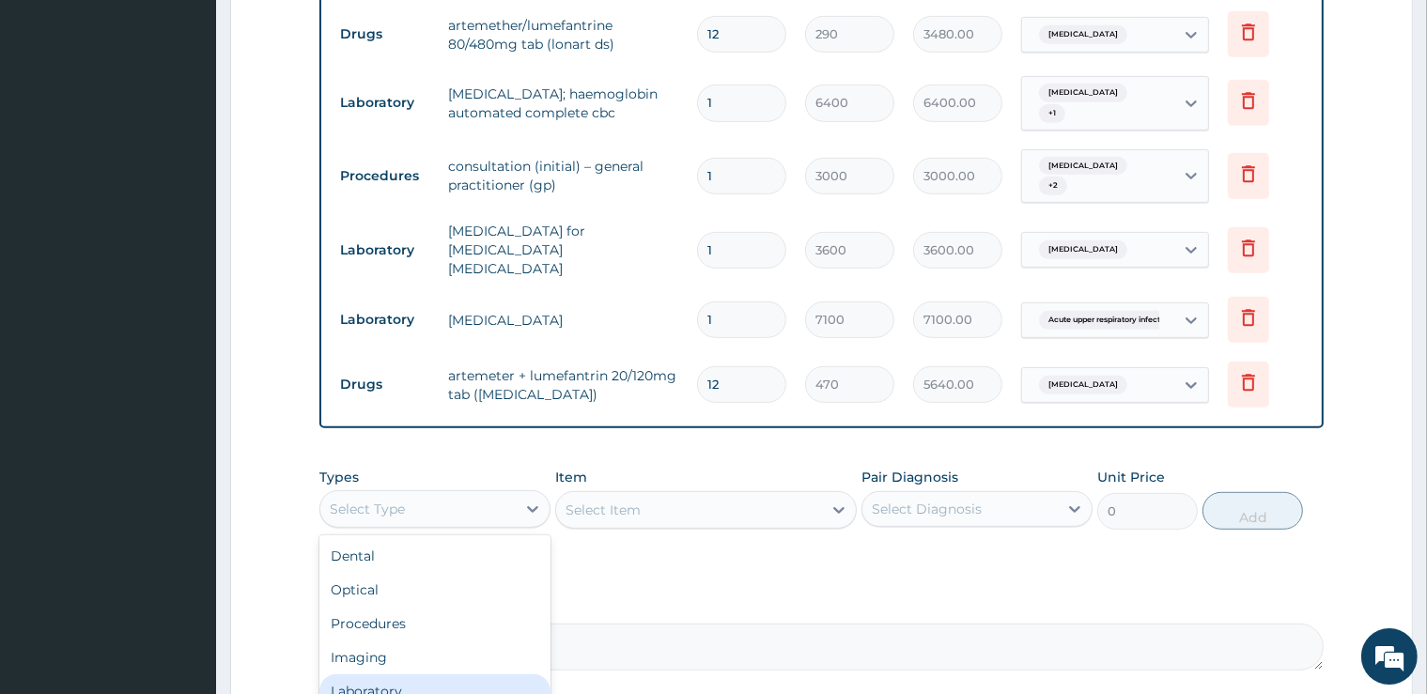
scroll to position [64, 0]
click at [375, 678] on div "Drugs" at bounding box center [434, 695] width 231 height 34
click at [701, 495] on div "Select Item" at bounding box center [689, 510] width 266 height 30
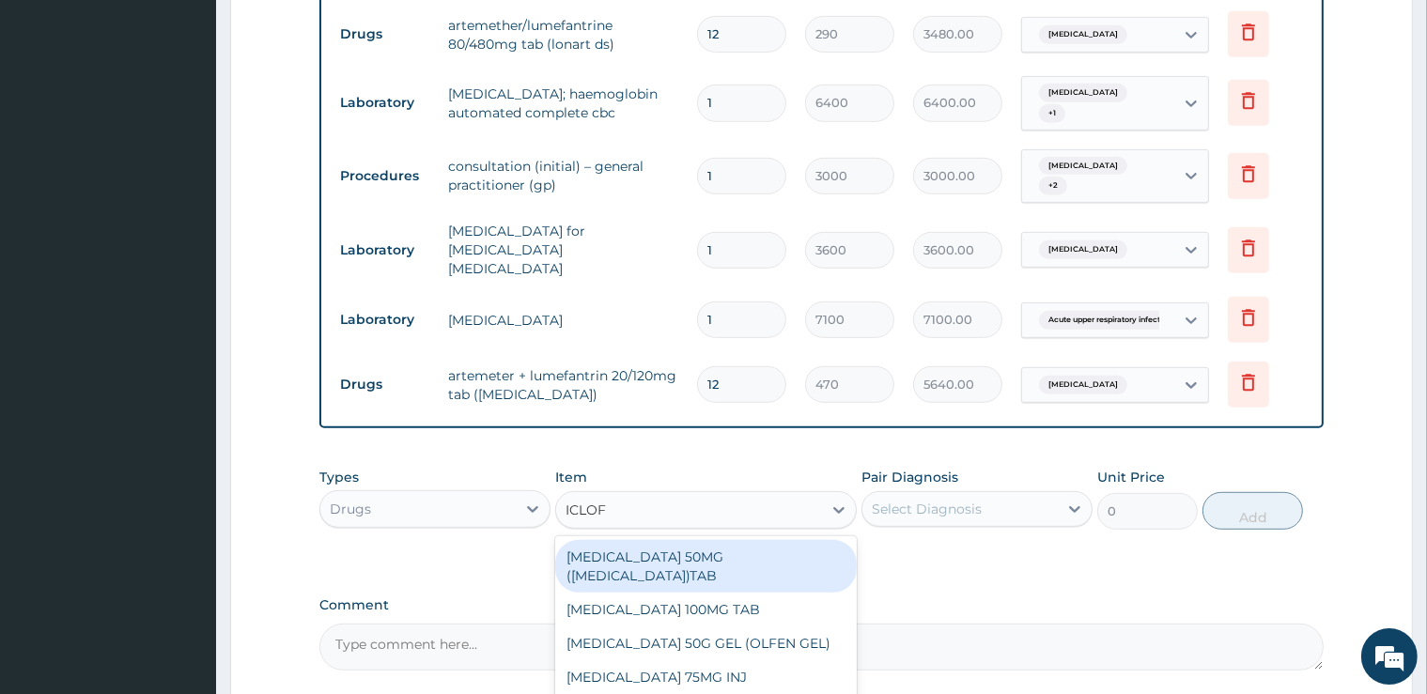
type input "ICLOFE"
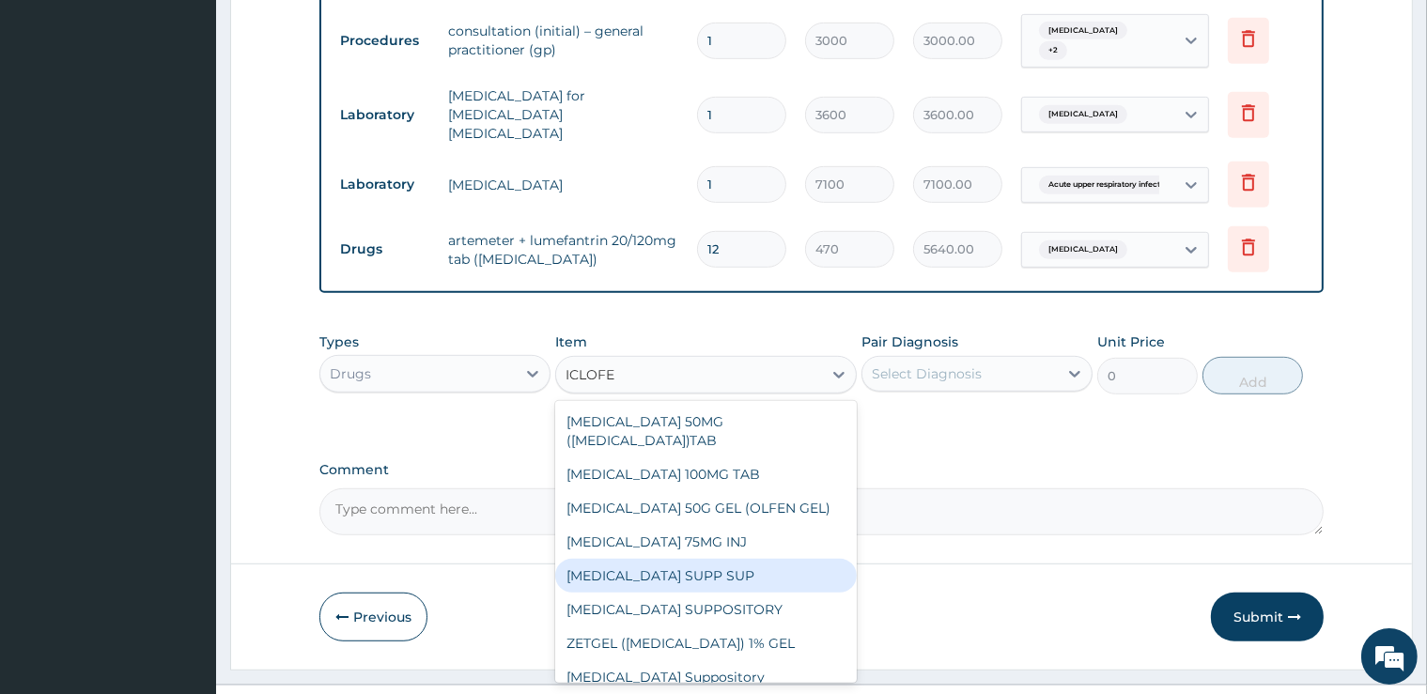
scroll to position [68, 0]
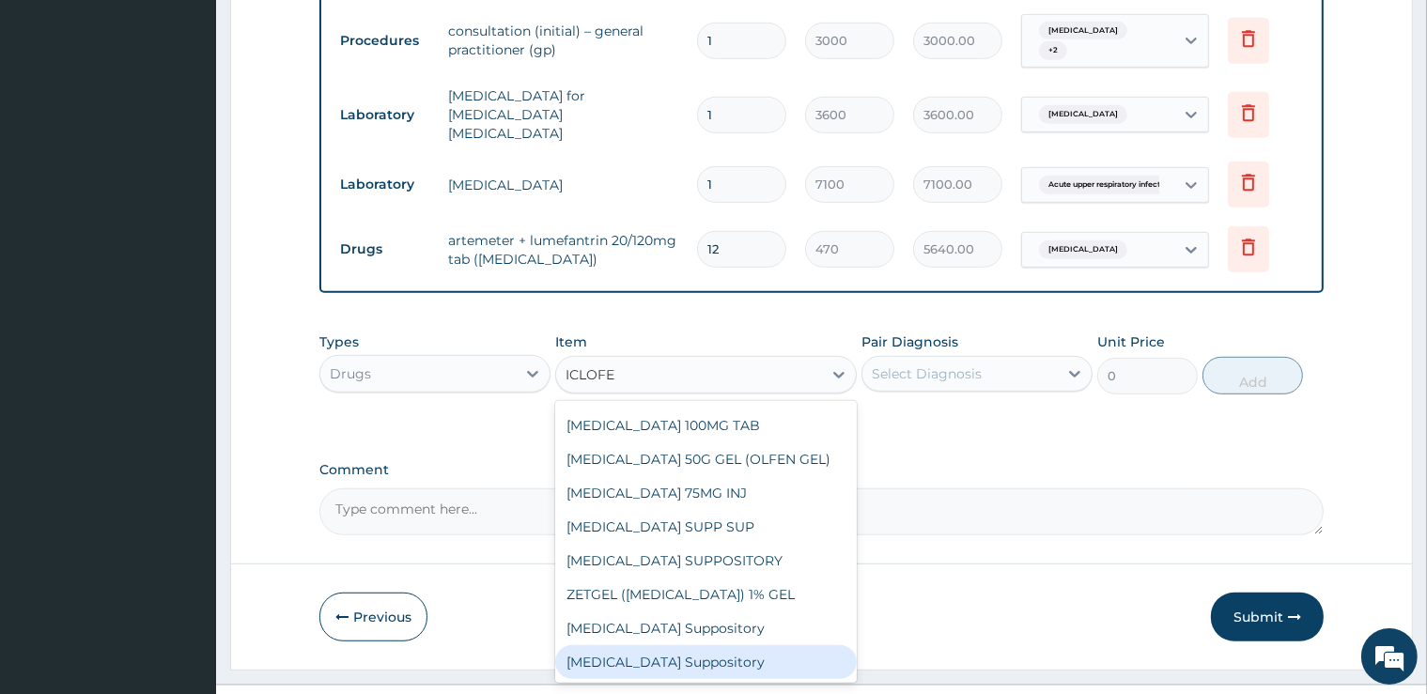
drag, startPoint x: 696, startPoint y: 625, endPoint x: 840, endPoint y: 376, distance: 287.5
click at [696, 645] on div "Diclofenac Suppository" at bounding box center [706, 662] width 302 height 34
type input "1000"
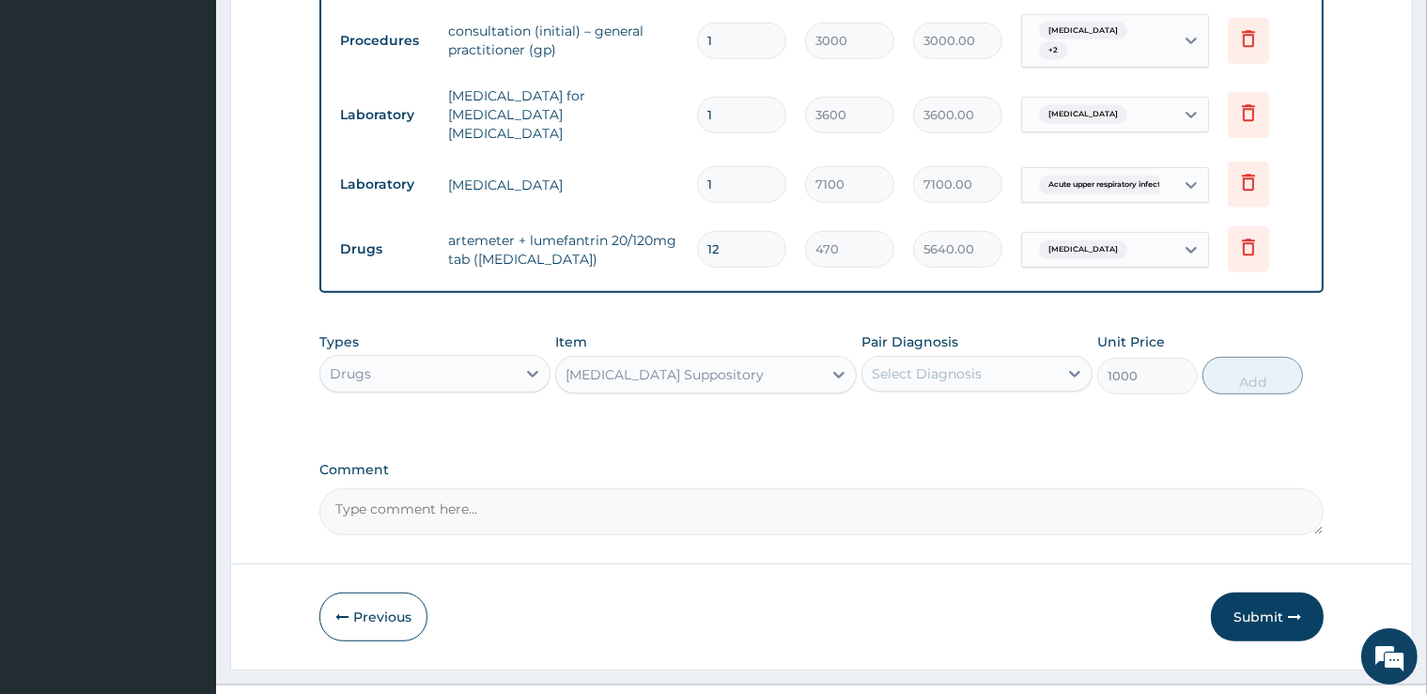
click at [880, 359] on div "Select Diagnosis" at bounding box center [959, 374] width 195 height 30
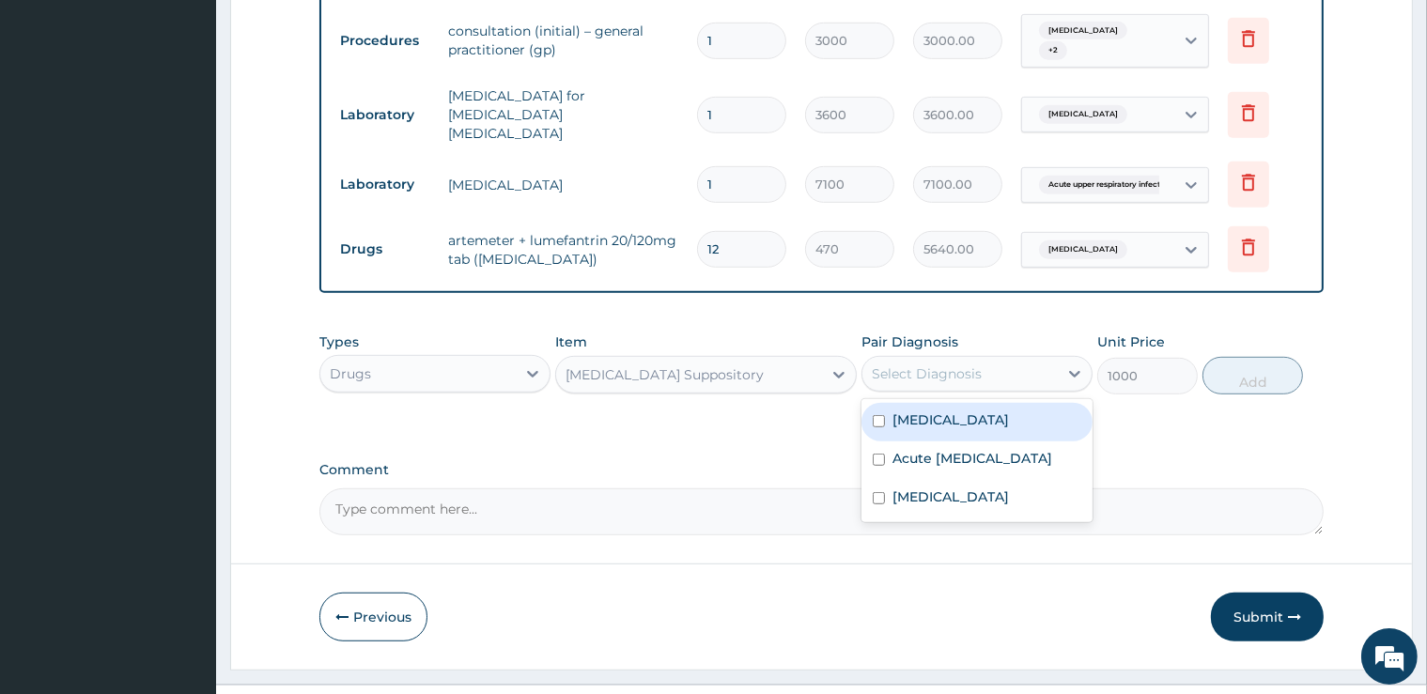
click at [915, 411] on label "Malaria" at bounding box center [951, 420] width 116 height 19
checkbox input "true"
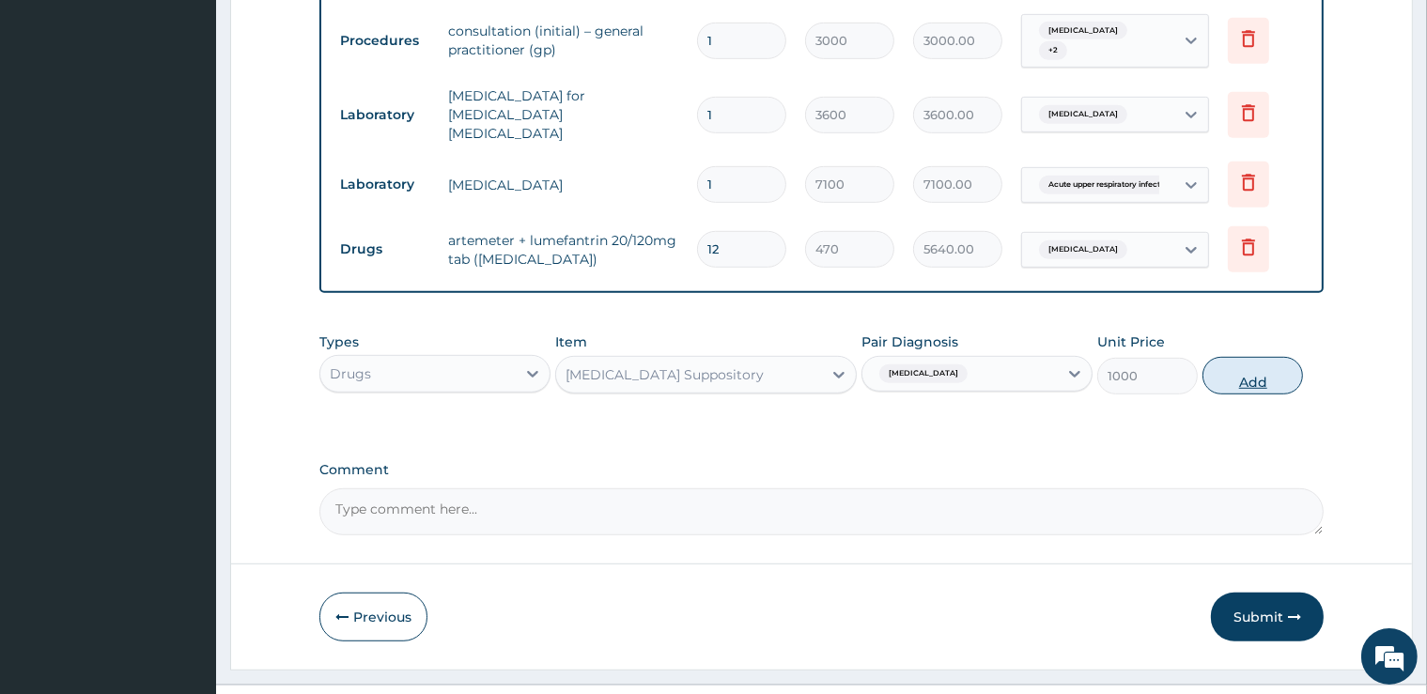
click at [1239, 357] on button "Add" at bounding box center [1253, 376] width 101 height 38
type input "0"
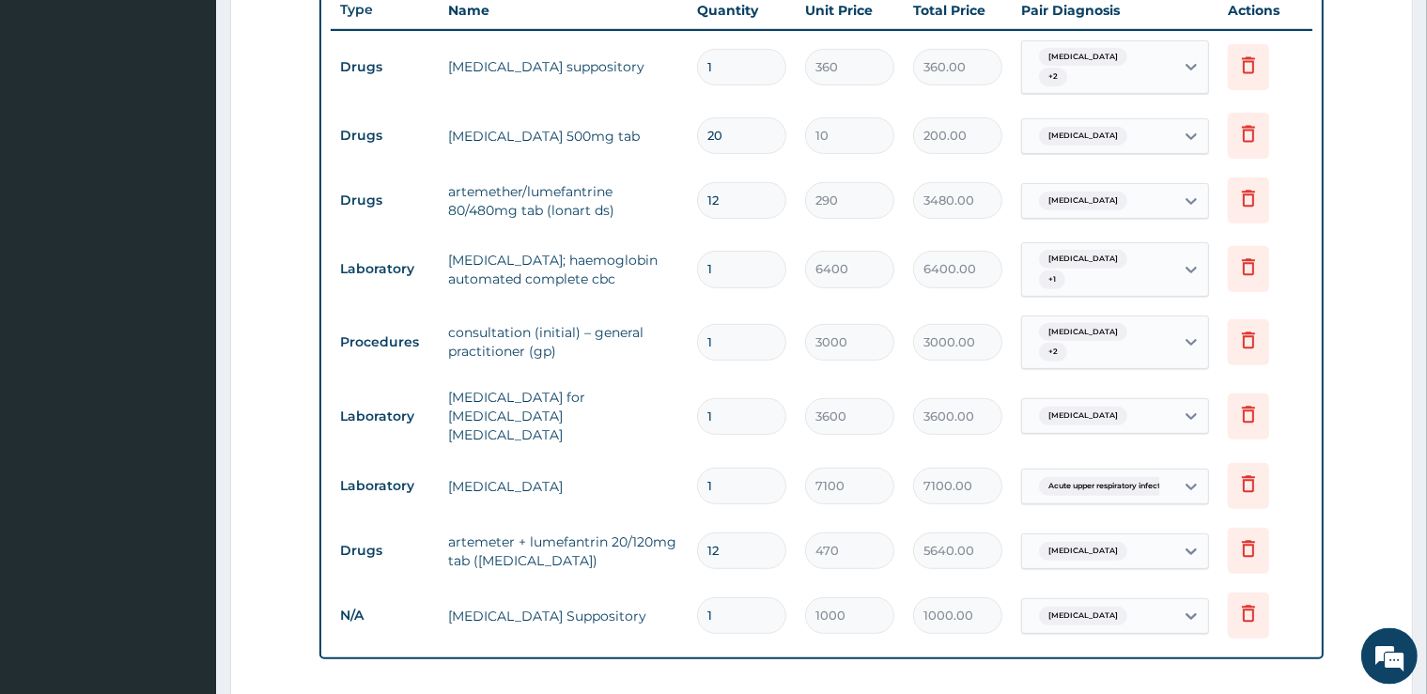
scroll to position [688, 0]
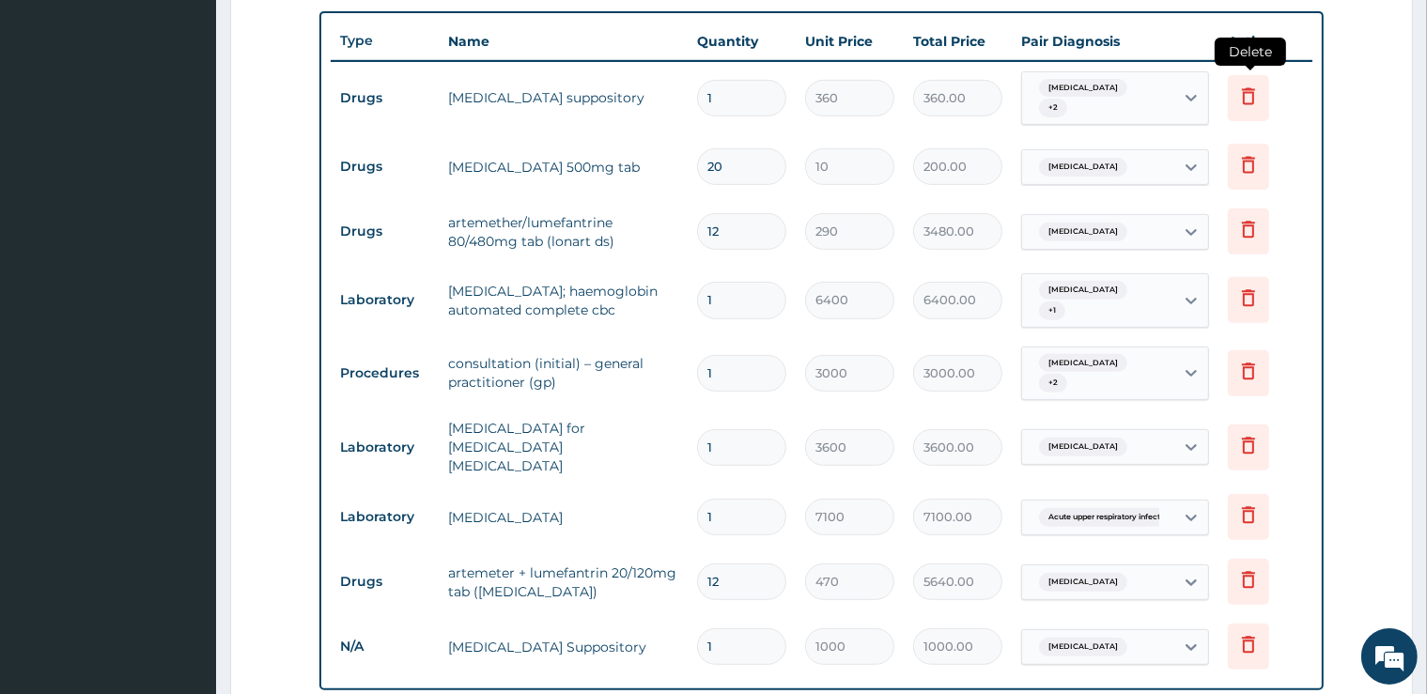
click at [1240, 88] on icon at bounding box center [1248, 96] width 23 height 23
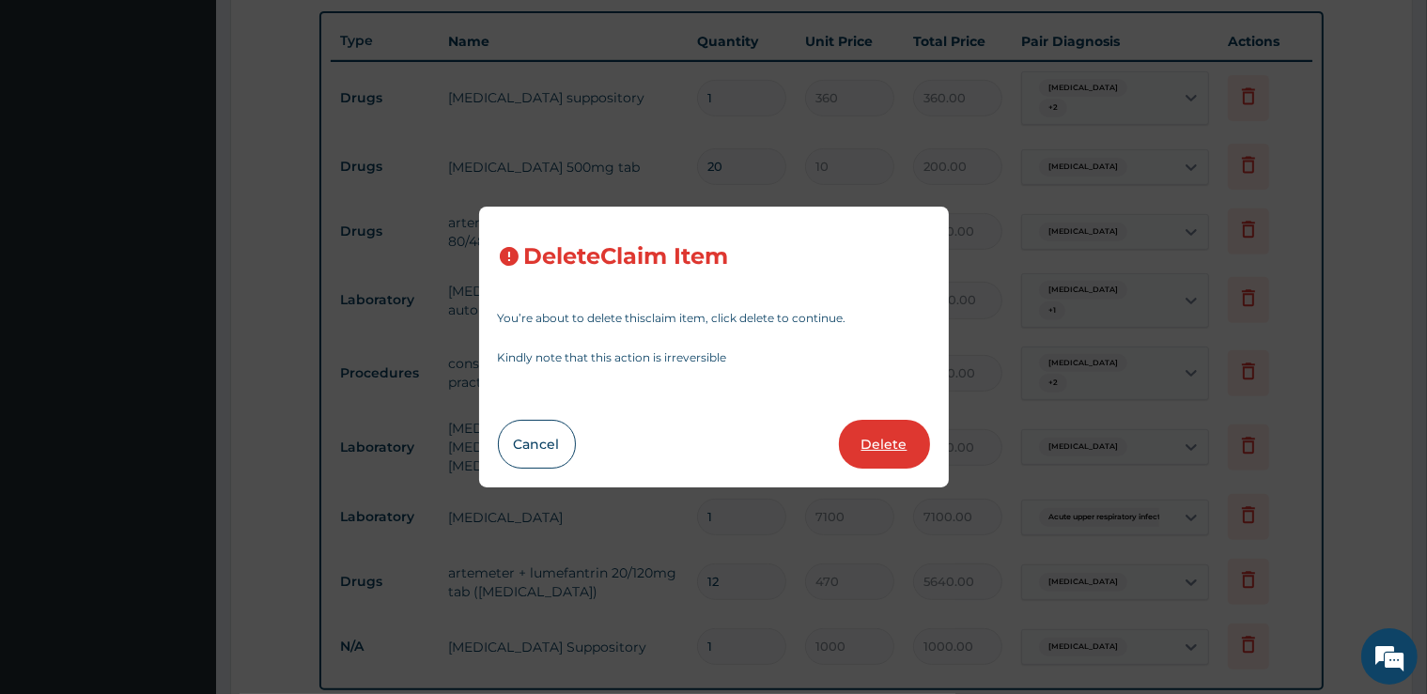
click at [874, 456] on button "Delete" at bounding box center [884, 444] width 91 height 49
type input "20"
type input "10"
type input "200.00"
type input "12"
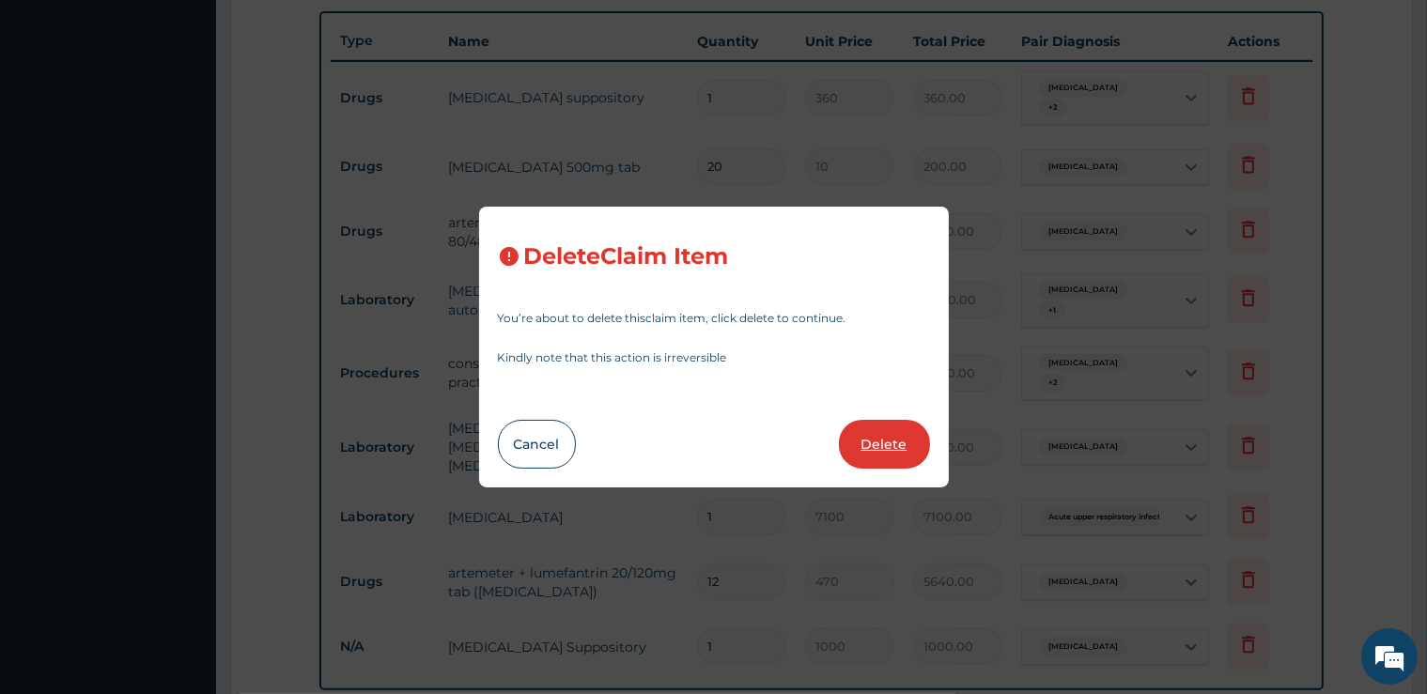
type input "290"
type input "3480.00"
type input "1"
type input "6400"
type input "6400.00"
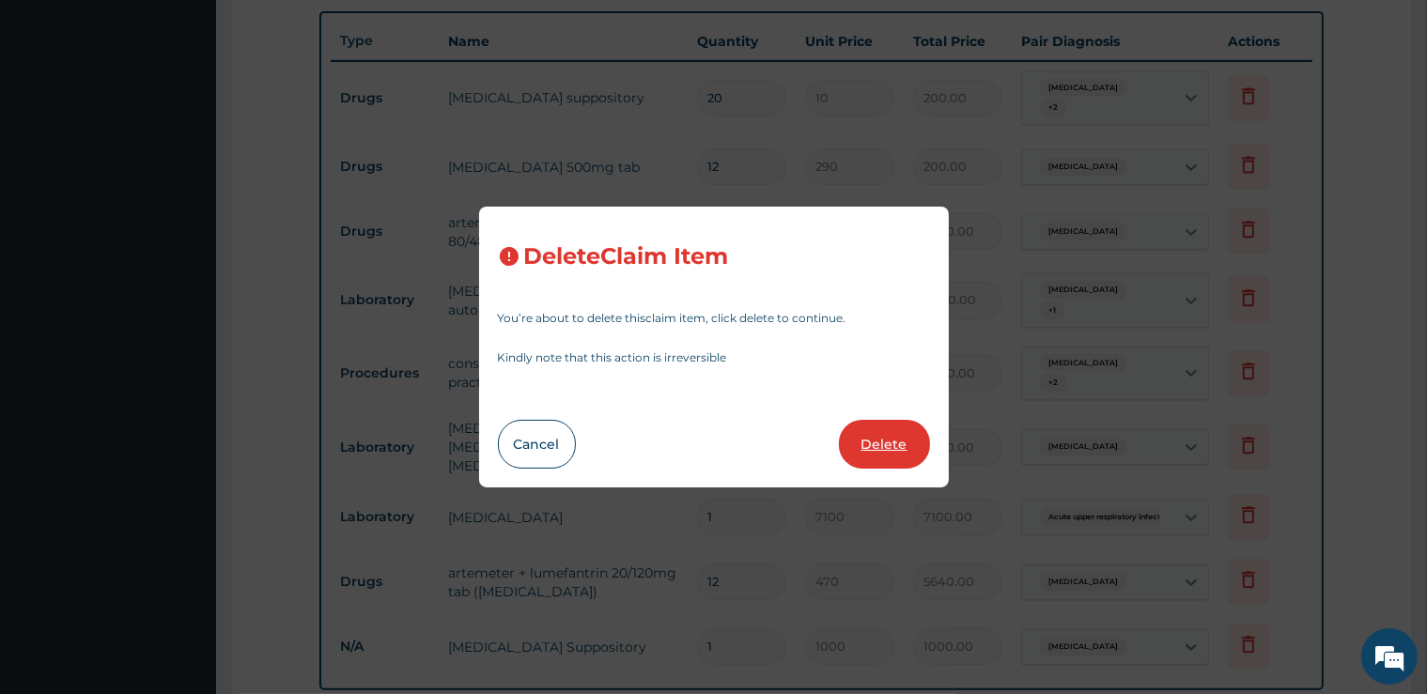
type input "3000"
type input "3000.00"
type input "3600"
type input "3600.00"
type input "7100"
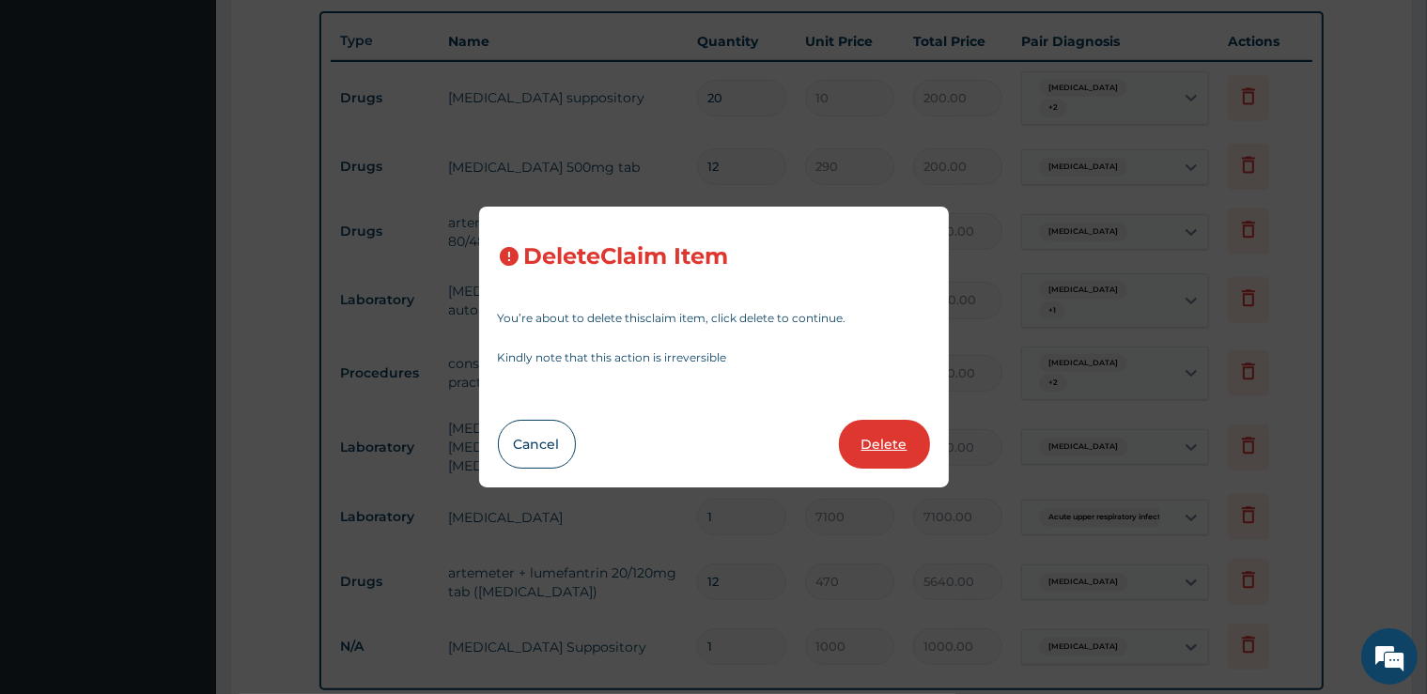
type input "7100.00"
type input "12"
type input "470"
type input "5640.00"
type input "1"
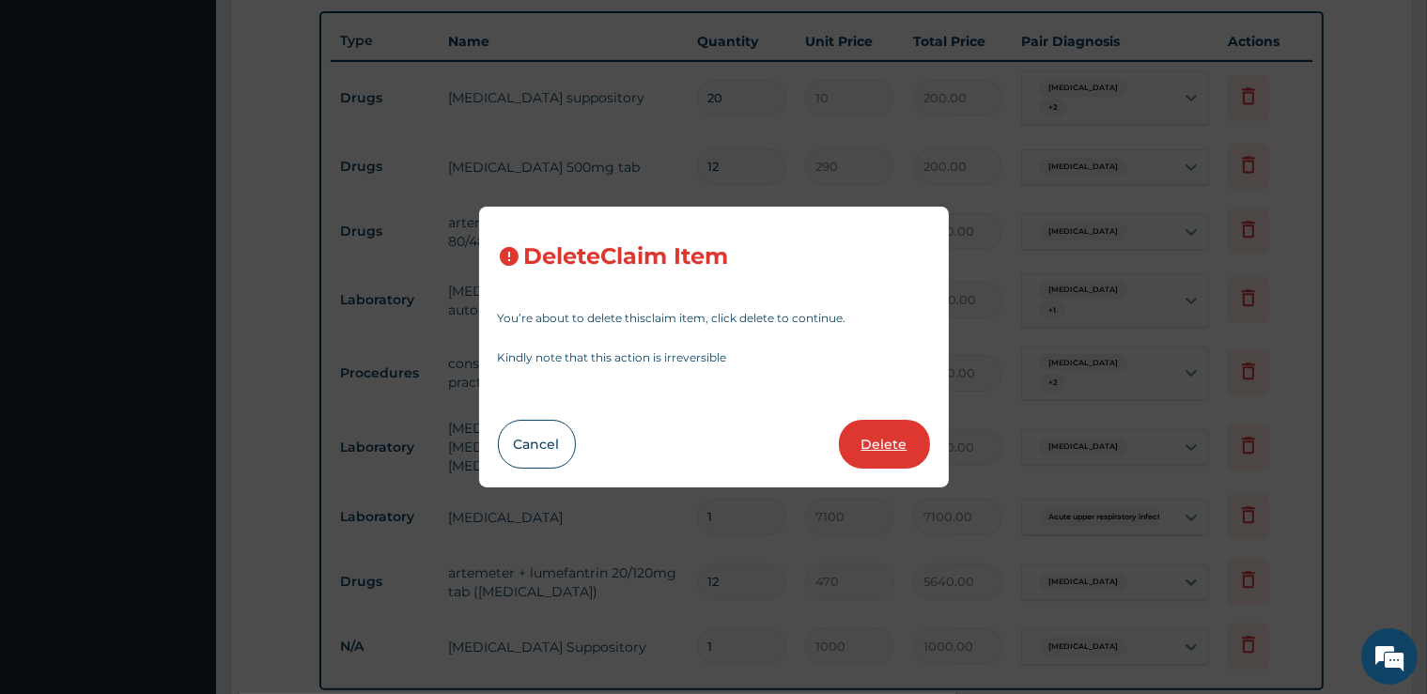
type input "1000"
type input "1000.00"
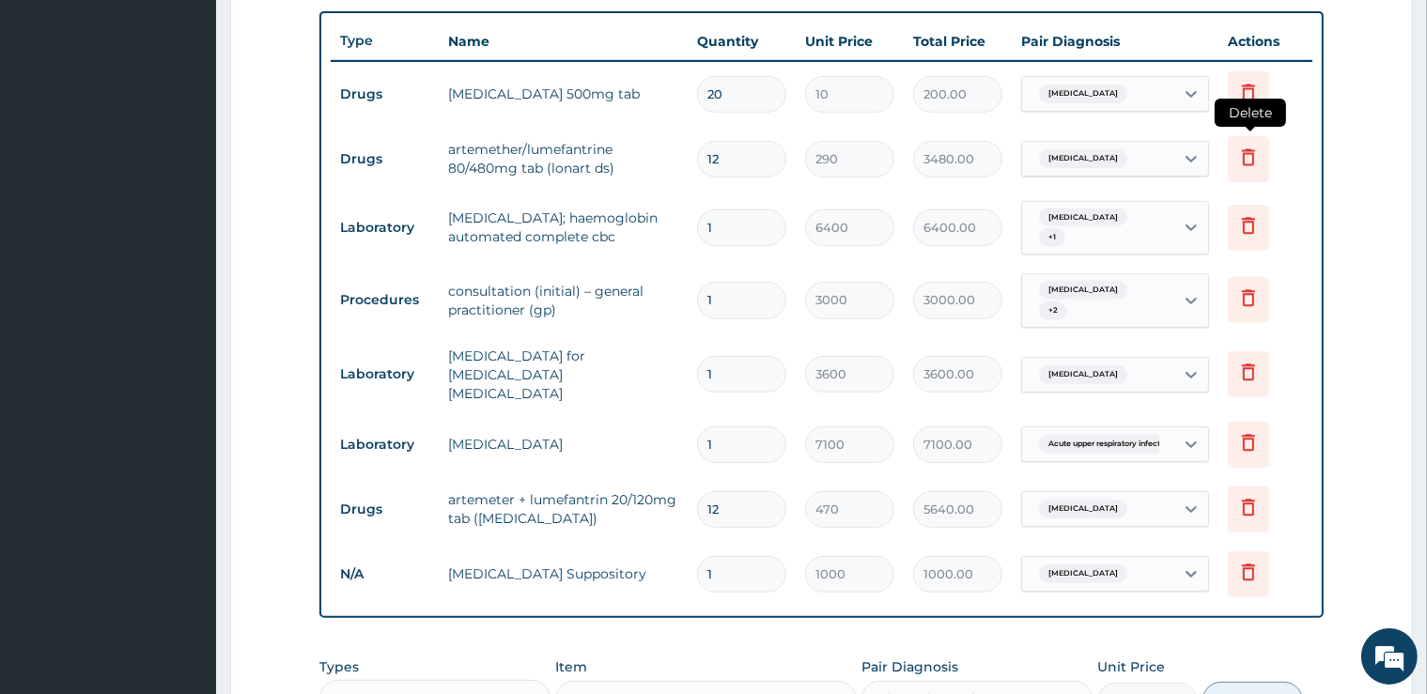
click at [1248, 148] on icon at bounding box center [1248, 156] width 13 height 17
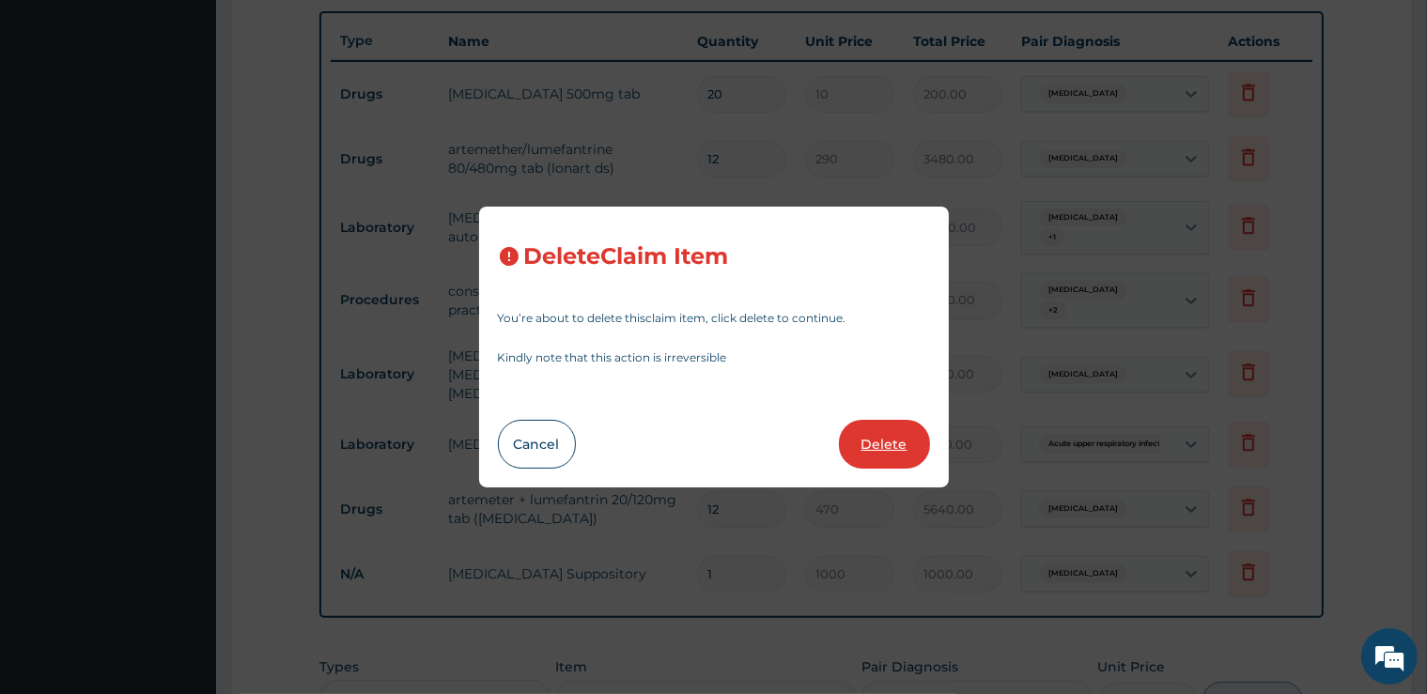
click at [900, 462] on button "Delete" at bounding box center [884, 444] width 91 height 49
type input "1"
type input "6400"
type input "6400.00"
type input "3000"
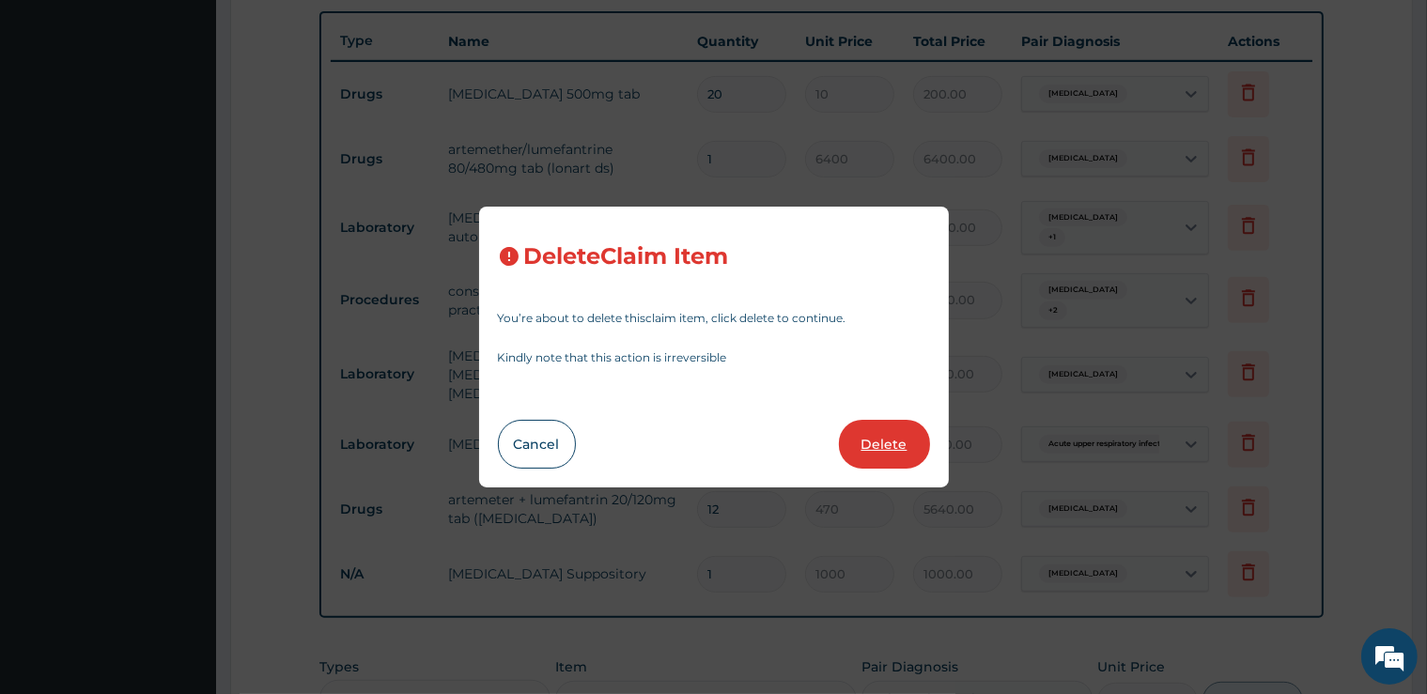
type input "3000.00"
type input "3600"
type input "3600.00"
type input "7100"
type input "7100.00"
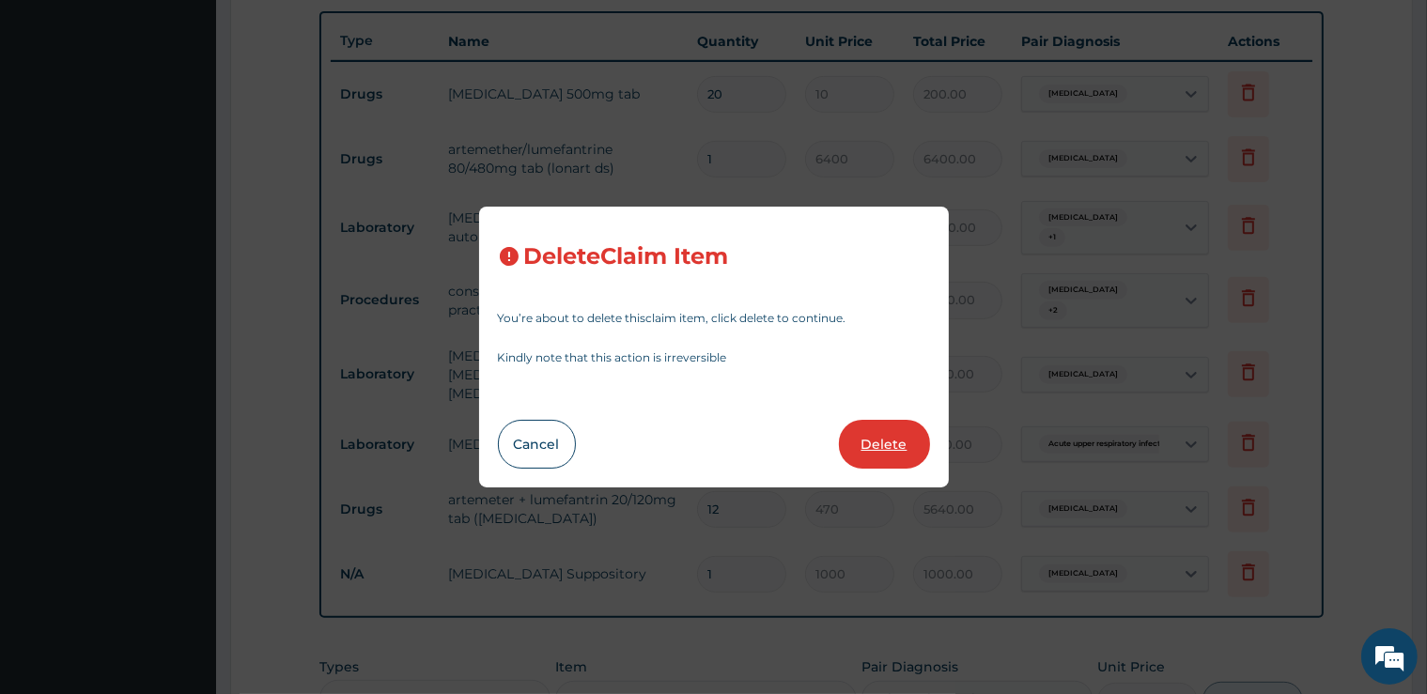
type input "12"
type input "470"
type input "5640.00"
type input "1"
type input "1000"
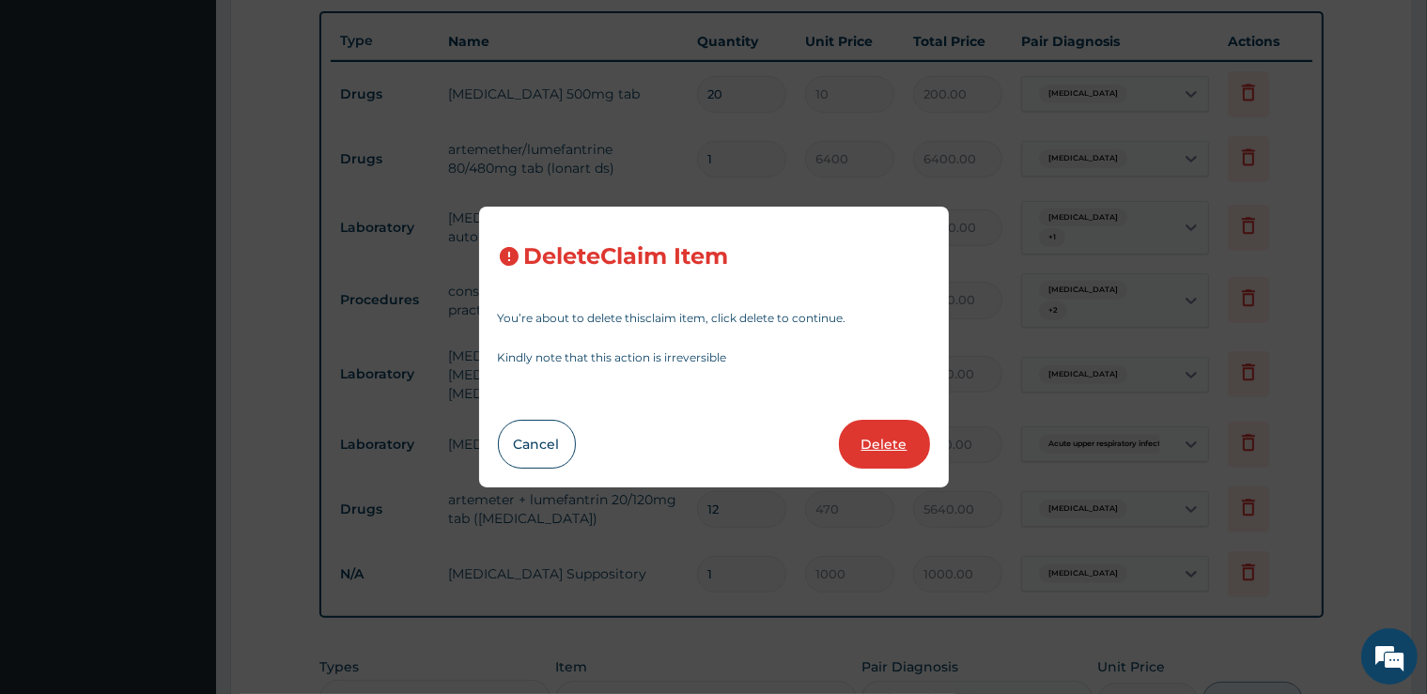
type input "1000.00"
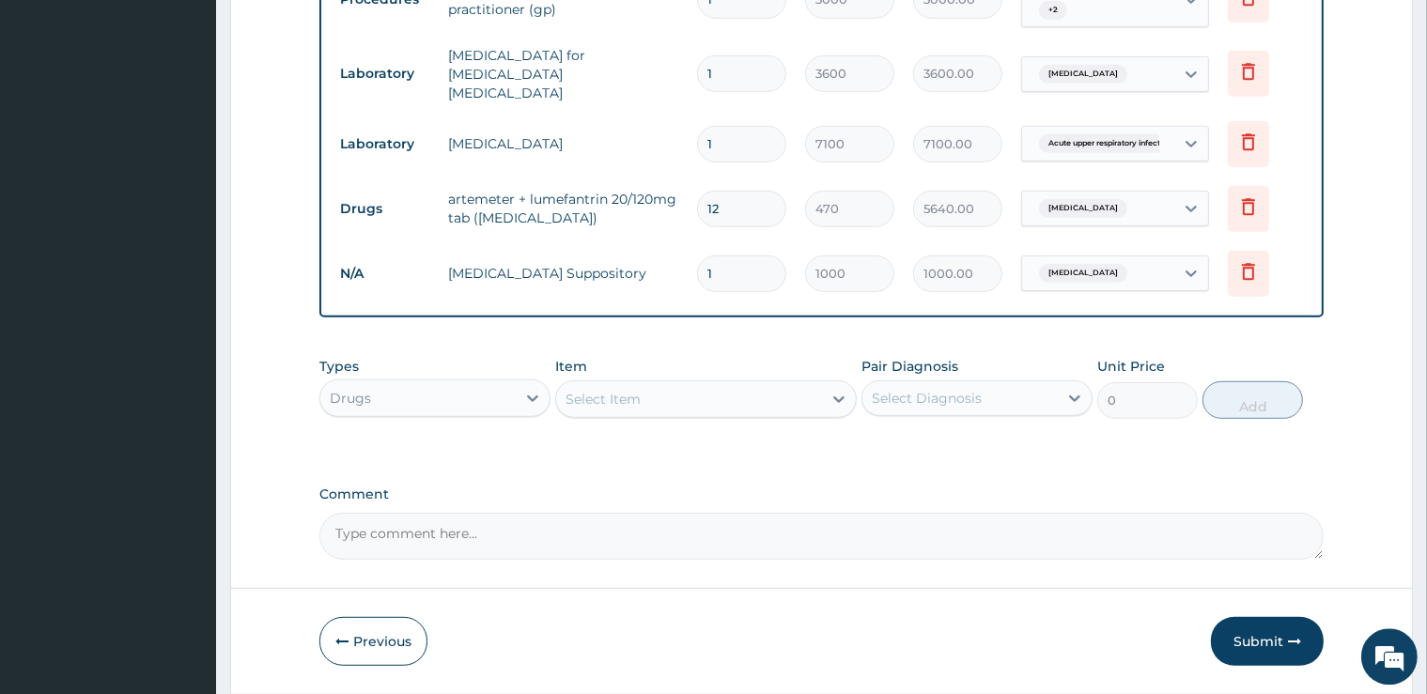
scroll to position [955, 0]
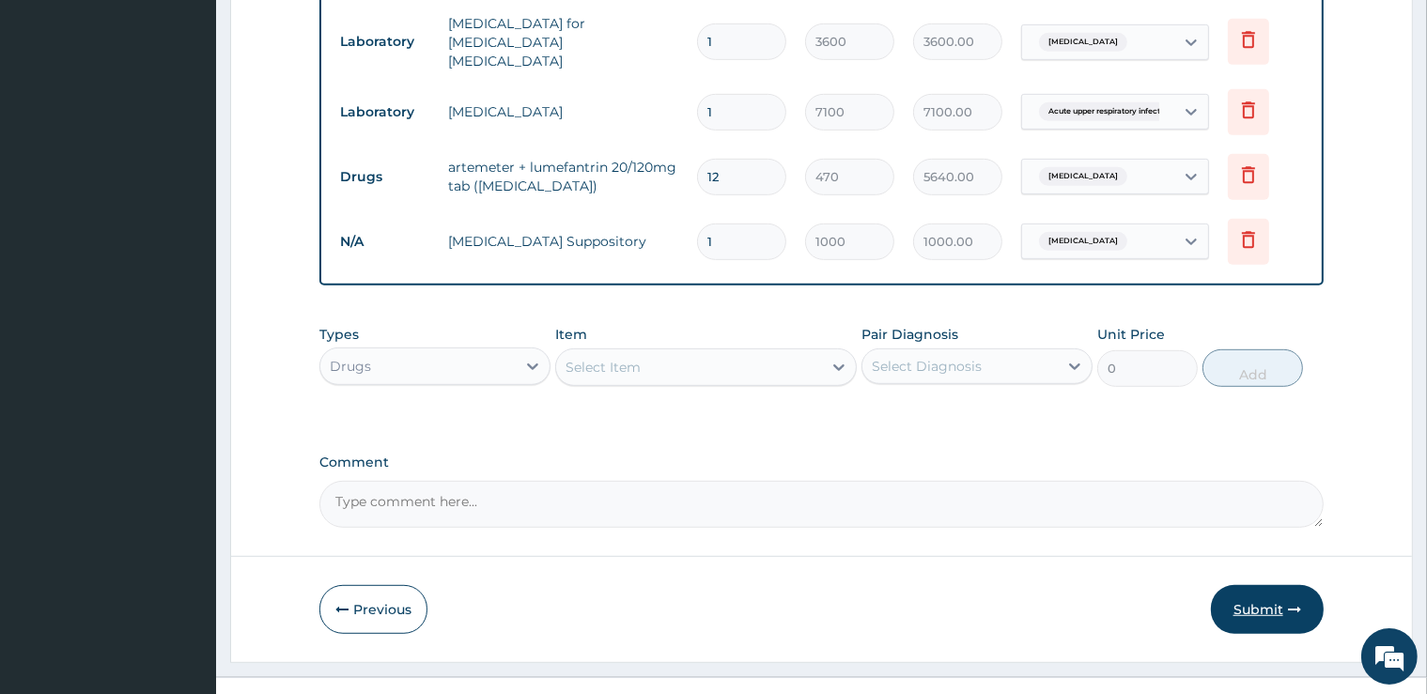
click at [1316, 585] on button "Submit" at bounding box center [1267, 609] width 113 height 49
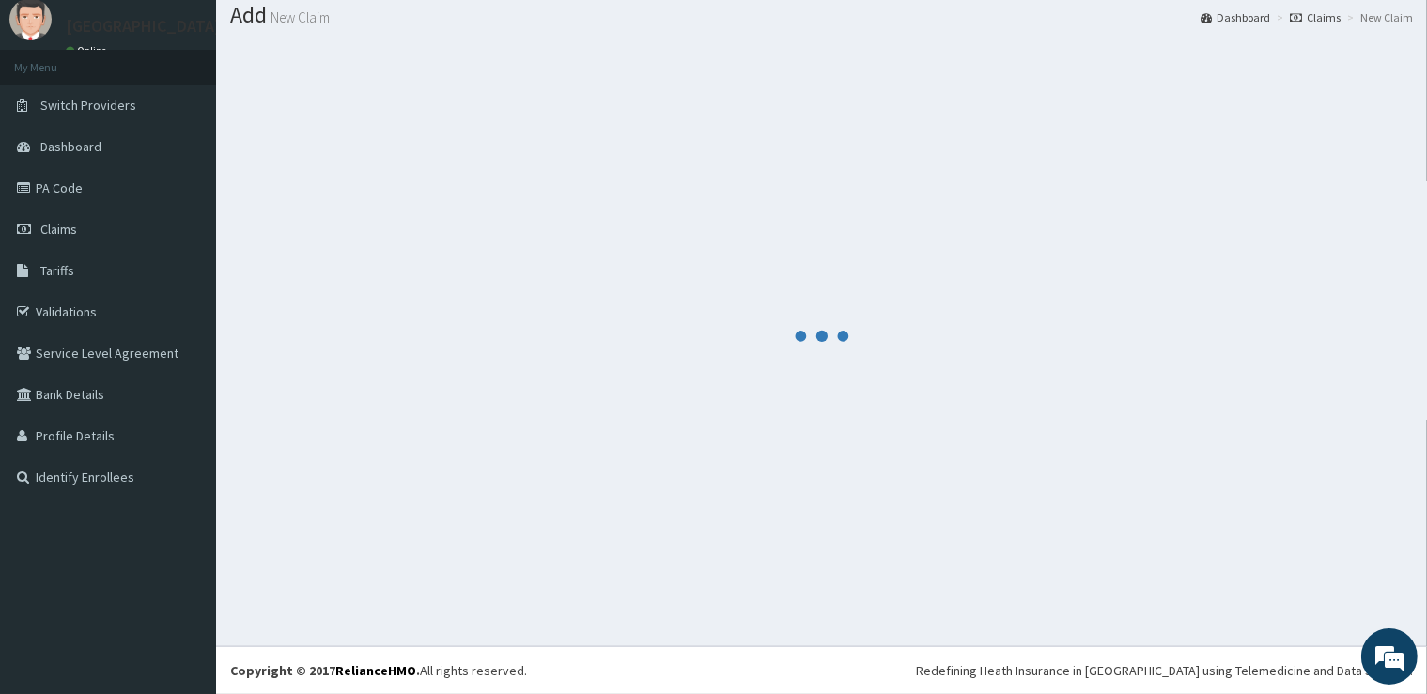
scroll to position [57, 0]
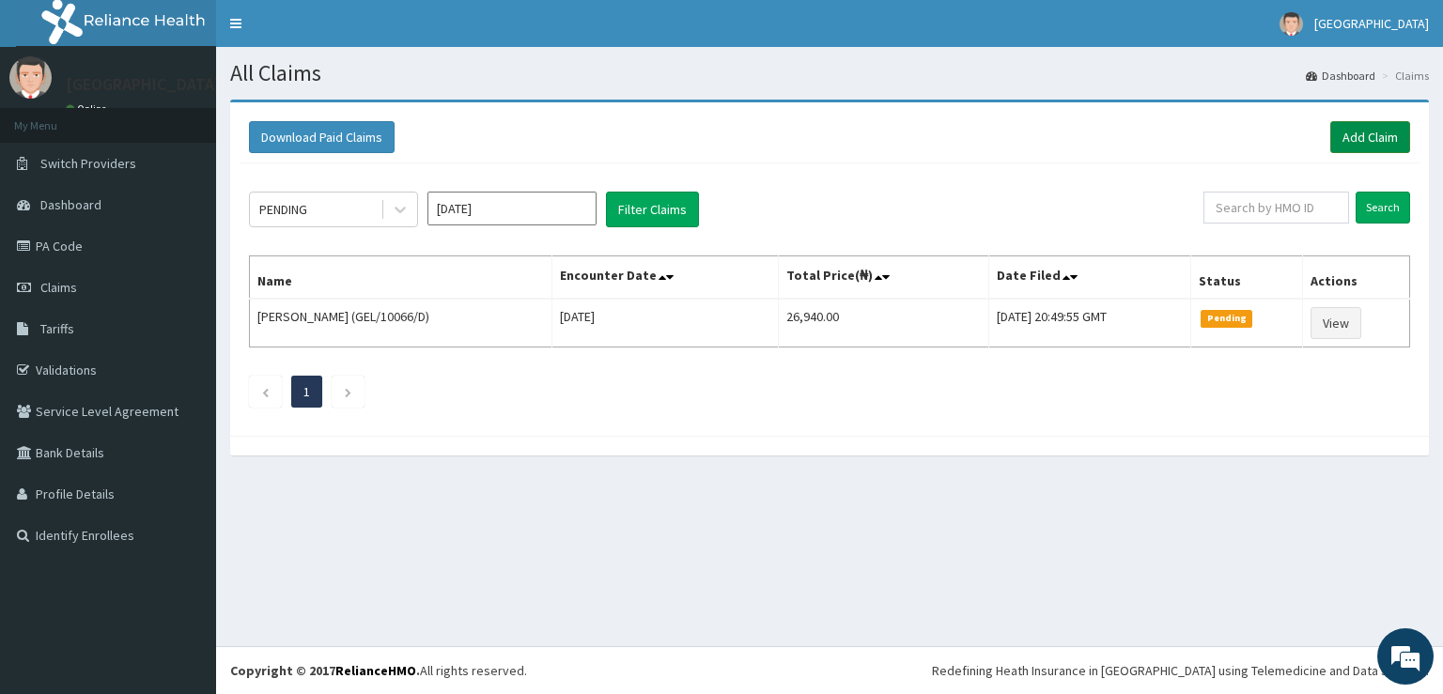
drag, startPoint x: 1376, startPoint y: 141, endPoint x: 878, endPoint y: 273, distance: 515.3
click at [1375, 141] on link "Add Claim" at bounding box center [1370, 137] width 80 height 32
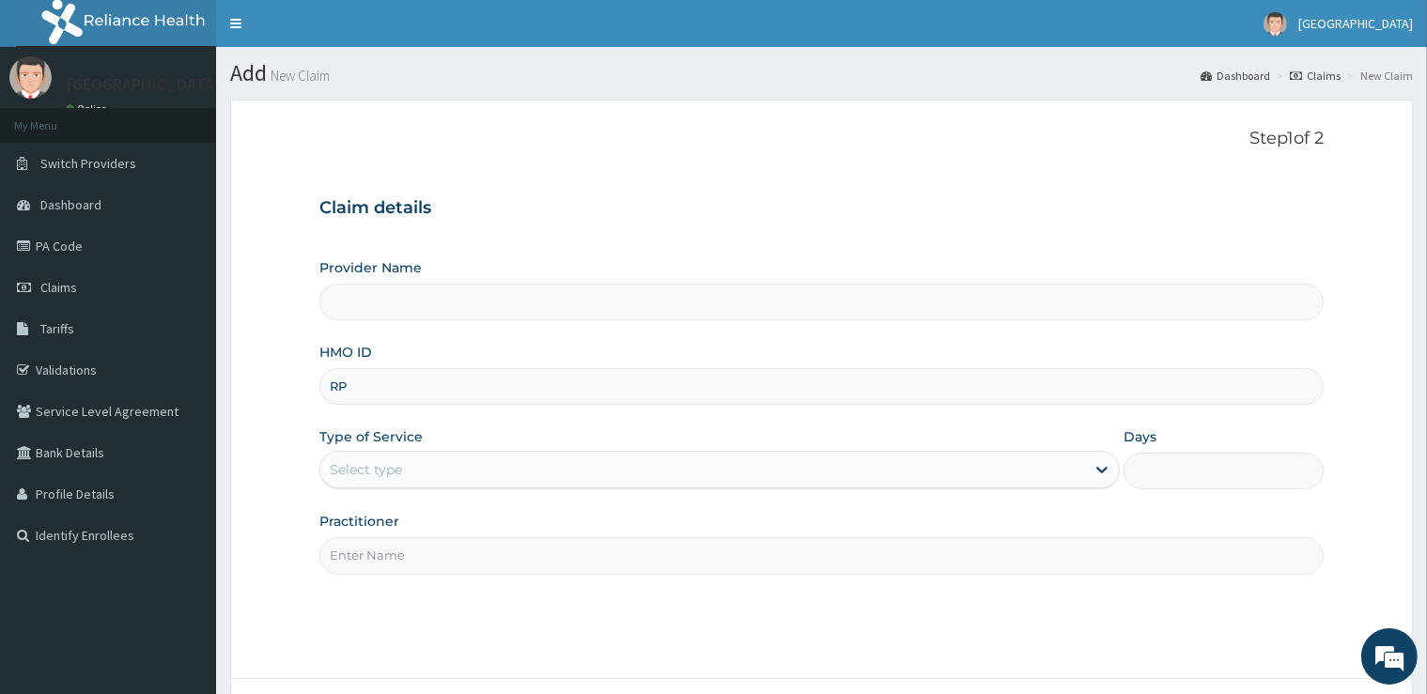
type input "RPI"
type input "[GEOGRAPHIC_DATA]"
type input "RPI/10032/B"
click at [472, 461] on div "Select type" at bounding box center [702, 470] width 765 height 30
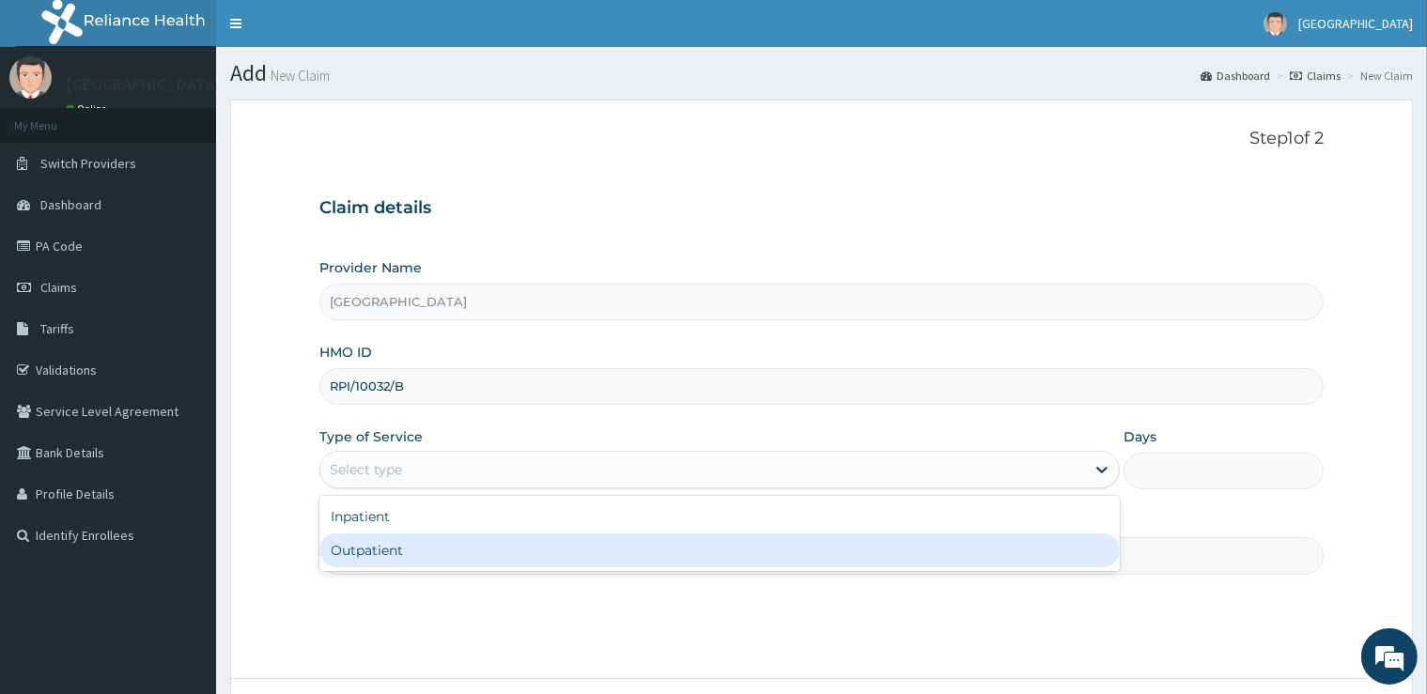
click at [423, 550] on div "Outpatient" at bounding box center [719, 551] width 800 height 34
type input "1"
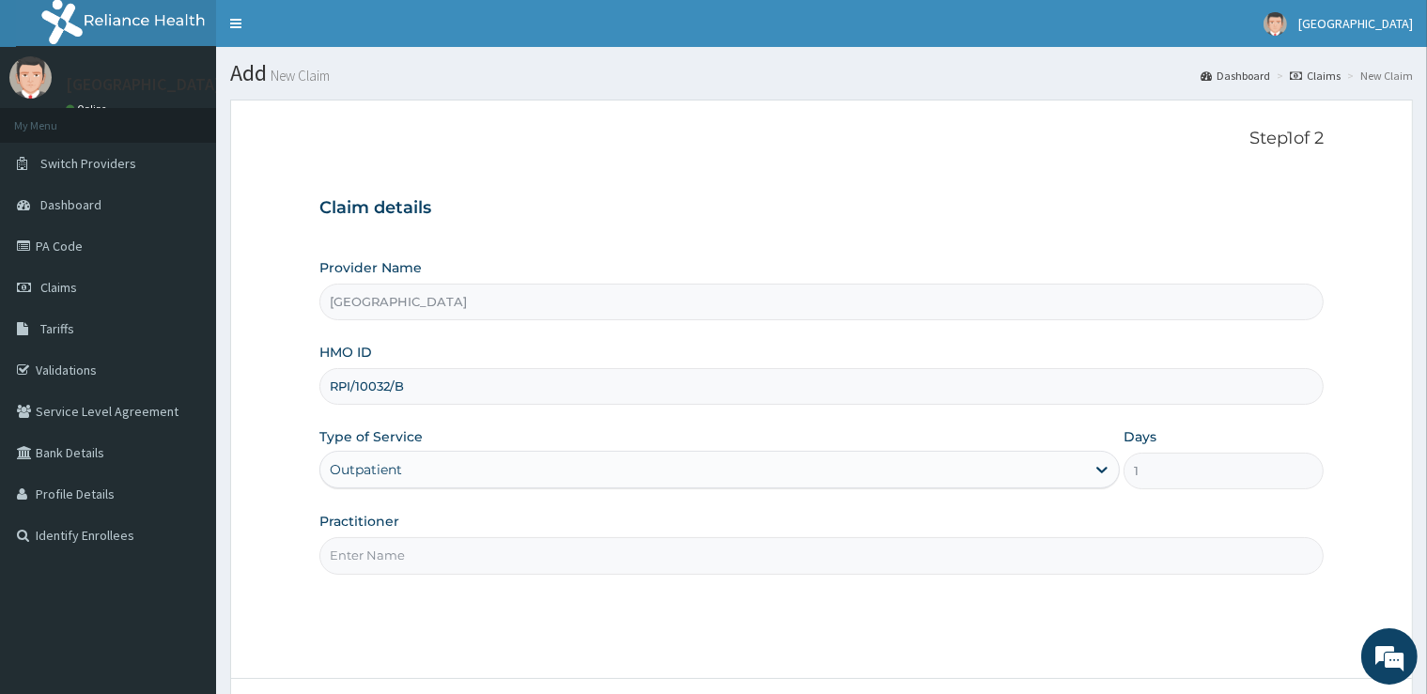
click at [423, 554] on input "Practitioner" at bounding box center [820, 555] width 1003 height 37
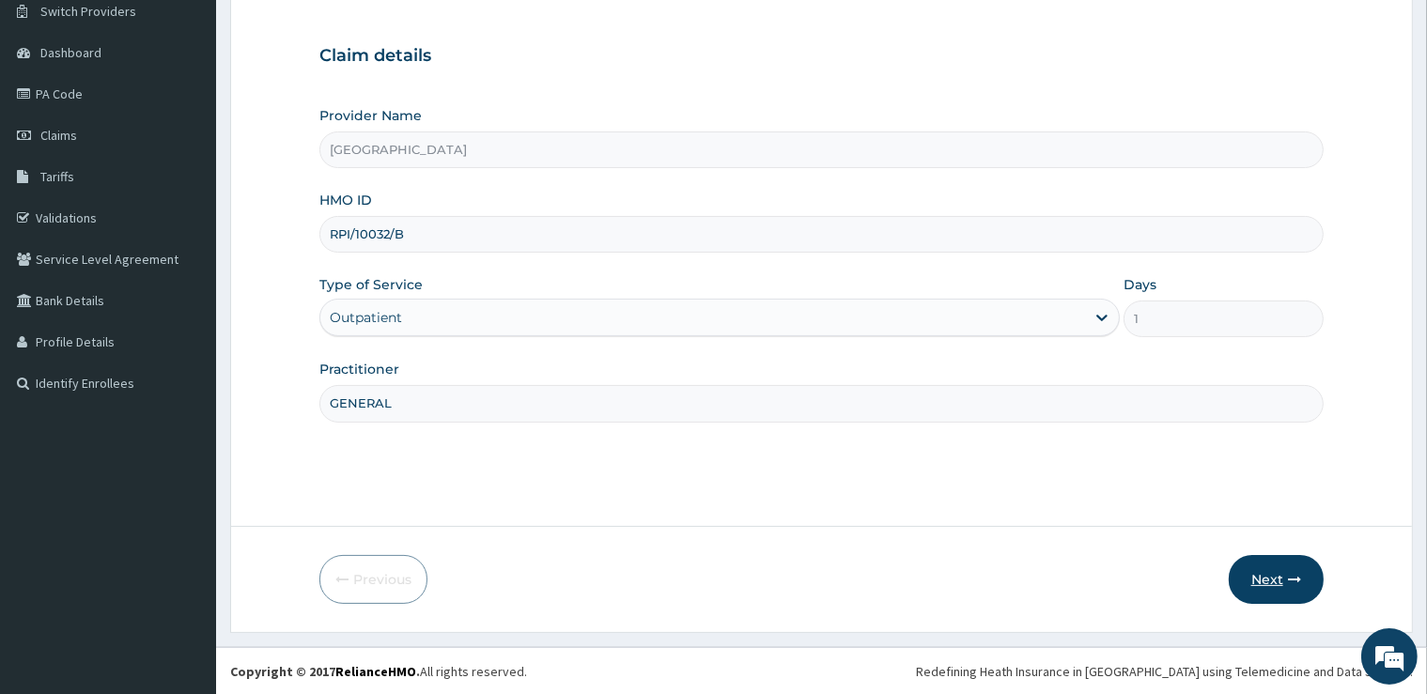
type input "GENERAL"
click at [1309, 581] on button "Next" at bounding box center [1276, 579] width 95 height 49
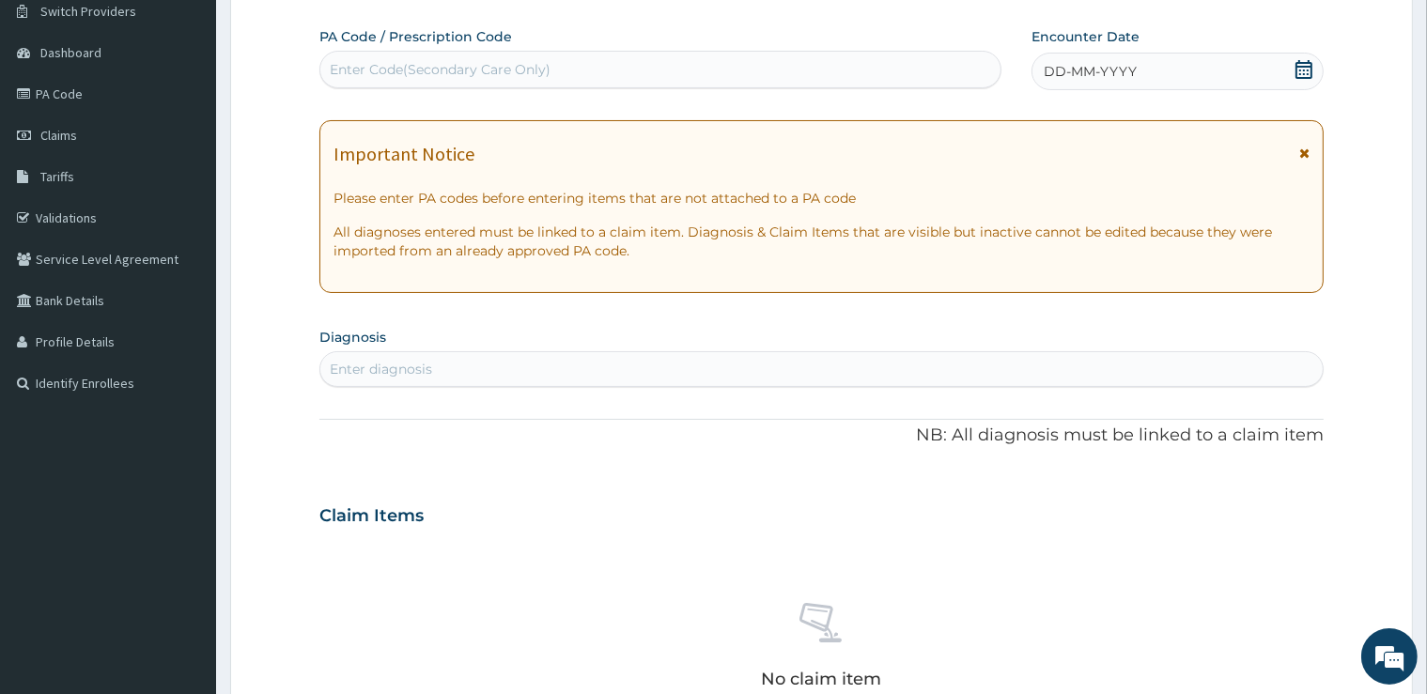
click at [426, 64] on div "Enter Code(Secondary Care Only)" at bounding box center [440, 69] width 221 height 19
type input "PA/C048BB"
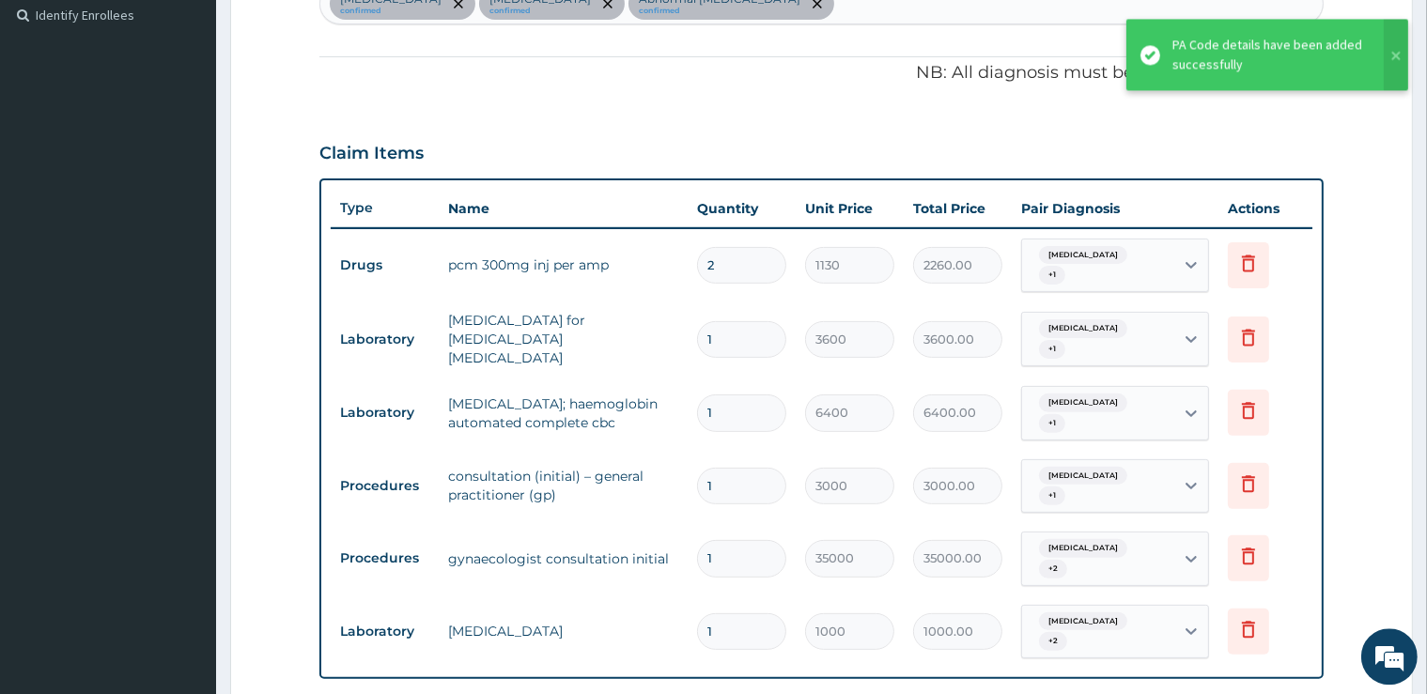
scroll to position [568, 0]
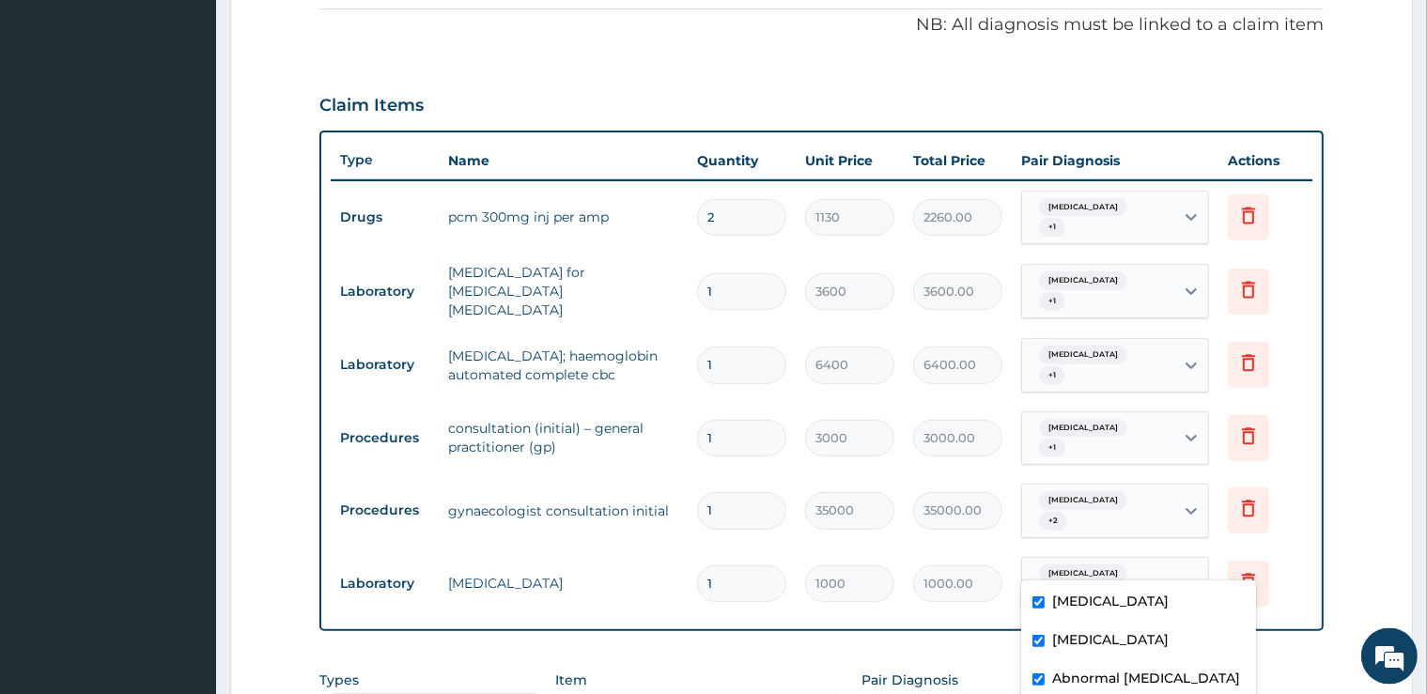
click at [1078, 562] on div "[MEDICAL_DATA] + 2" at bounding box center [1096, 584] width 128 height 45
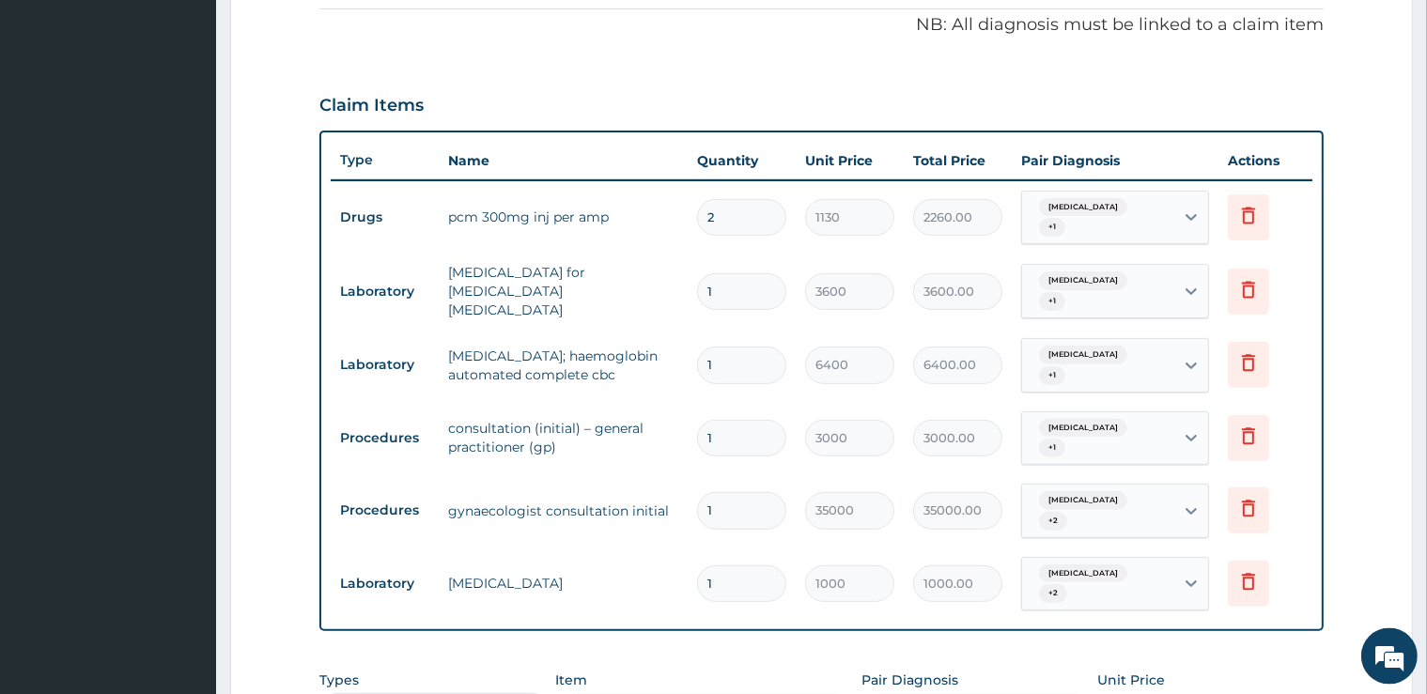
click at [1078, 562] on div "[MEDICAL_DATA] + 2" at bounding box center [1096, 584] width 128 height 45
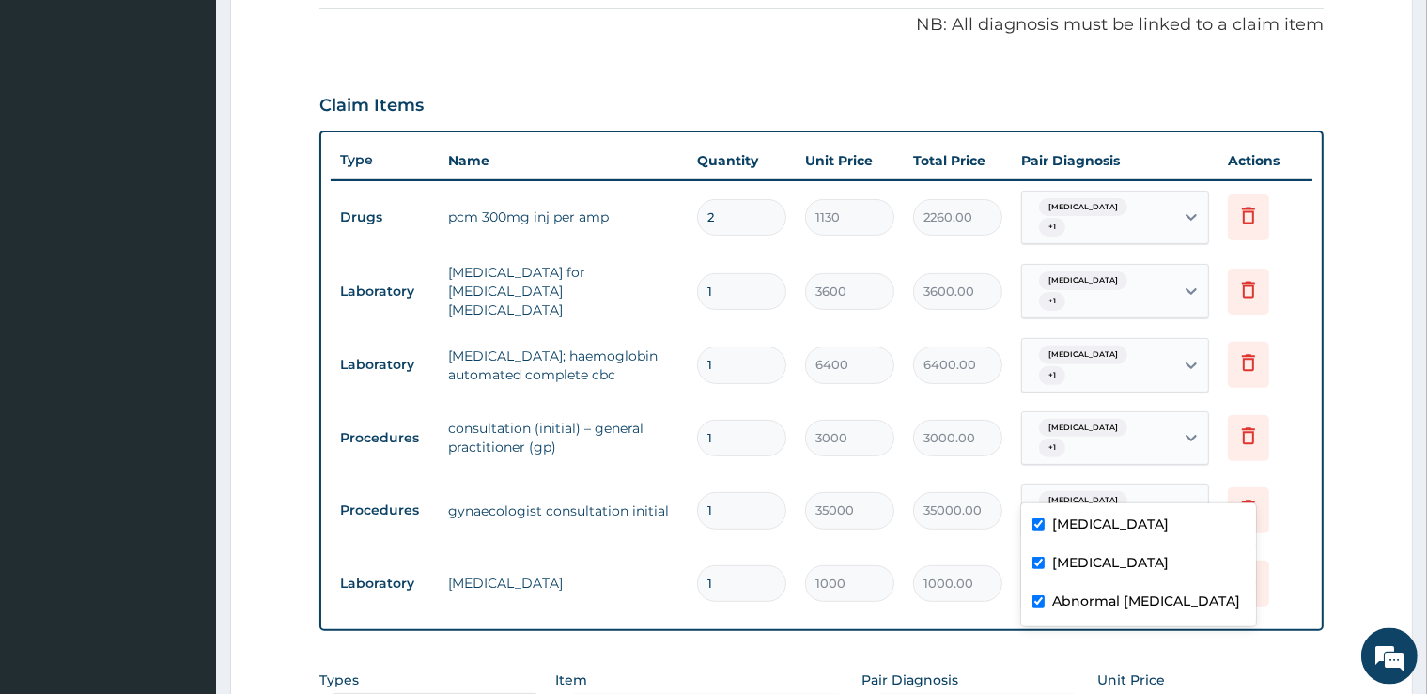
click at [1084, 489] on div "[MEDICAL_DATA] + 2" at bounding box center [1096, 511] width 128 height 45
click at [1076, 566] on label "[MEDICAL_DATA]" at bounding box center [1110, 562] width 116 height 19
click at [1044, 560] on input "checkbox" at bounding box center [1039, 563] width 12 height 12
checkbox input "true"
click at [1036, 526] on input "checkbox" at bounding box center [1039, 525] width 12 height 12
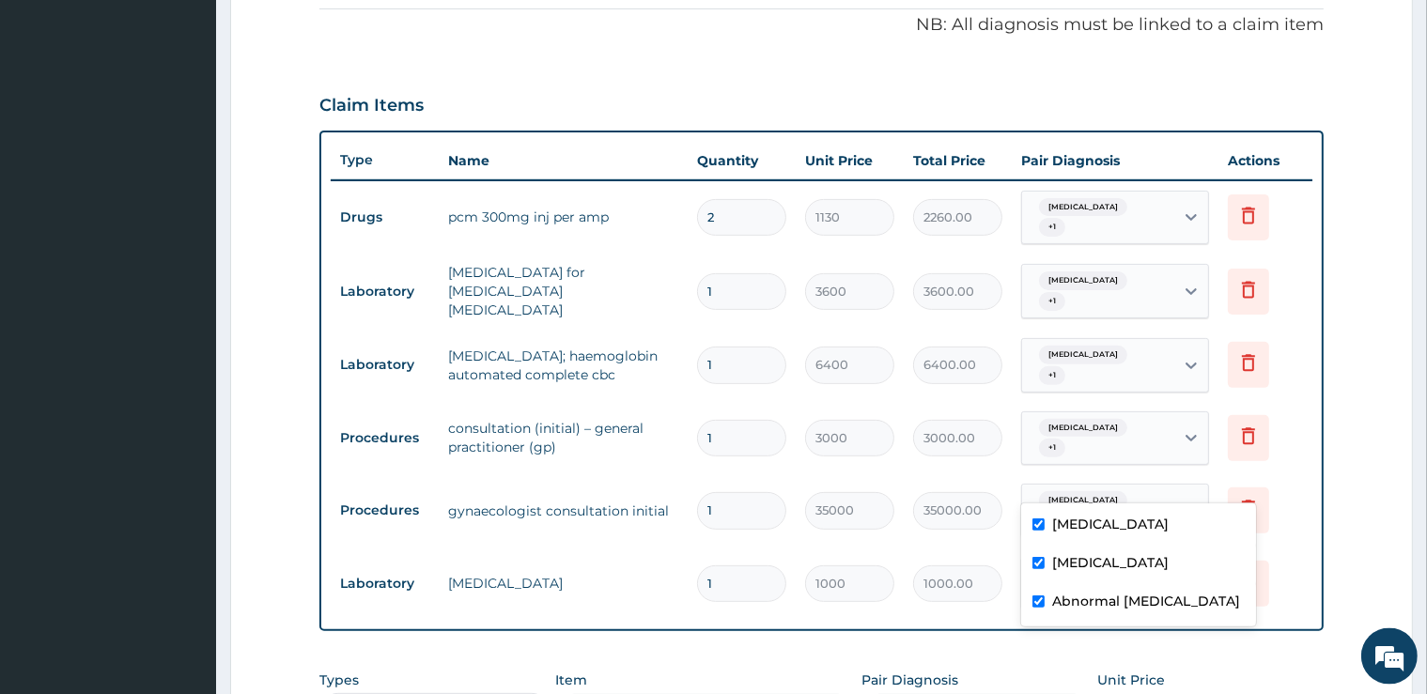
checkbox input "true"
click at [1035, 567] on input "checkbox" at bounding box center [1039, 563] width 12 height 12
checkbox input "true"
click at [1043, 529] on input "checkbox" at bounding box center [1039, 525] width 12 height 12
checkbox input "true"
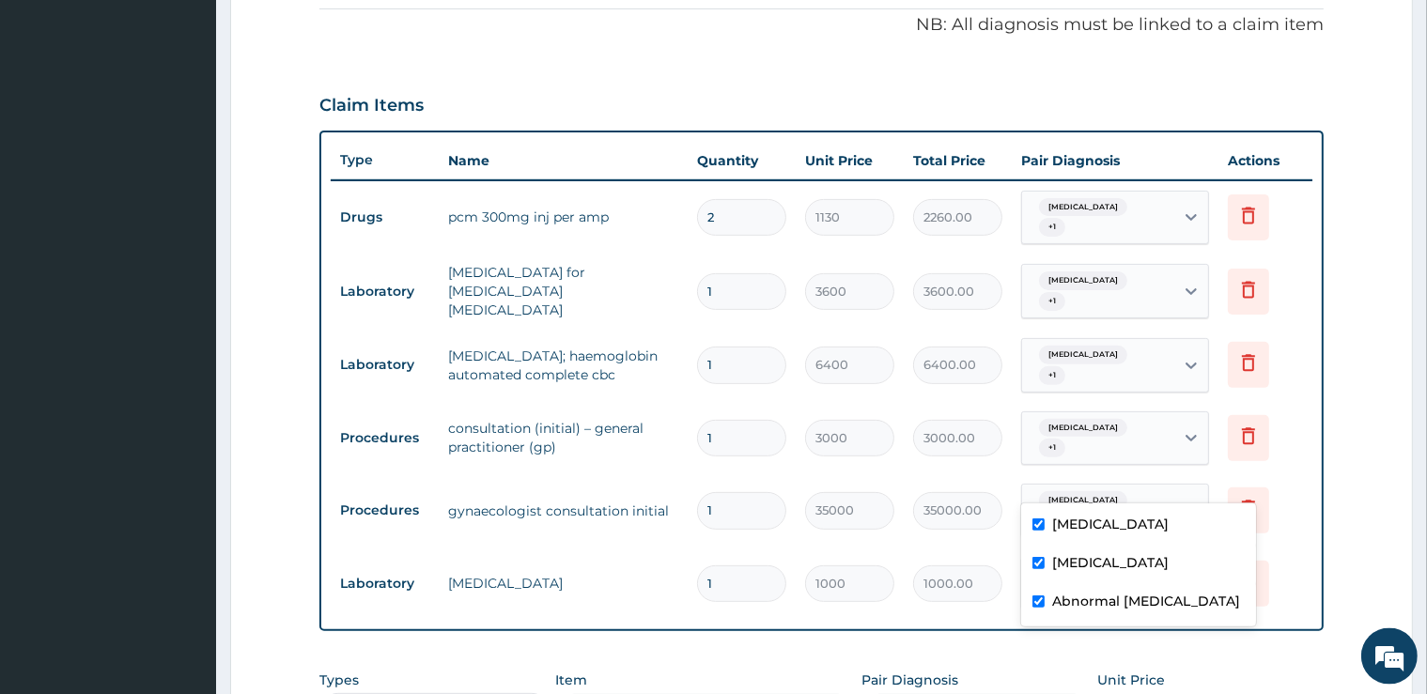
click at [1344, 521] on form "Step 2 of 2 PA Code / Prescription Code PA/C048BB Encounter Date [DATE] Importa…" at bounding box center [821, 270] width 1183 height 1478
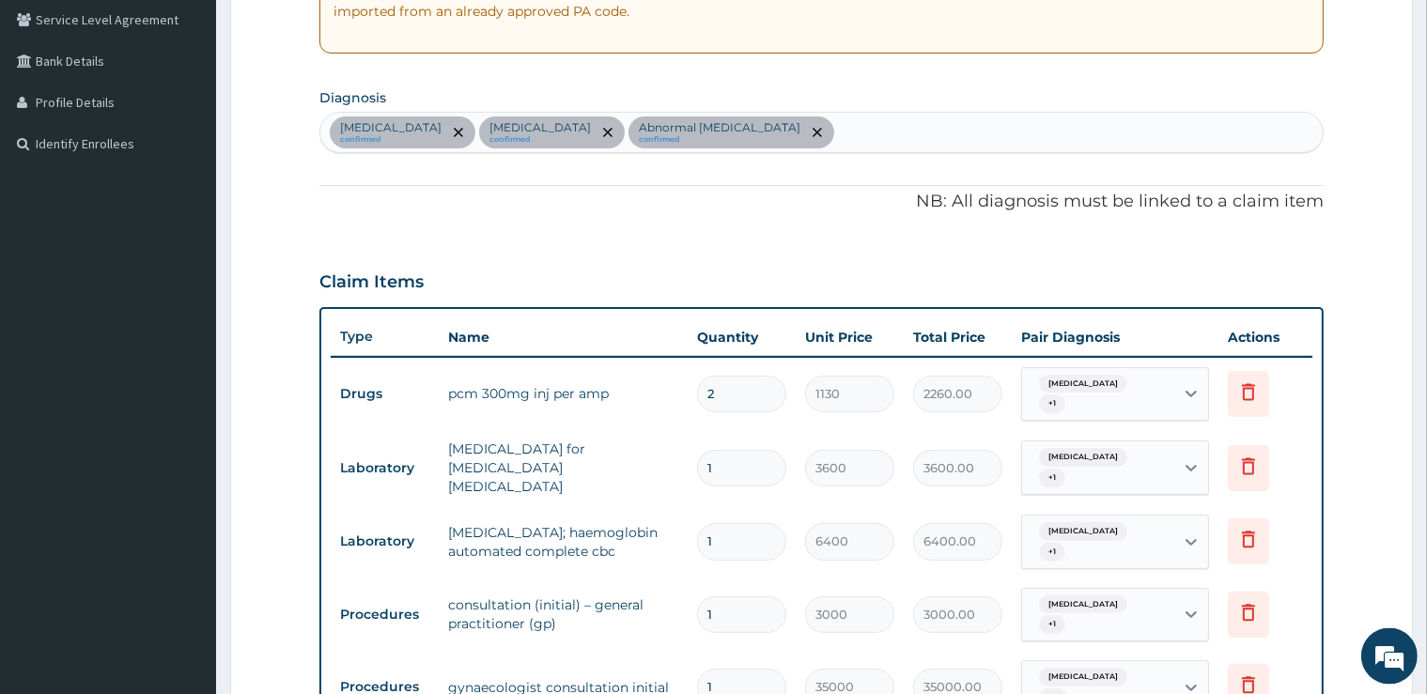
scroll to position [271, 0]
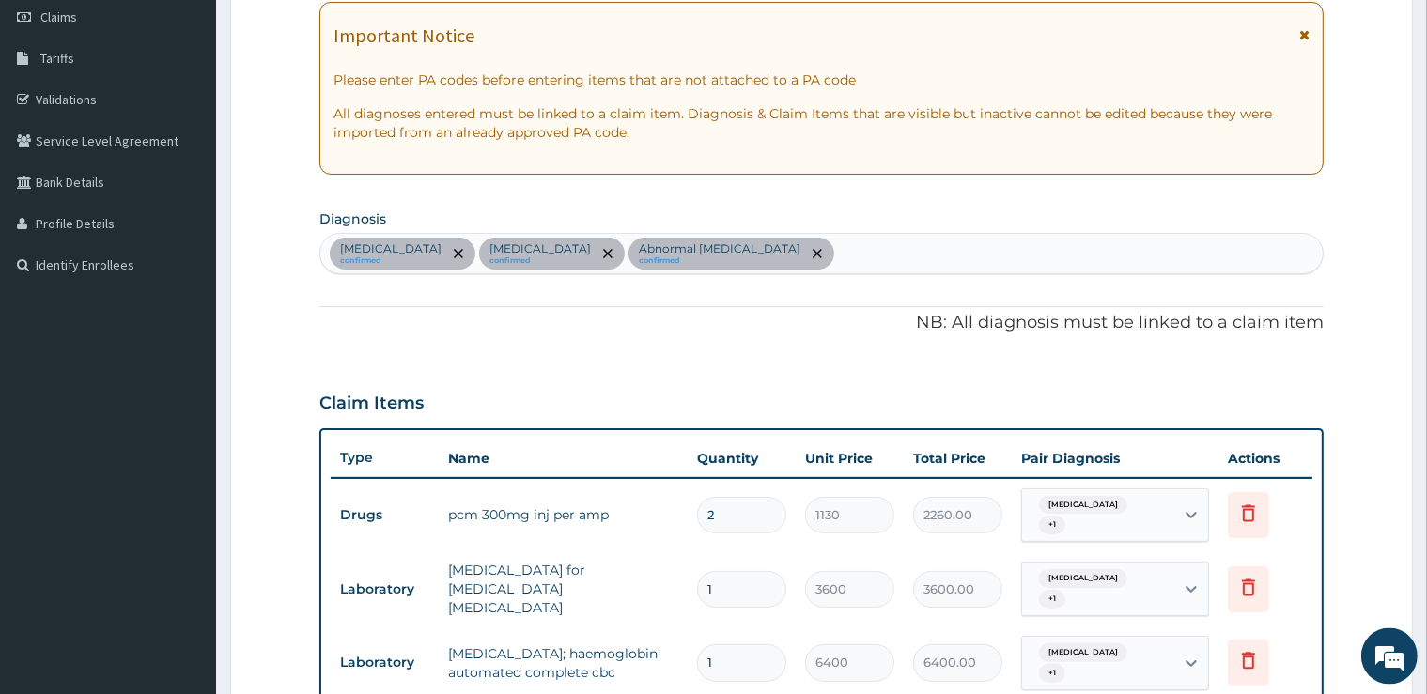
click at [888, 237] on div "[MEDICAL_DATA] confirmed [MEDICAL_DATA] confirmed Abnormal [MEDICAL_DATA] confi…" at bounding box center [821, 253] width 1002 height 39
type input "URINARY TRACT INF"
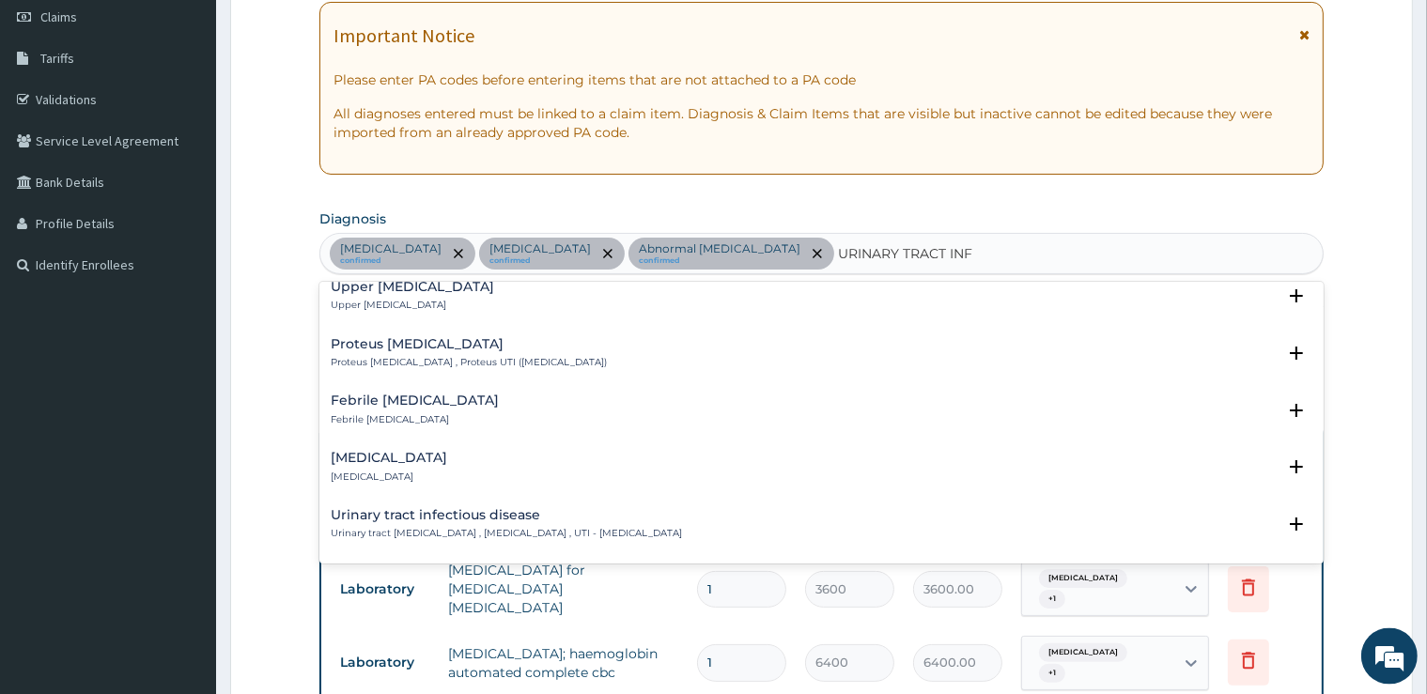
scroll to position [284, 0]
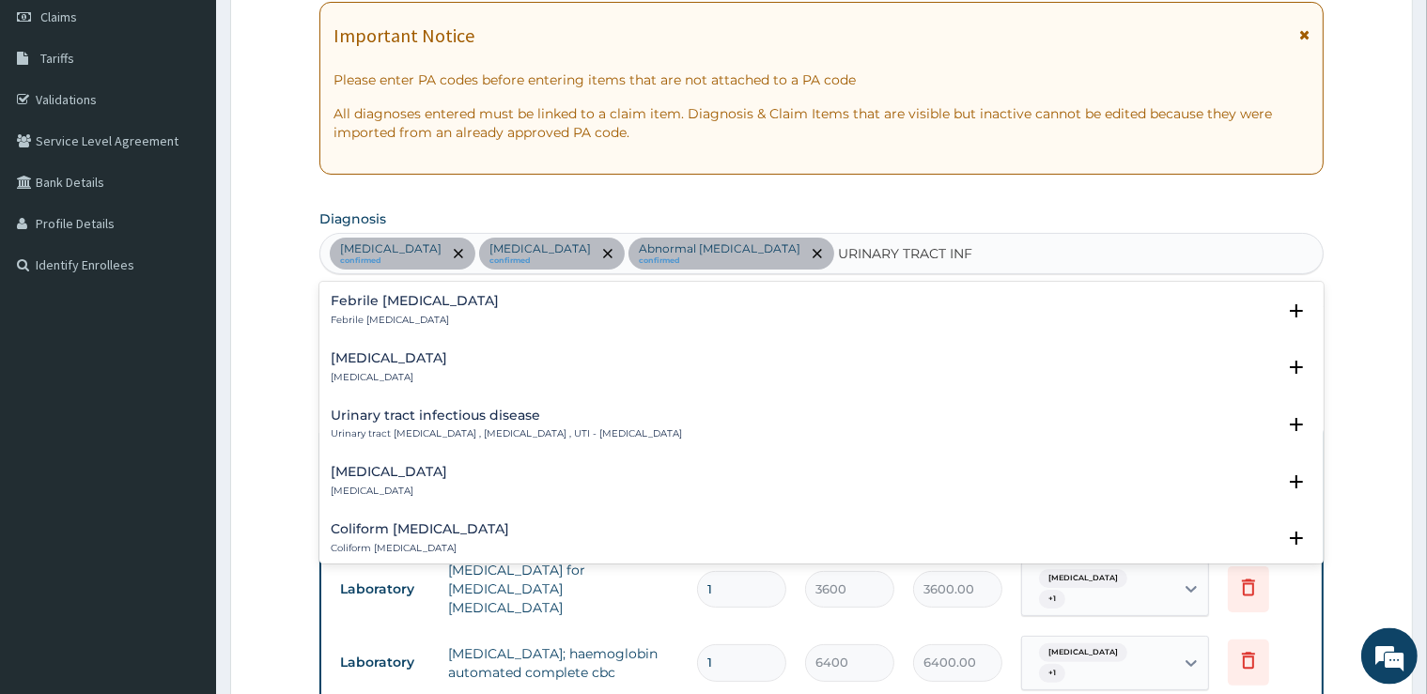
click at [410, 439] on p "Urinary tract [MEDICAL_DATA] , [MEDICAL_DATA] , UTI - [MEDICAL_DATA]" at bounding box center [506, 433] width 351 height 13
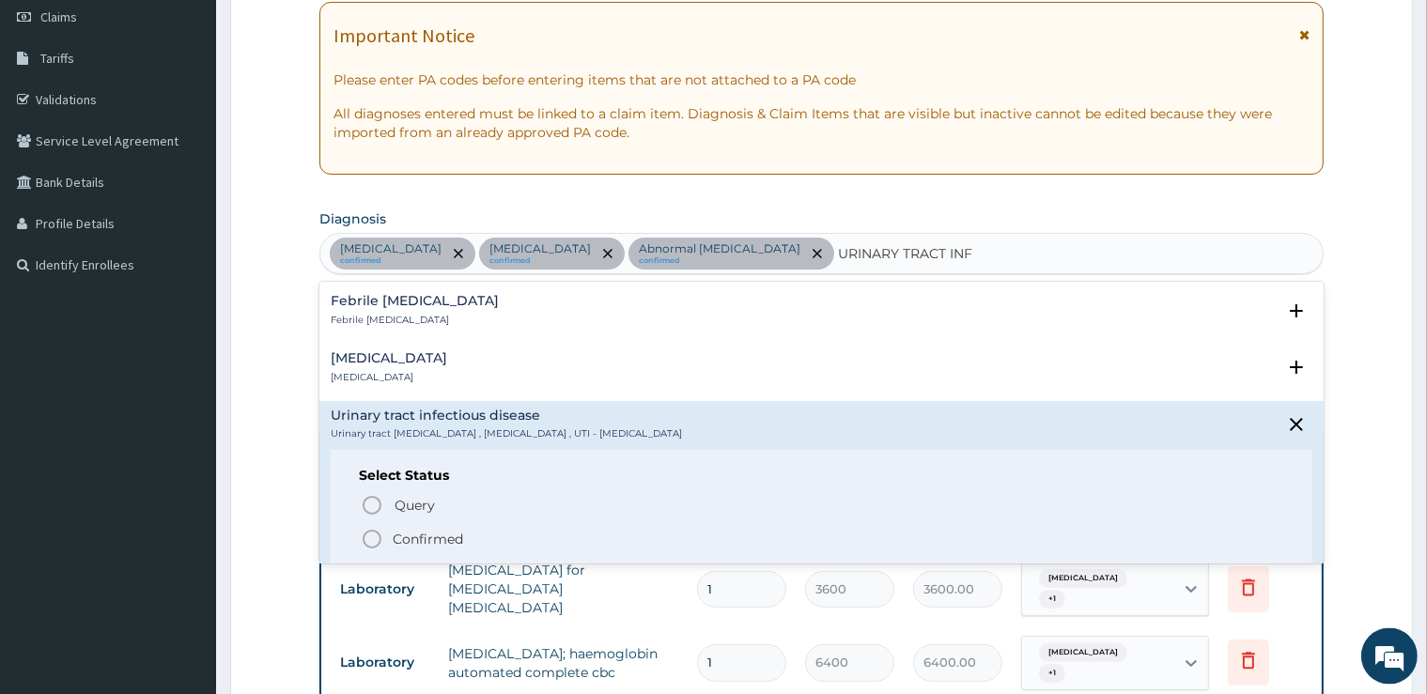
click at [404, 526] on div "Query Query covers suspected (?), Keep in view (kiv), Ruled out (r/o) Confirmed" at bounding box center [821, 521] width 924 height 57
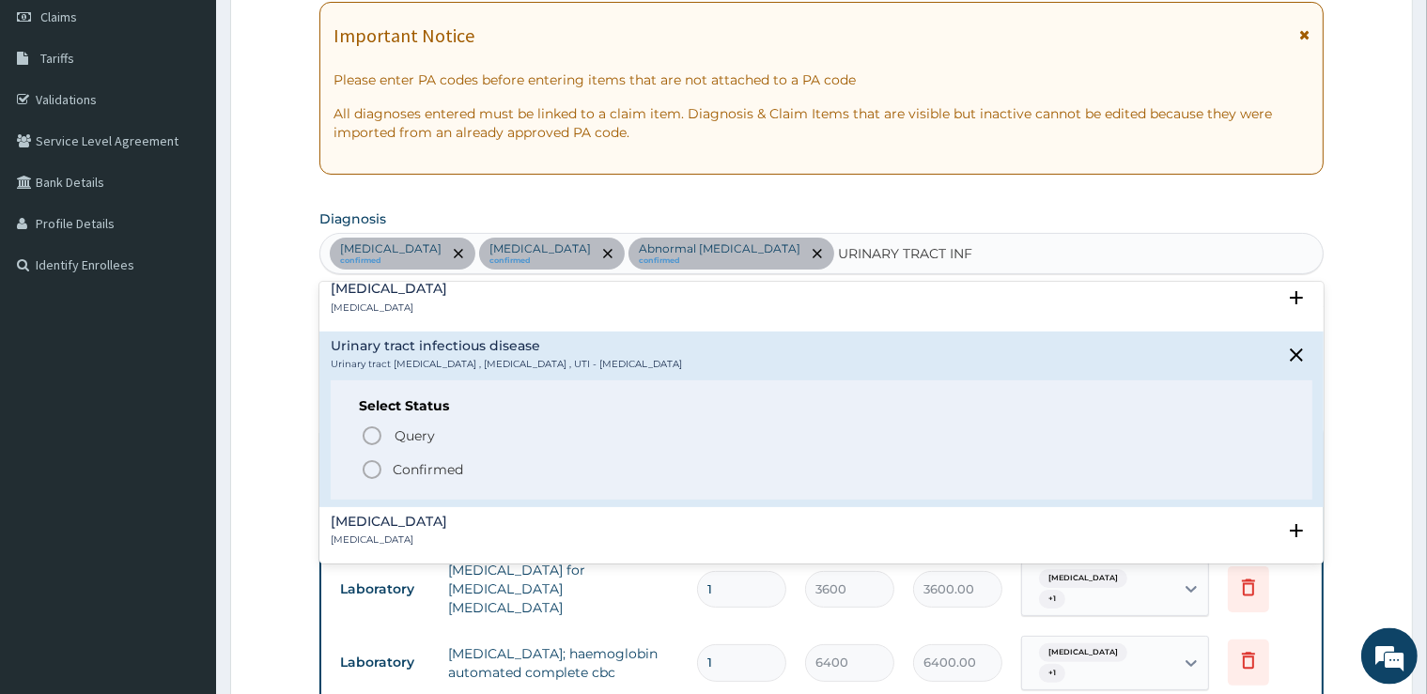
scroll to position [379, 0]
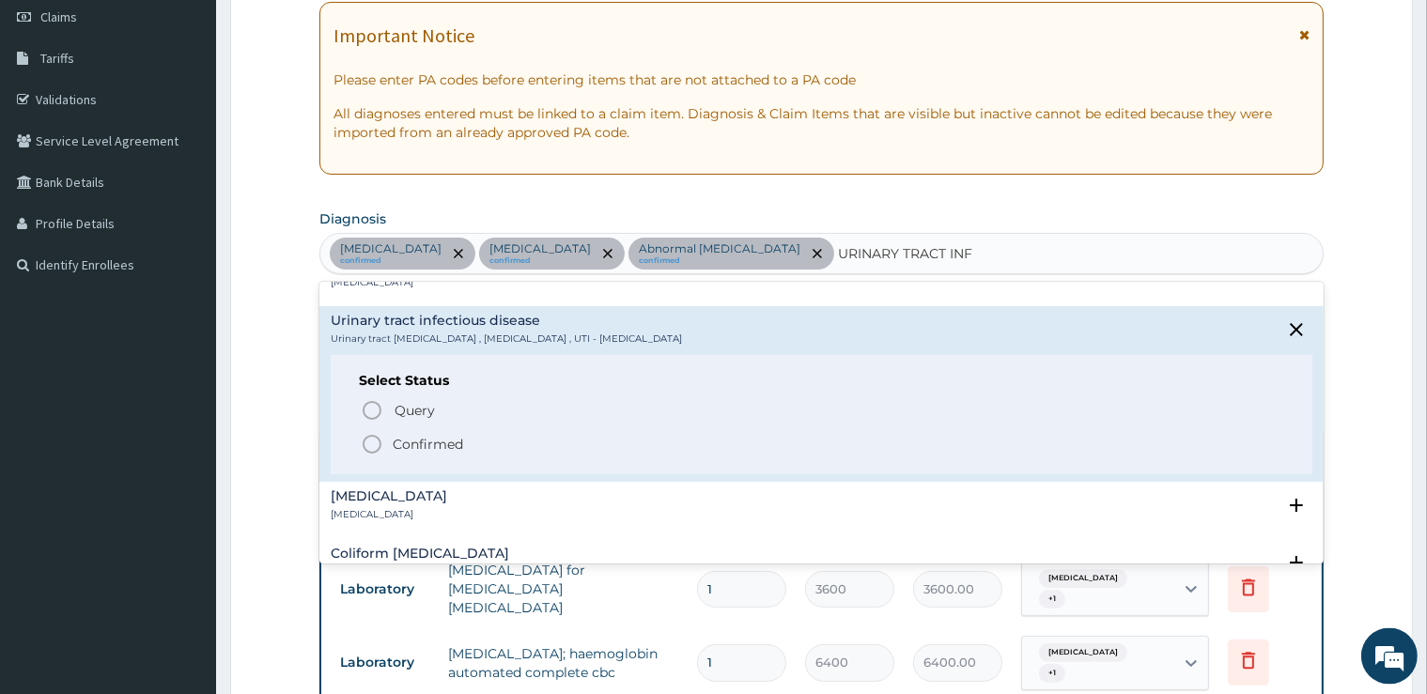
click at [376, 438] on icon "status option filled" at bounding box center [372, 444] width 23 height 23
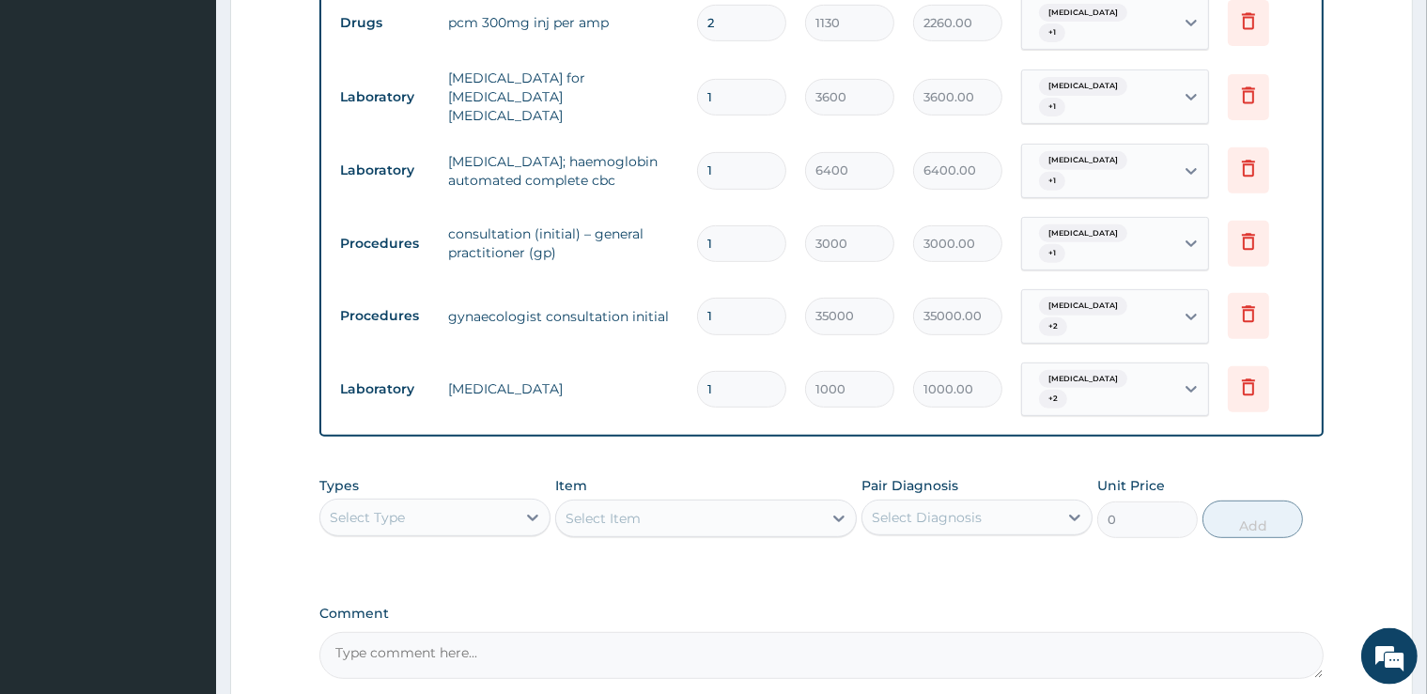
scroll to position [767, 0]
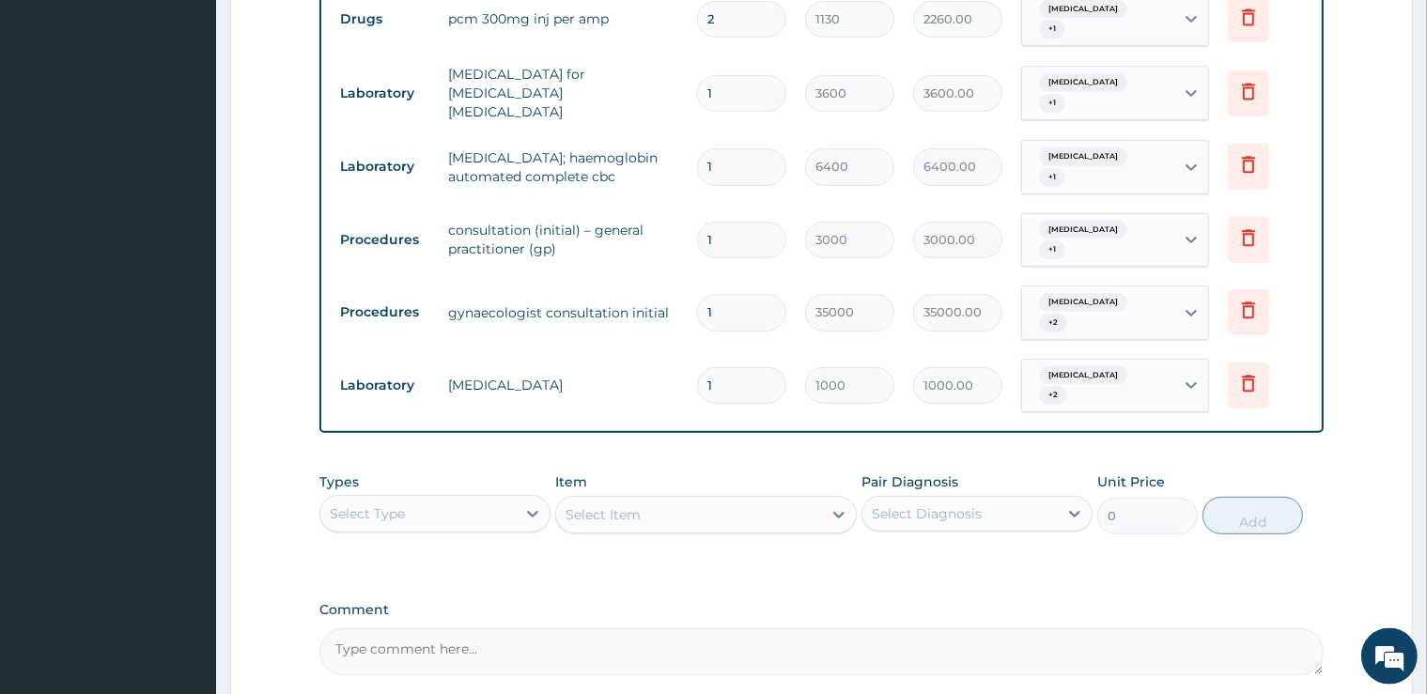
click at [1095, 364] on div "Upper respiratory infection + 2" at bounding box center [1096, 386] width 128 height 45
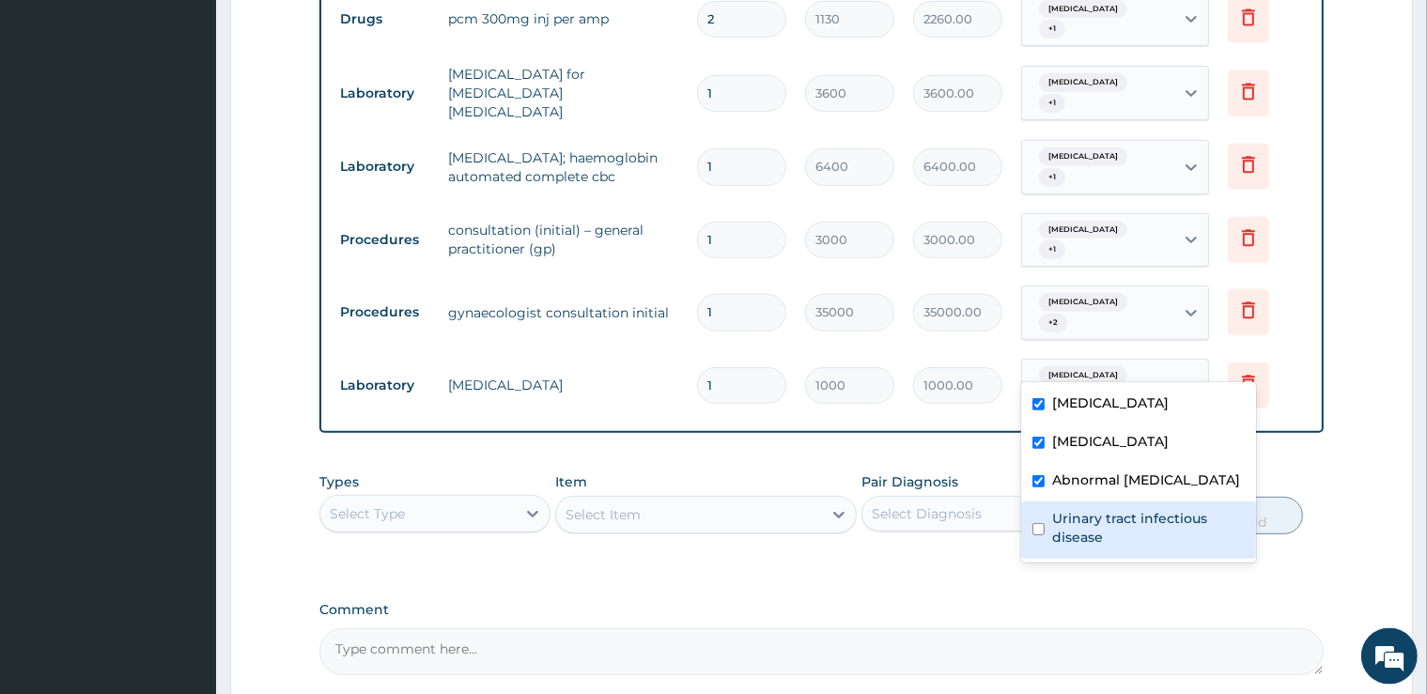
click at [1117, 527] on label "Urinary tract infectious disease" at bounding box center [1148, 528] width 193 height 38
checkbox input "true"
click at [1321, 463] on div "Types Select Type Item Select Item Pair Diagnosis Select Diagnosis Unit Price 0…" at bounding box center [820, 503] width 1003 height 81
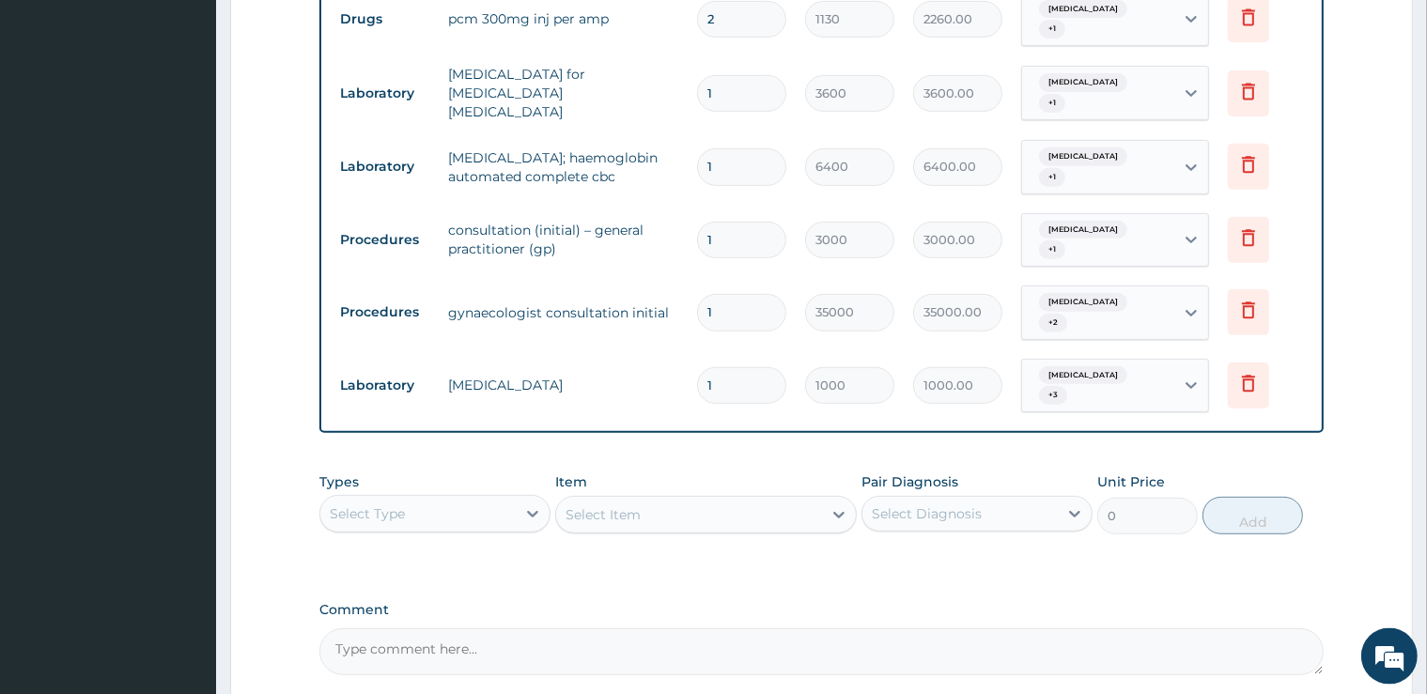
scroll to position [906, 0]
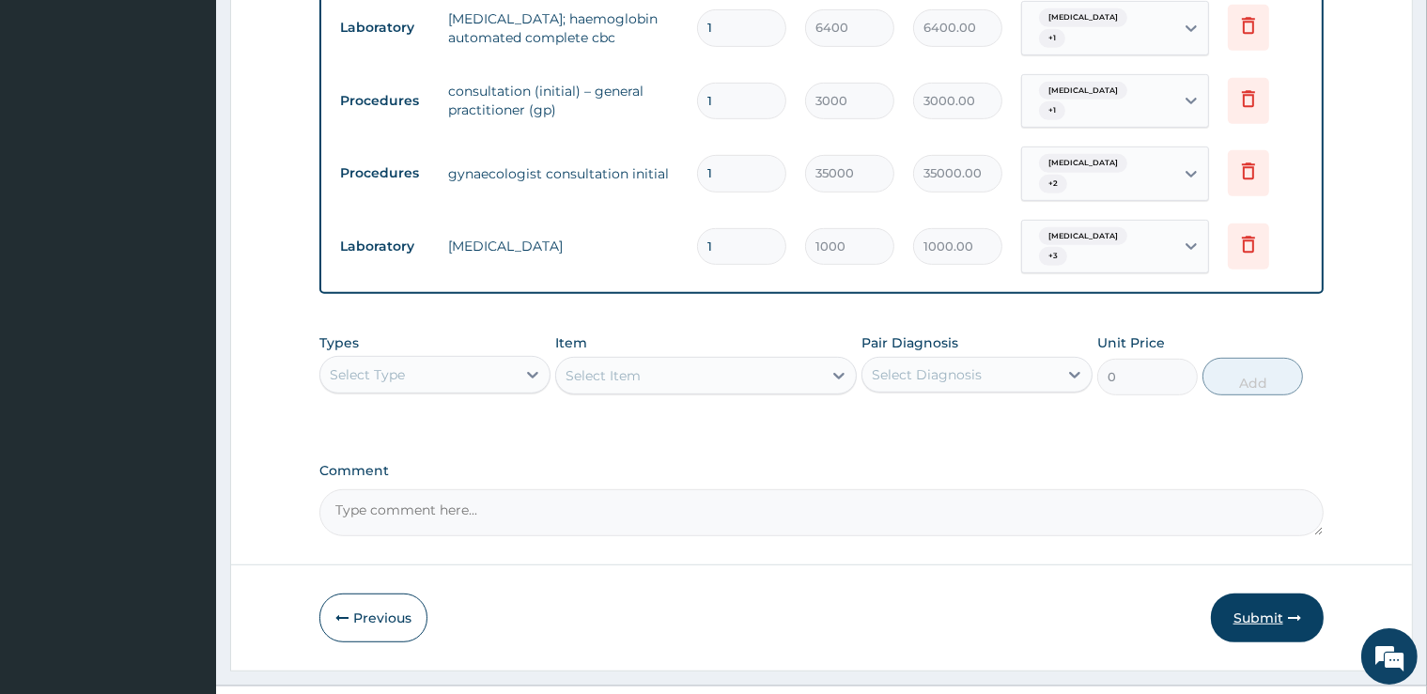
click at [1287, 594] on button "Submit" at bounding box center [1267, 618] width 113 height 49
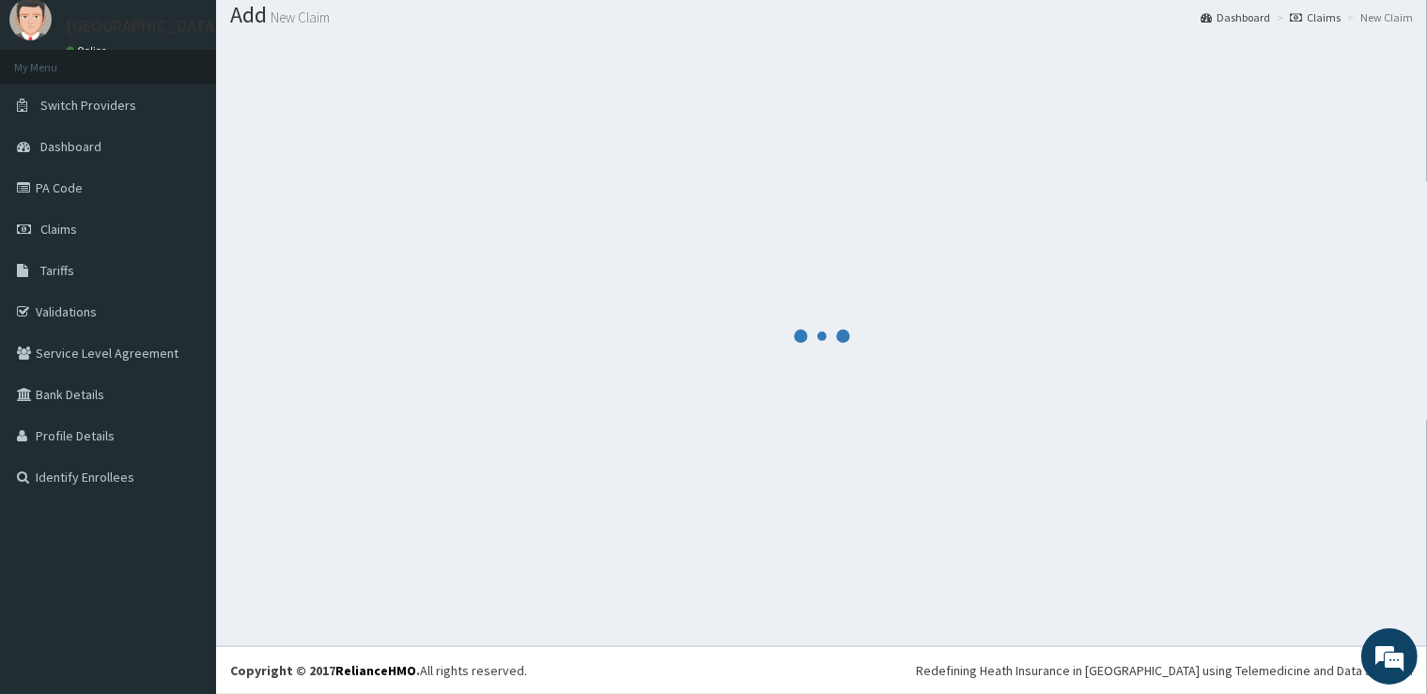
scroll to position [57, 0]
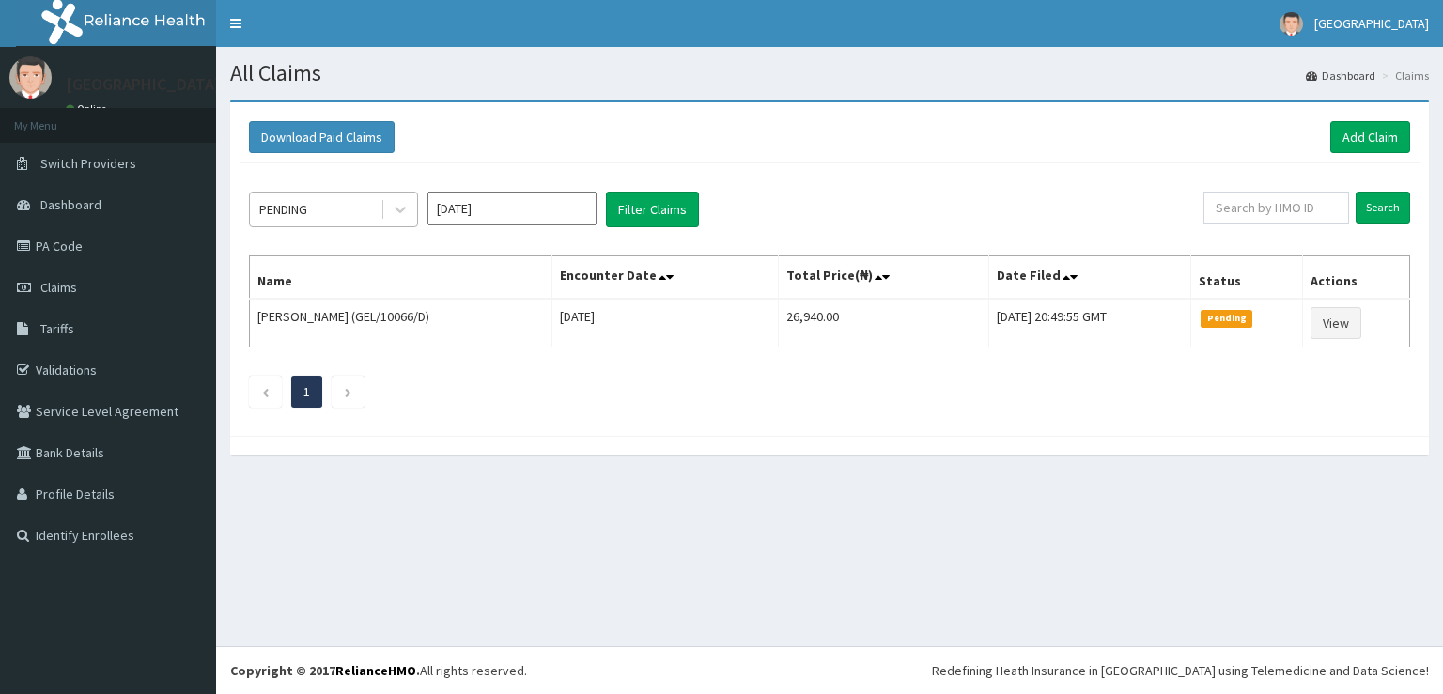
click at [340, 205] on div "PENDING" at bounding box center [315, 209] width 131 height 30
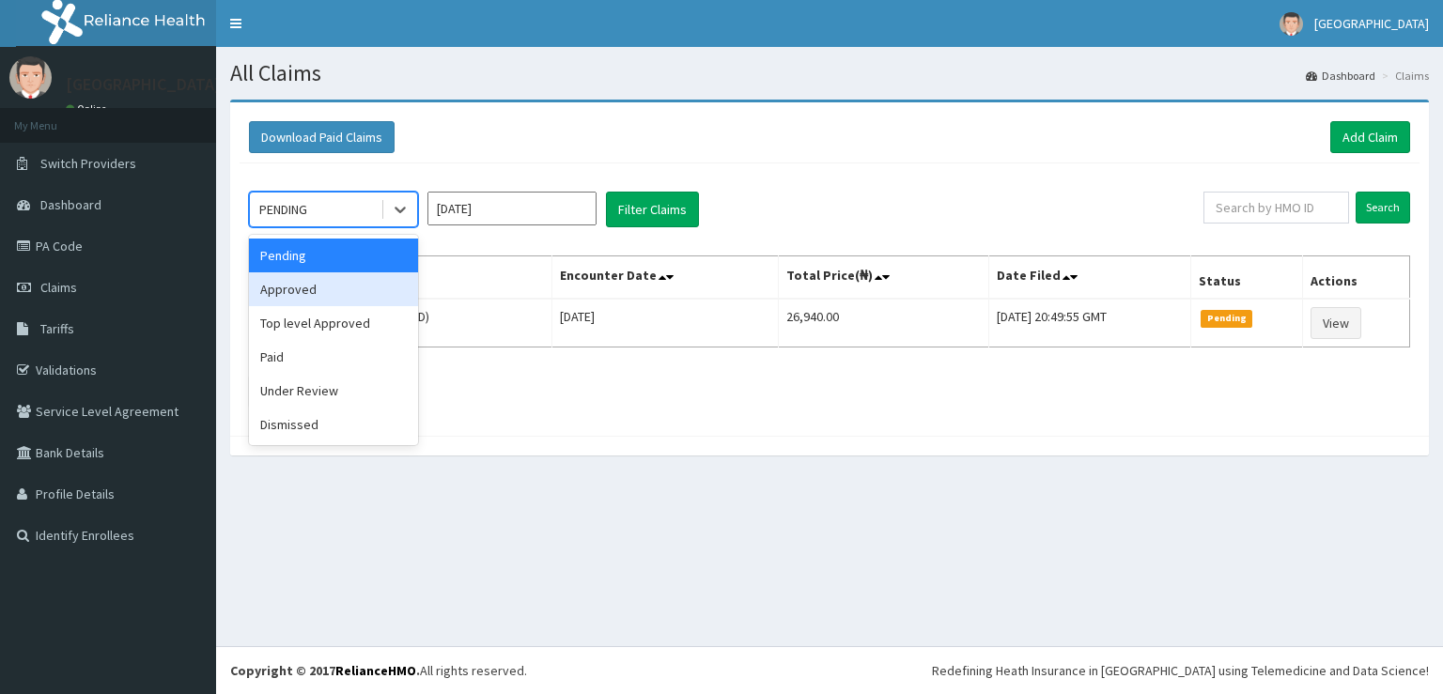
click at [312, 295] on div "Approved" at bounding box center [333, 289] width 169 height 34
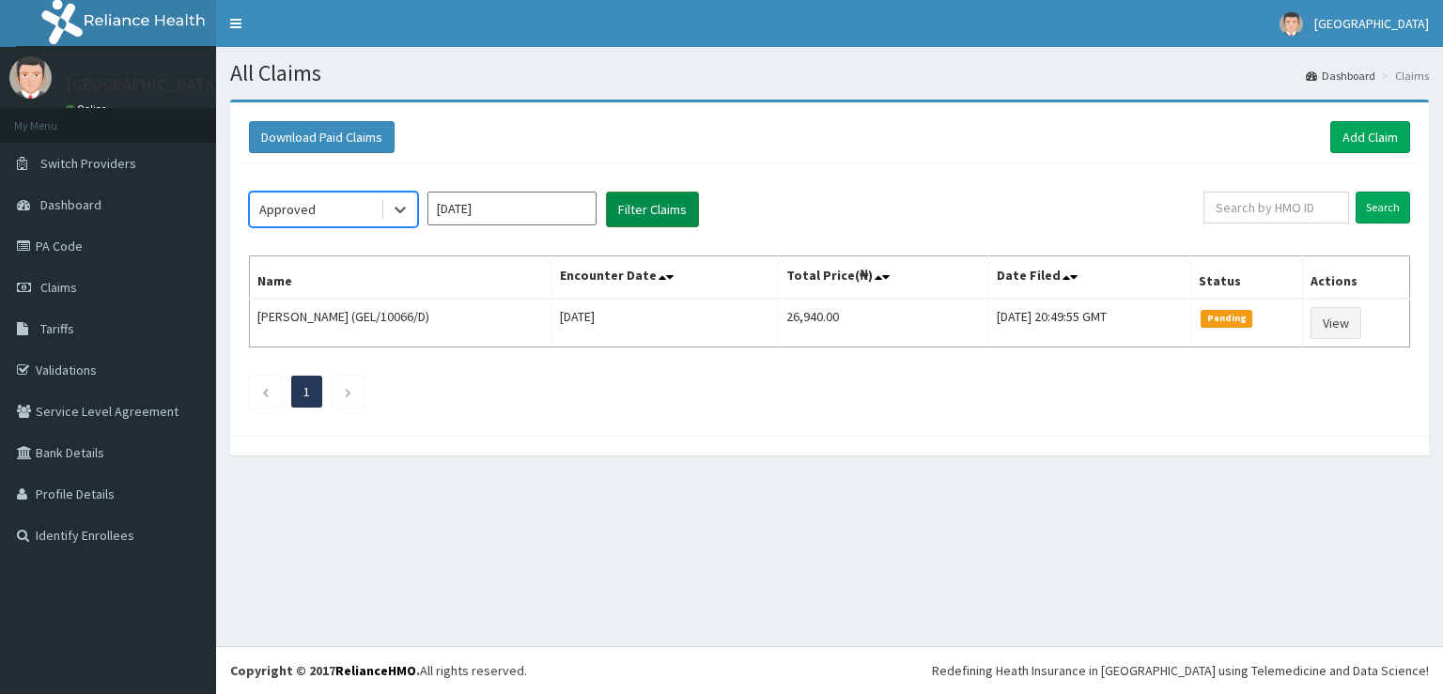
click at [673, 210] on button "Filter Claims" at bounding box center [652, 210] width 93 height 36
